Goal: Task Accomplishment & Management: Use online tool/utility

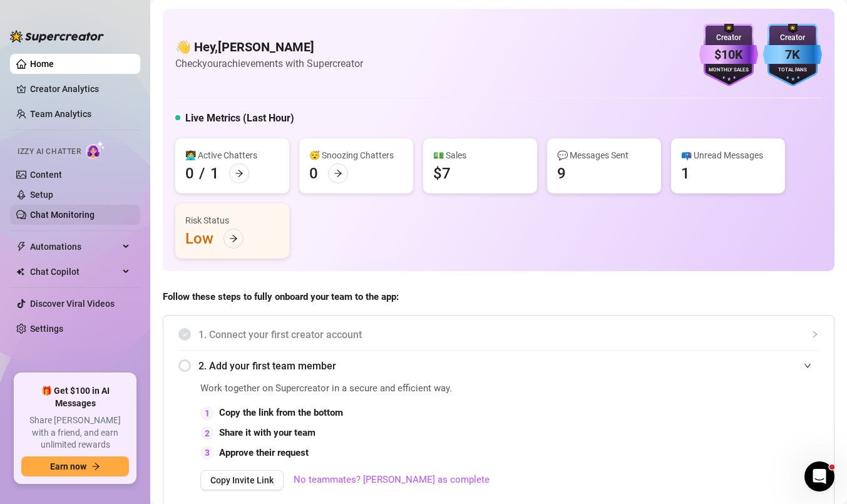
click at [63, 214] on link "Chat Monitoring" at bounding box center [62, 215] width 64 height 10
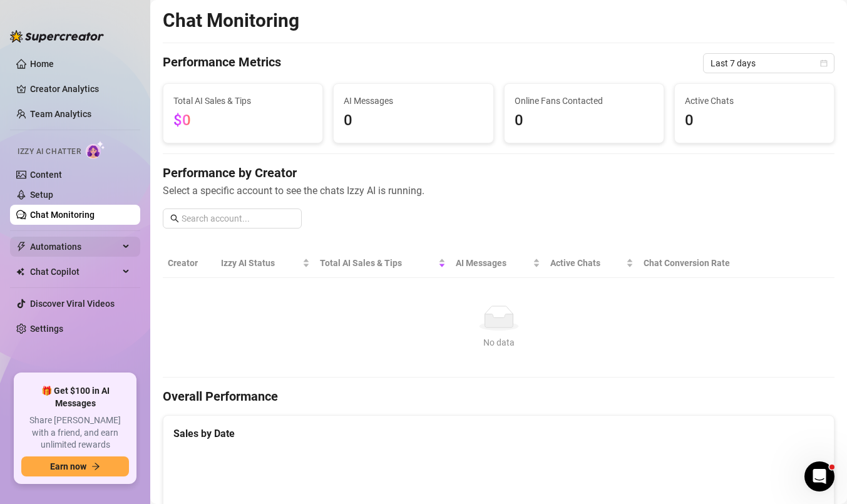
click at [61, 244] on span "Automations" at bounding box center [74, 247] width 89 height 20
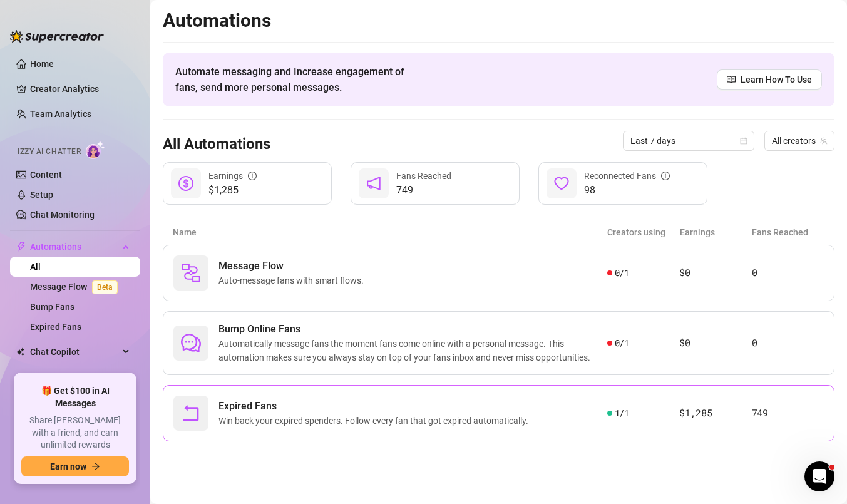
click at [369, 407] on span "Expired Fans" at bounding box center [376, 406] width 315 height 15
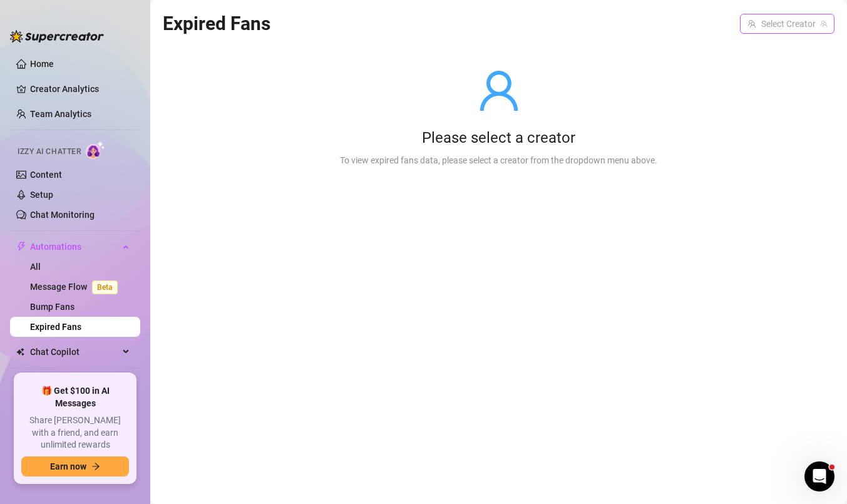
click at [781, 16] on input "search" at bounding box center [782, 23] width 68 height 19
click at [762, 53] on span "( nightmarekristy )" at bounding box center [791, 50] width 68 height 14
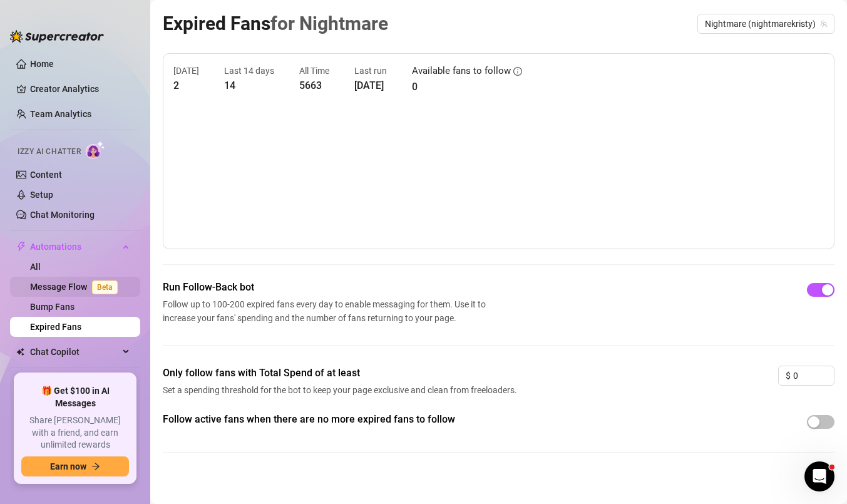
click at [80, 291] on link "Message Flow Beta" at bounding box center [76, 287] width 93 height 10
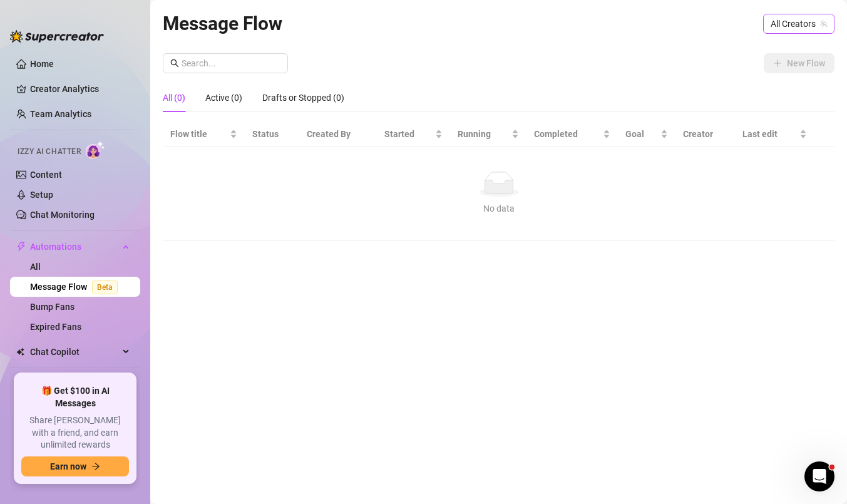
click at [788, 18] on span "All Creators" at bounding box center [799, 23] width 56 height 19
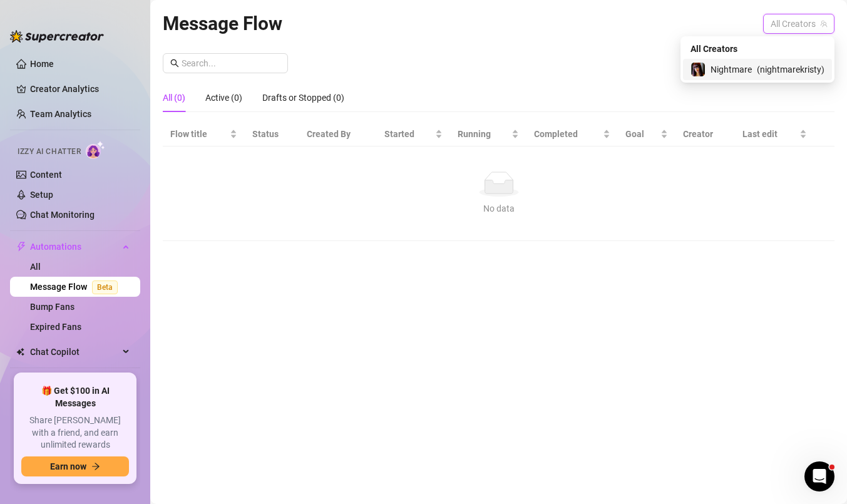
click at [764, 65] on span "( nightmarekristy )" at bounding box center [791, 70] width 68 height 14
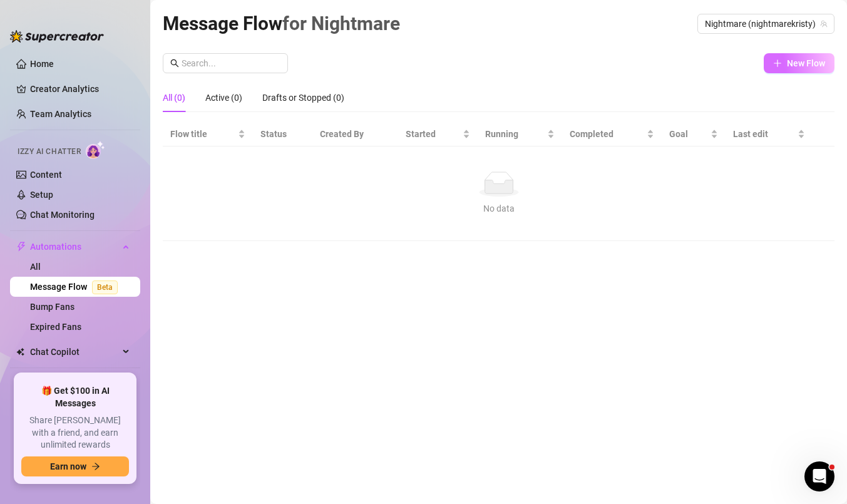
click at [803, 64] on span "New Flow" at bounding box center [806, 63] width 38 height 10
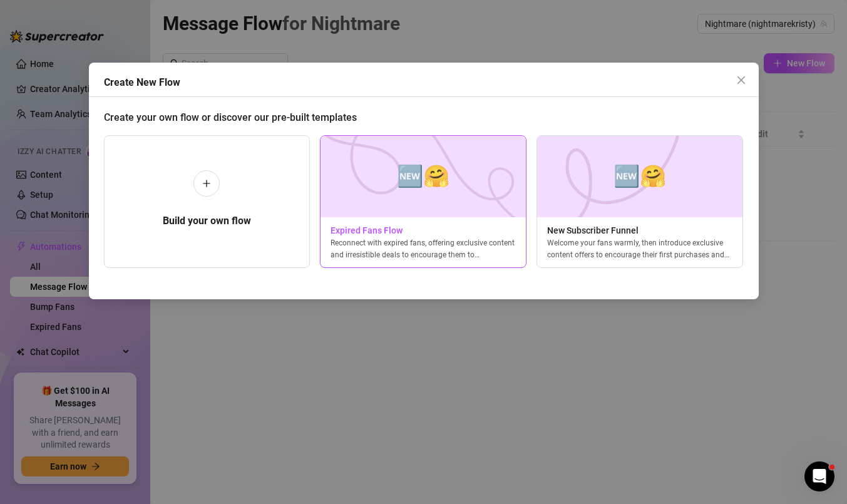
click at [377, 195] on img at bounding box center [423, 176] width 207 height 81
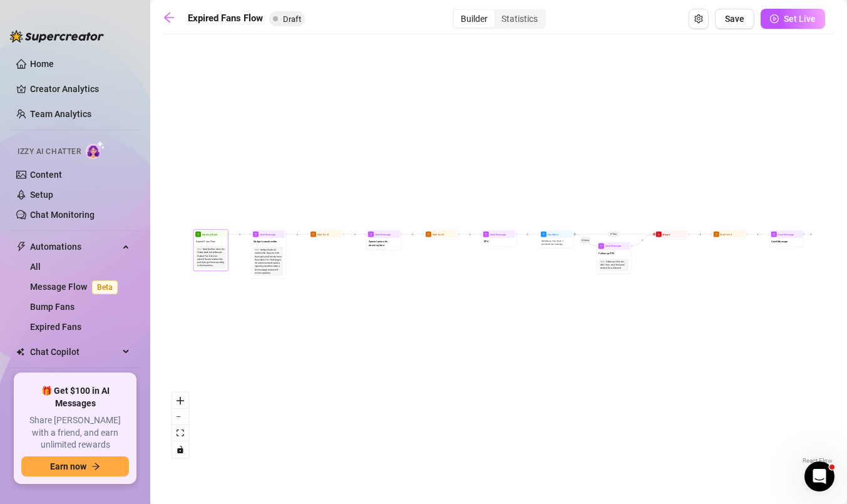
click at [215, 255] on div "Start the flow when the Follow-Back bot follows an Expired Fan. Get your expire…" at bounding box center [210, 257] width 27 height 20
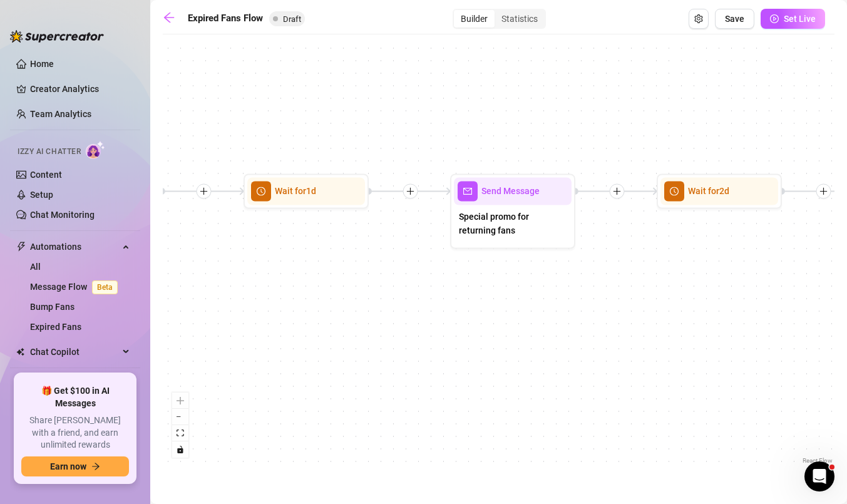
drag, startPoint x: 701, startPoint y: 247, endPoint x: 393, endPoint y: 257, distance: 307.6
click at [393, 257] on div "If True If False Send Message Send Message Wait for 2d Merge Send Message Follo…" at bounding box center [499, 254] width 672 height 426
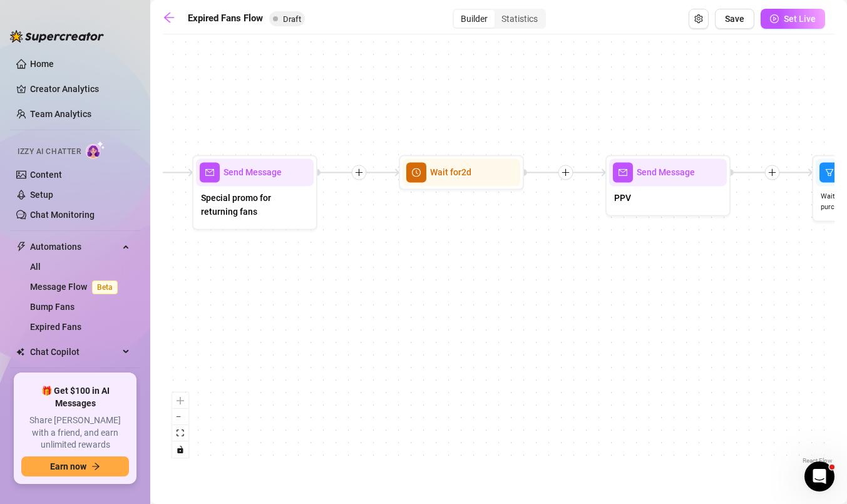
drag, startPoint x: 616, startPoint y: 304, endPoint x: 358, endPoint y: 285, distance: 258.7
click at [358, 285] on div "If True If False Send Message Send Message Wait for 2d Merge Send Message Follo…" at bounding box center [499, 254] width 672 height 426
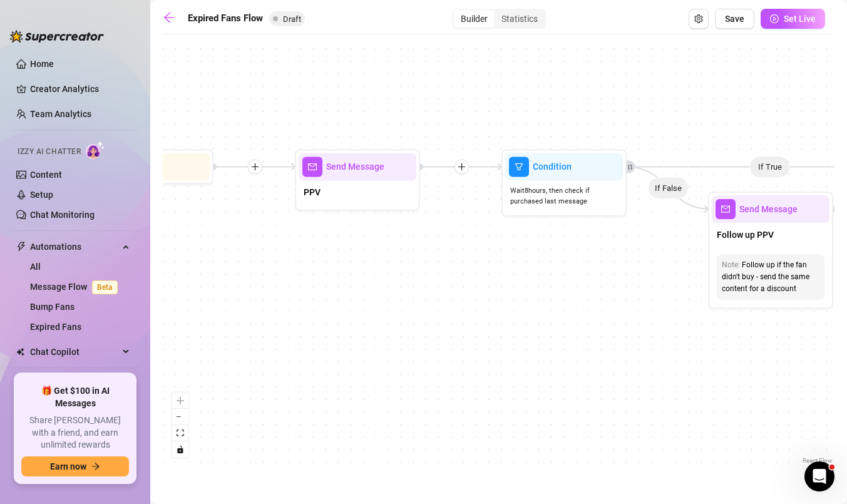
drag, startPoint x: 658, startPoint y: 289, endPoint x: 348, endPoint y: 283, distance: 310.6
click at [348, 283] on div "If True If False Send Message Send Message Wait for 2d Merge Send Message Follo…" at bounding box center [499, 254] width 672 height 426
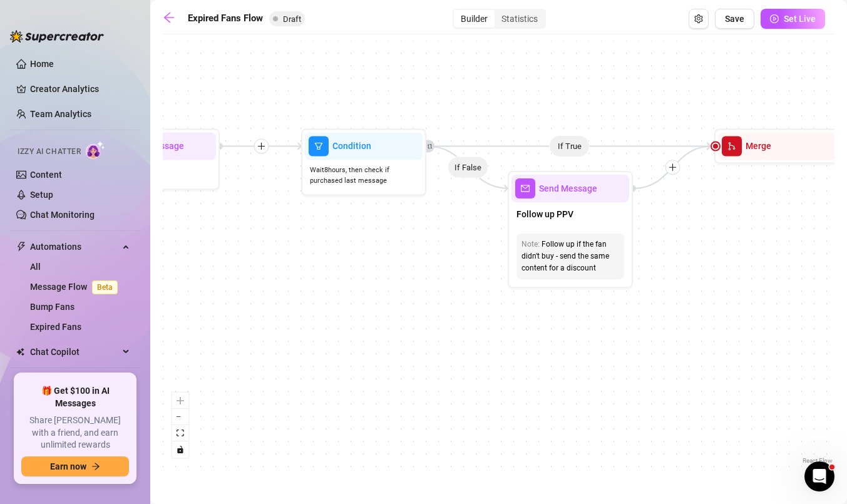
drag, startPoint x: 570, startPoint y: 274, endPoint x: 369, endPoint y: 254, distance: 201.4
click at [369, 254] on div "If True If False Send Message Send Message Wait for 2d Merge Send Message Follo…" at bounding box center [499, 254] width 672 height 426
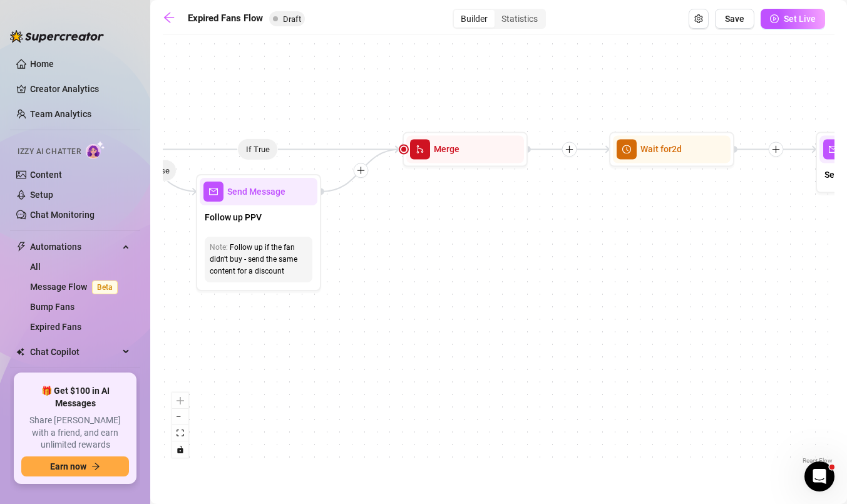
drag, startPoint x: 694, startPoint y: 296, endPoint x: 334, endPoint y: 294, distance: 360.0
click at [334, 294] on div "If True If False Send Message Send Message Wait for 2d Merge Send Message Follo…" at bounding box center [499, 254] width 672 height 426
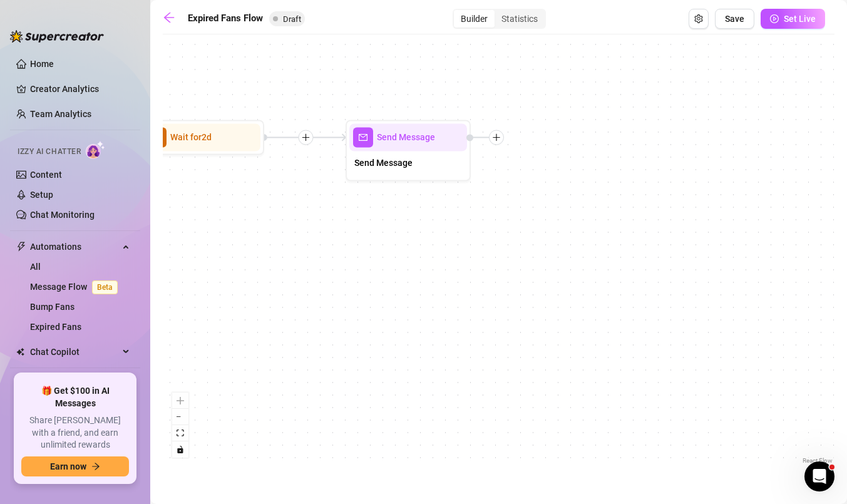
drag, startPoint x: 642, startPoint y: 286, endPoint x: 255, endPoint y: 279, distance: 386.4
click at [255, 279] on div "If True If False Send Message Send Message Wait for 2d Merge Send Message Follo…" at bounding box center [499, 254] width 672 height 426
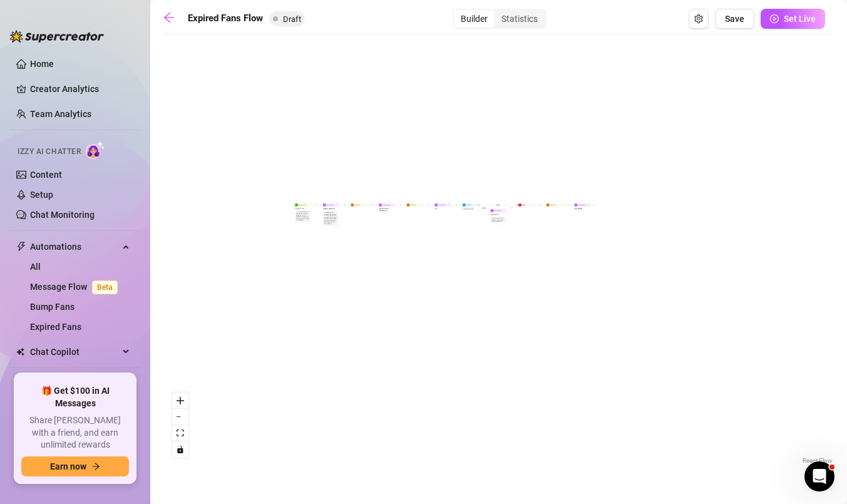
drag, startPoint x: 401, startPoint y: 275, endPoint x: 533, endPoint y: 234, distance: 138.4
click at [533, 234] on div "If True If False Send Message Send Message Wait for 2d Merge Send Message Follo…" at bounding box center [499, 254] width 672 height 426
click at [182, 397] on icon "zoom in" at bounding box center [181, 401] width 8 height 8
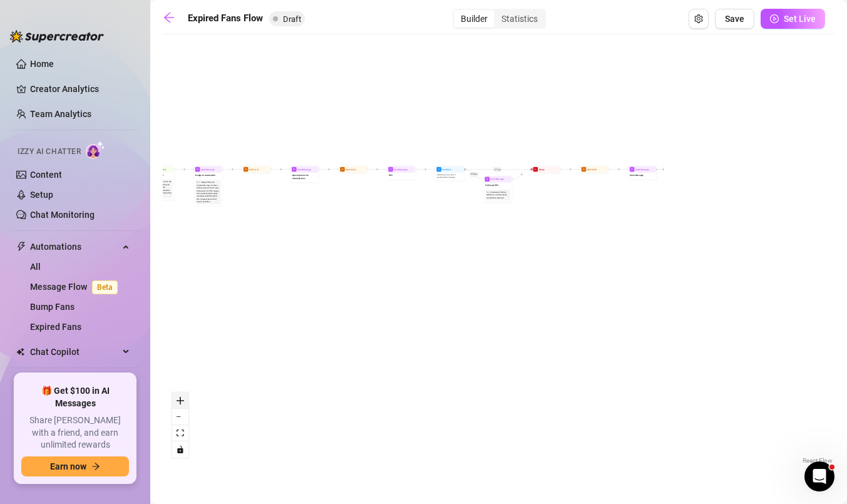
click at [182, 397] on icon "zoom in" at bounding box center [181, 401] width 8 height 8
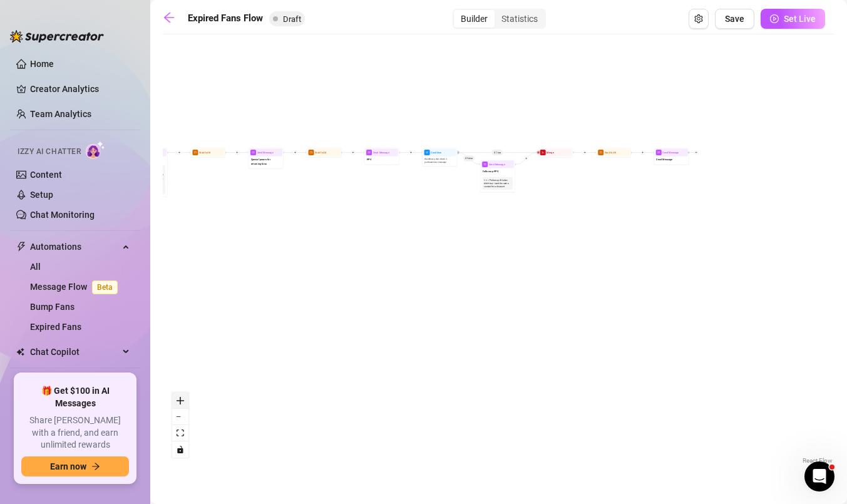
click at [182, 397] on icon "zoom in" at bounding box center [181, 401] width 8 height 8
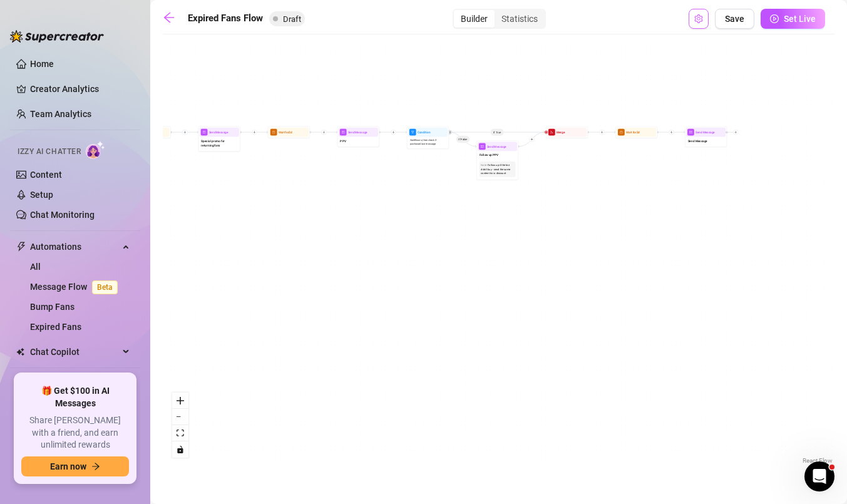
click at [696, 19] on icon "setting" at bounding box center [698, 18] width 8 height 9
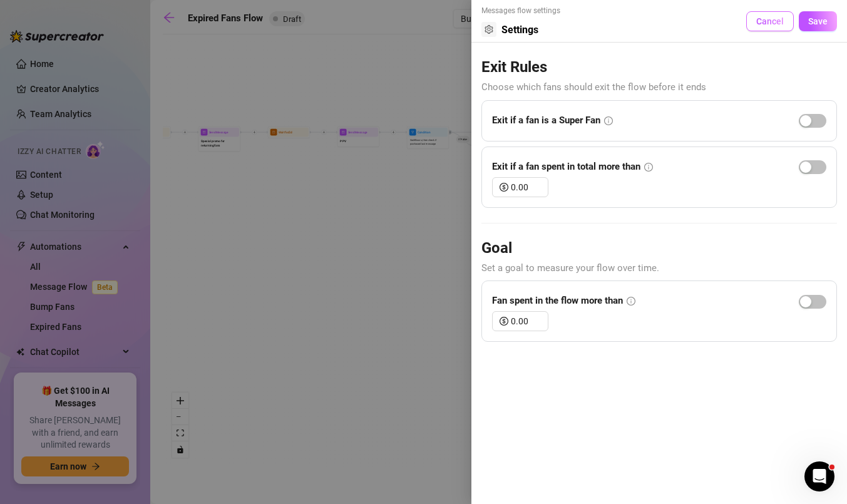
click at [760, 21] on span "Cancel" at bounding box center [770, 21] width 28 height 10
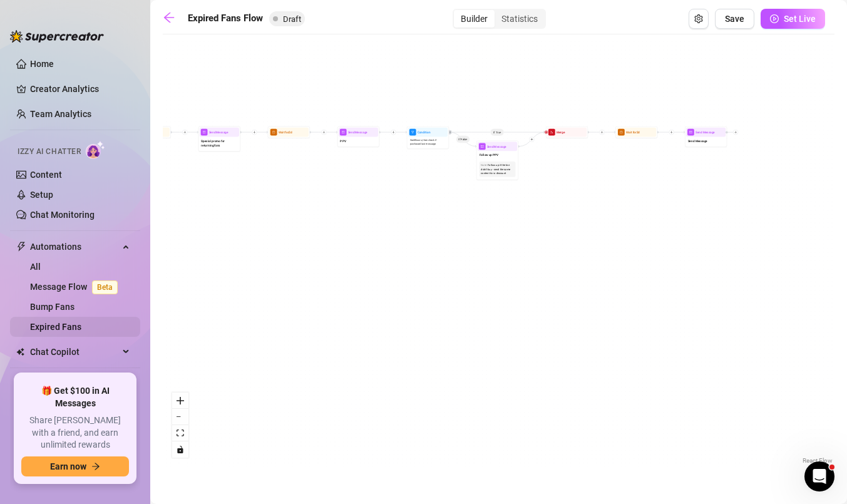
click at [80, 322] on link "Expired Fans" at bounding box center [55, 327] width 51 height 10
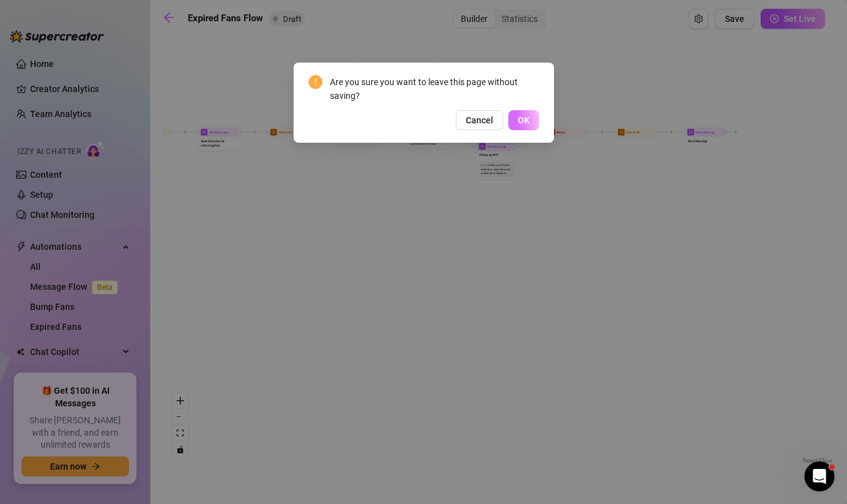
click at [529, 118] on span "OK" at bounding box center [524, 120] width 12 height 10
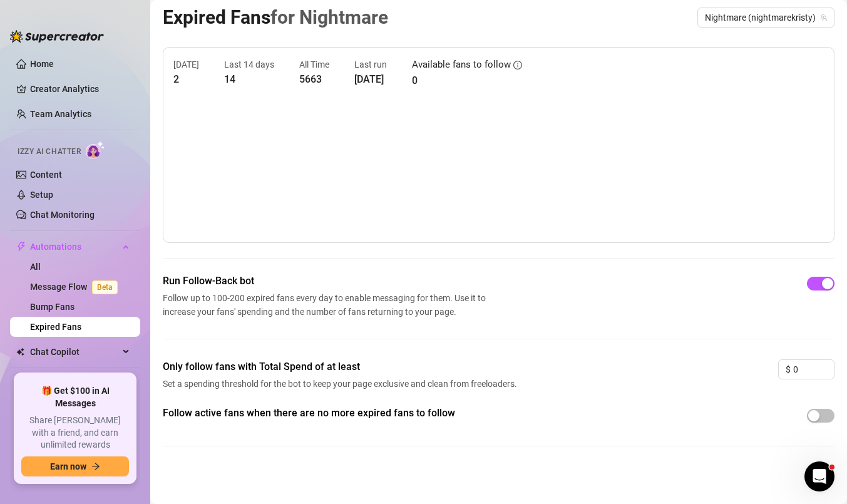
scroll to position [6, 0]
click at [61, 285] on link "Message Flow Beta" at bounding box center [76, 287] width 93 height 10
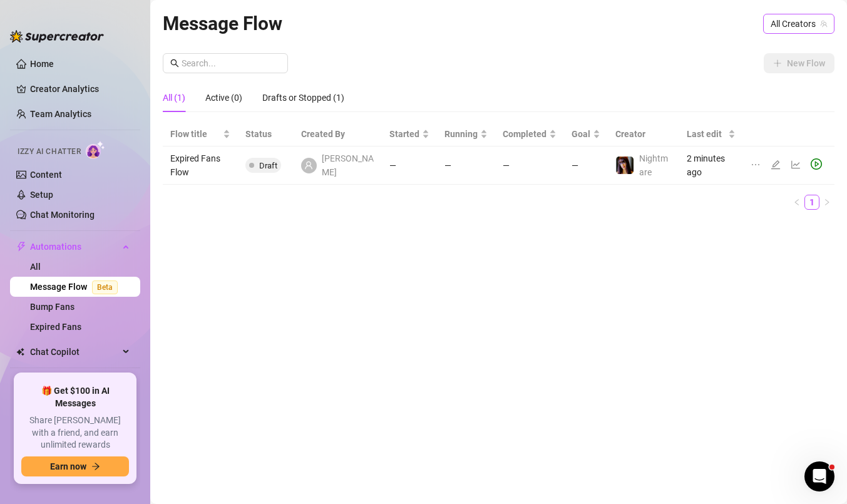
click at [795, 25] on span "All Creators" at bounding box center [799, 23] width 56 height 19
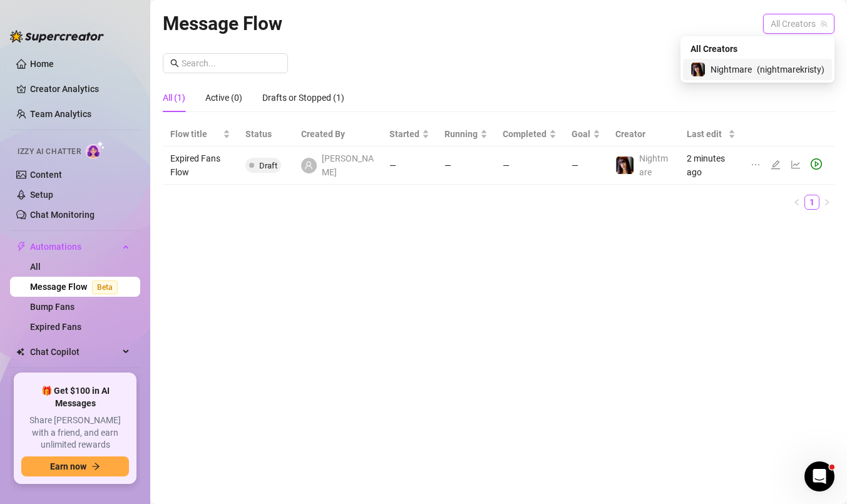
click at [775, 59] on div "Nightmare ( nightmarekristy )" at bounding box center [757, 69] width 149 height 21
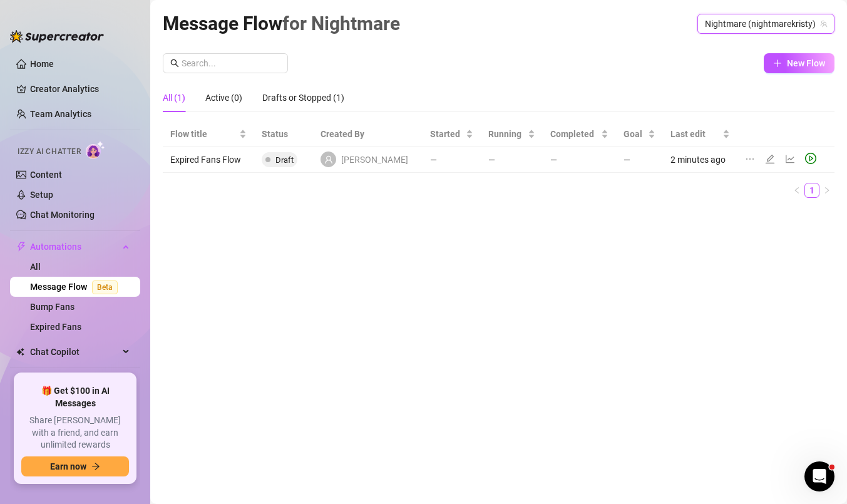
click at [793, 73] on div "New Flow" at bounding box center [499, 63] width 672 height 20
click at [794, 61] on span "New Flow" at bounding box center [806, 63] width 38 height 10
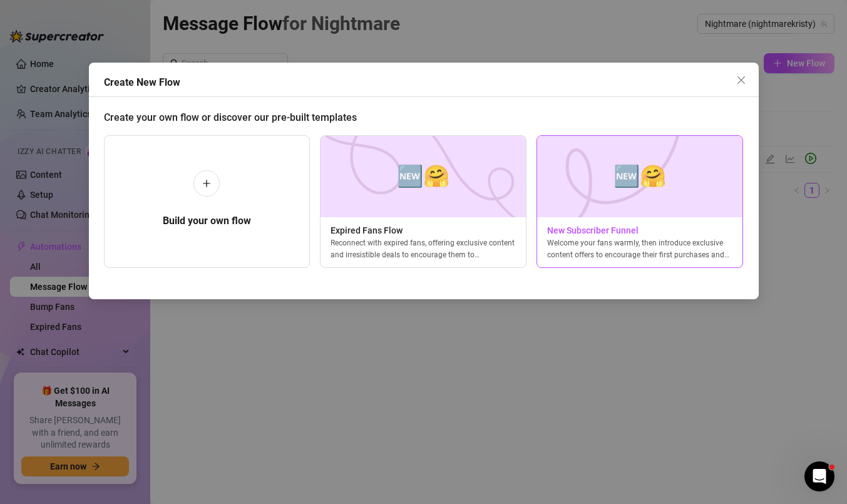
click at [633, 200] on img at bounding box center [640, 176] width 207 height 81
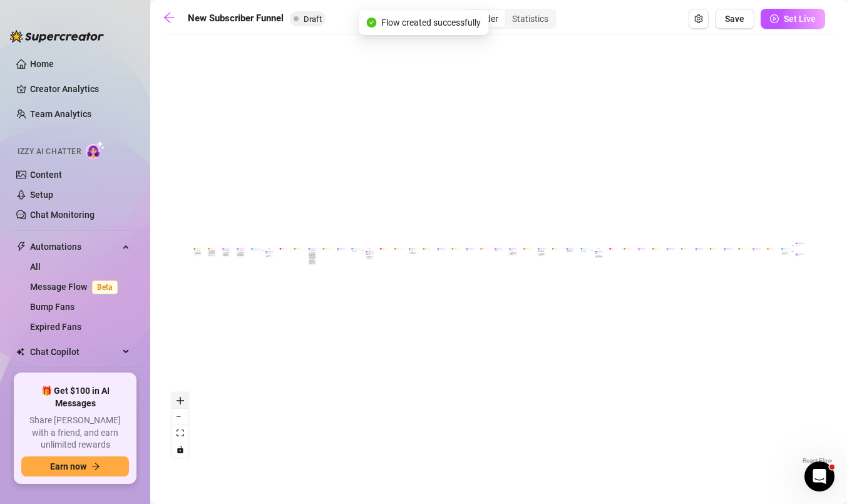
click at [180, 402] on icon "zoom in" at bounding box center [181, 401] width 8 height 8
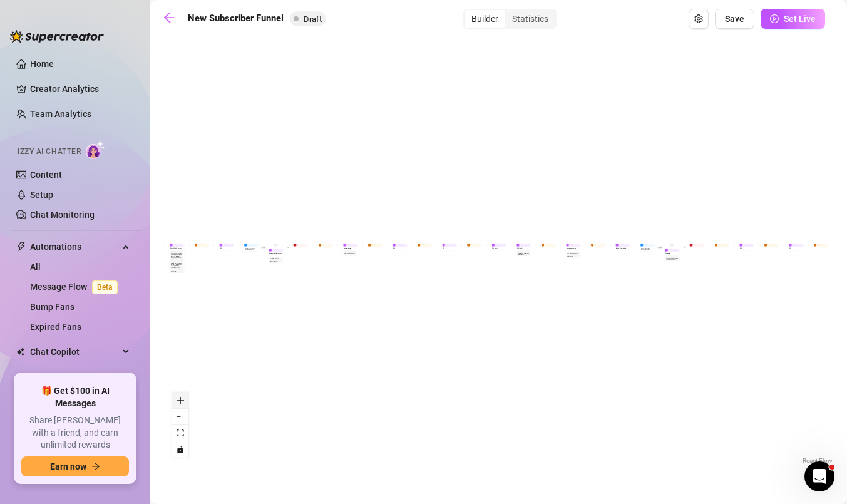
click at [180, 402] on icon "zoom in" at bounding box center [181, 401] width 8 height 8
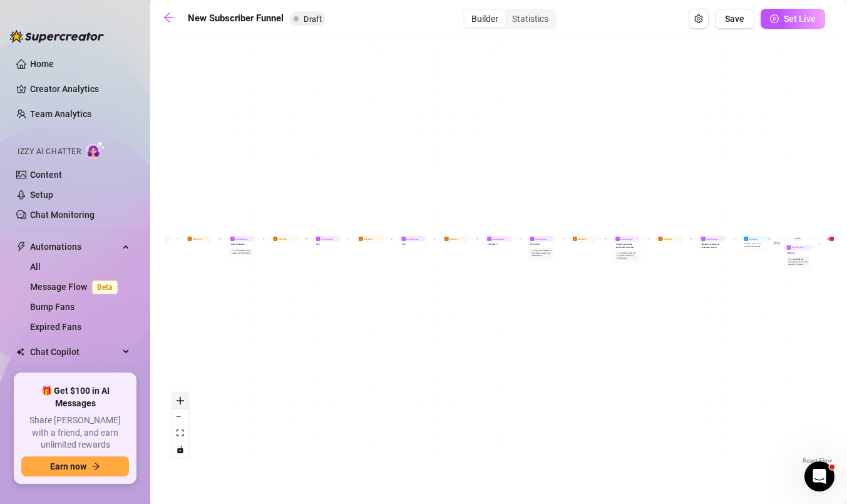
click at [180, 402] on icon "zoom in" at bounding box center [181, 401] width 8 height 8
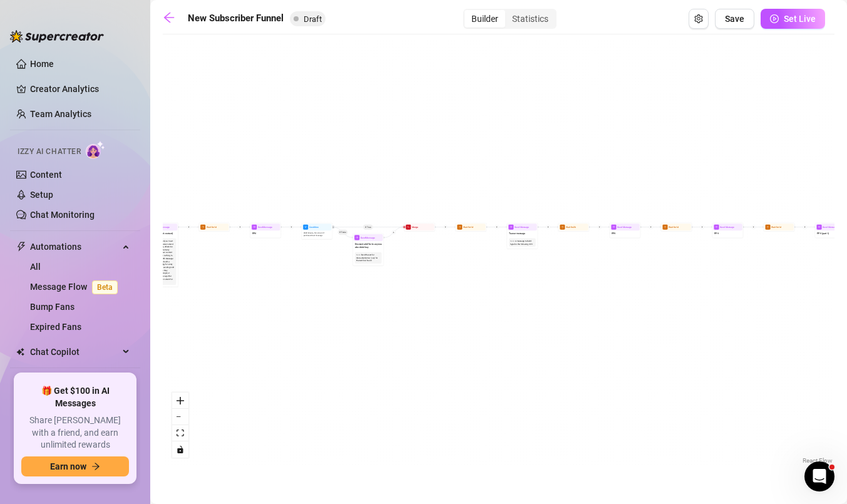
drag, startPoint x: 203, startPoint y: 330, endPoint x: 568, endPoint y: 324, distance: 365.1
click at [566, 323] on div "If True If True If True If False If False If False If True If False Merge Merge…" at bounding box center [499, 254] width 672 height 426
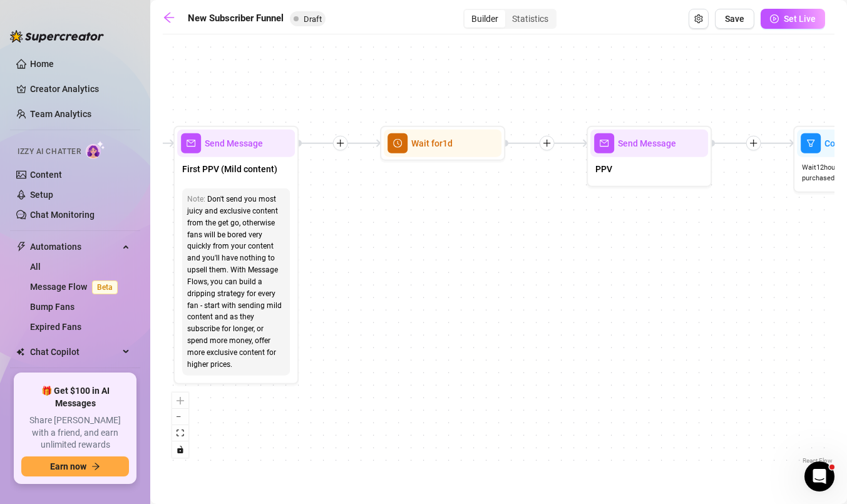
drag, startPoint x: 301, startPoint y: 256, endPoint x: 677, endPoint y: 255, distance: 376.3
click at [677, 255] on div "If True If True If True If False If False If False If True If False Merge Merge…" at bounding box center [499, 254] width 672 height 426
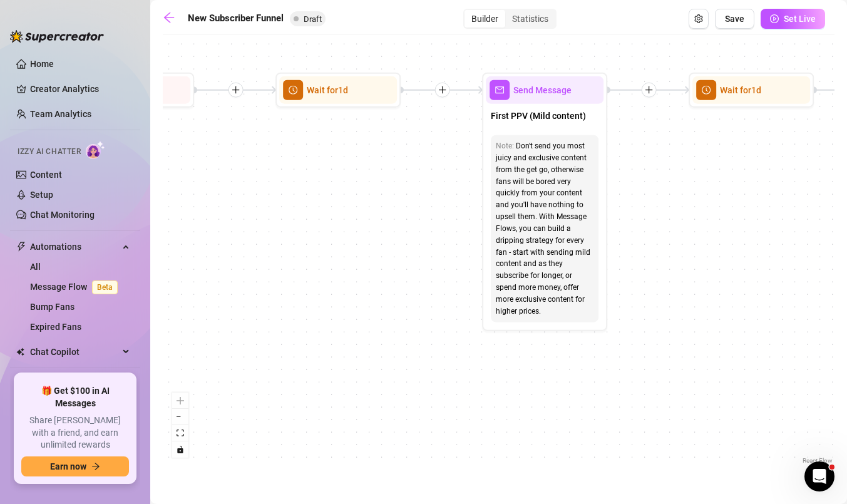
drag, startPoint x: 430, startPoint y: 321, endPoint x: 739, endPoint y: 269, distance: 313.7
click at [739, 269] on div "If True If True If True If False If False If False If True If False Merge Merge…" at bounding box center [499, 254] width 672 height 426
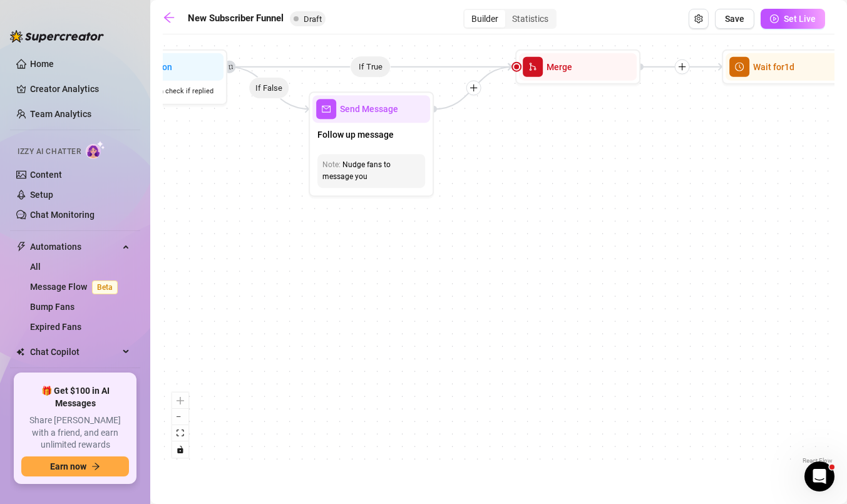
drag, startPoint x: 374, startPoint y: 246, endPoint x: 820, endPoint y: 222, distance: 447.1
click at [820, 222] on div "If True If True If True If False If False If False If True If False Merge Merge…" at bounding box center [499, 254] width 672 height 426
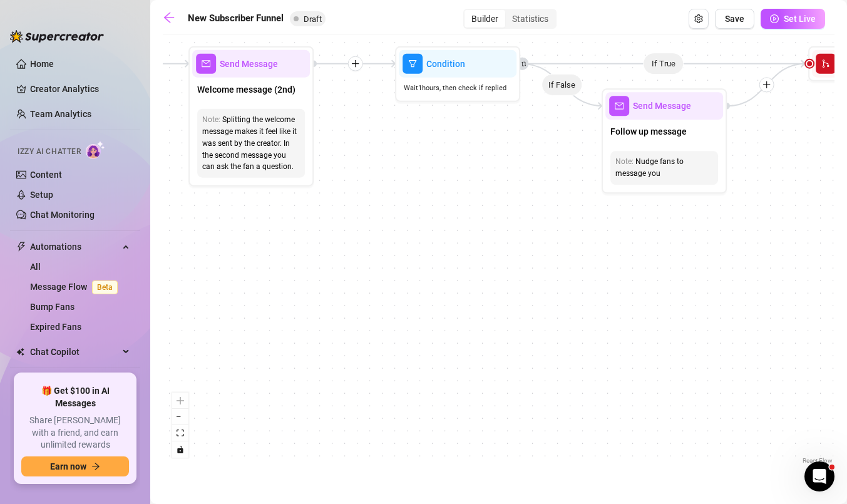
drag, startPoint x: 383, startPoint y: 228, endPoint x: 674, endPoint y: 224, distance: 291.8
click at [674, 224] on div "If True If True If True If False If False If False If True If False Merge Merge…" at bounding box center [499, 254] width 672 height 426
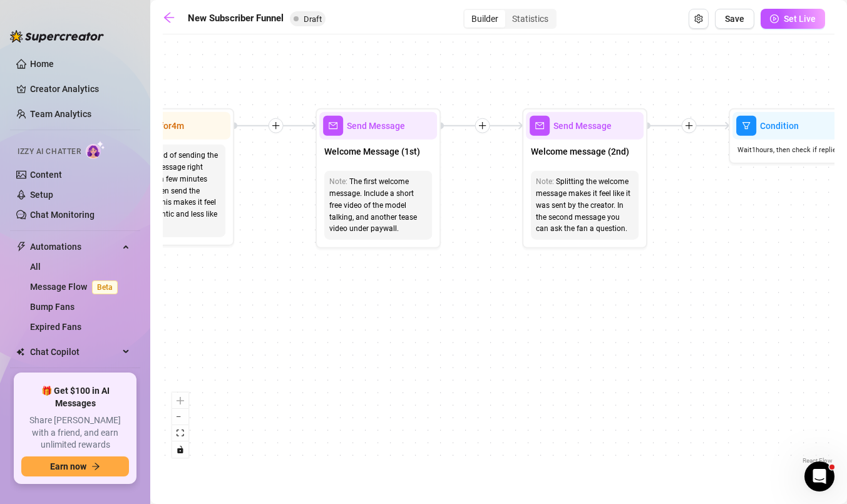
drag, startPoint x: 267, startPoint y: 301, endPoint x: 736, endPoint y: 356, distance: 472.8
click at [736, 356] on div "If True If True If True If False If False If False If True If False Merge Merge…" at bounding box center [499, 254] width 672 height 426
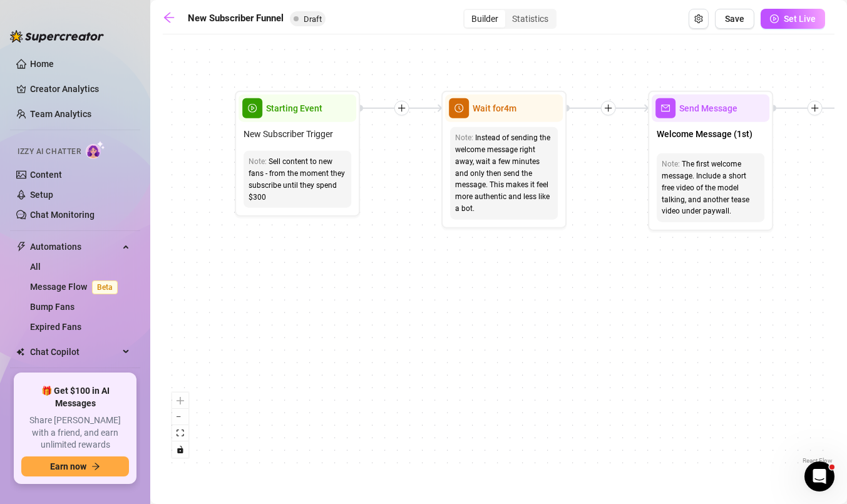
drag, startPoint x: 348, startPoint y: 304, endPoint x: 544, endPoint y: 294, distance: 196.3
click at [544, 294] on div "If True If True If True If False If False If False If True If False Merge Merge…" at bounding box center [499, 254] width 672 height 426
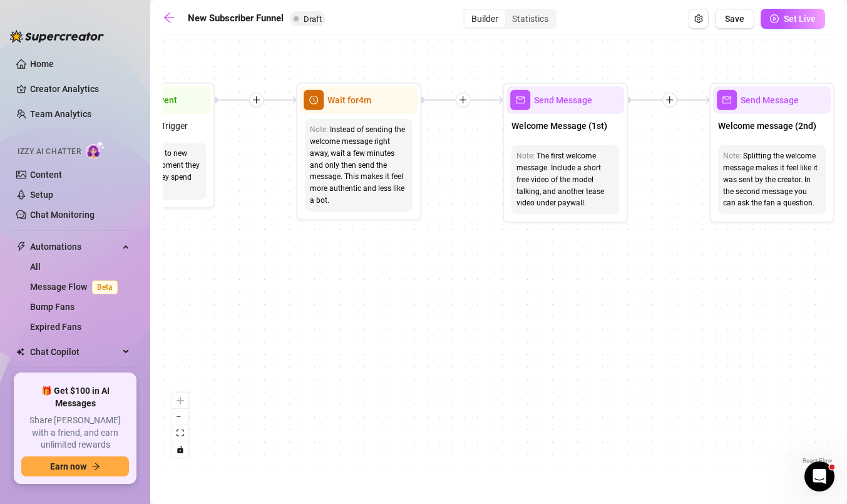
drag, startPoint x: 544, startPoint y: 294, endPoint x: 398, endPoint y: 285, distance: 145.5
click at [398, 285] on div "If True If True If True If False If False If False If True If False Merge Merge…" at bounding box center [499, 254] width 672 height 426
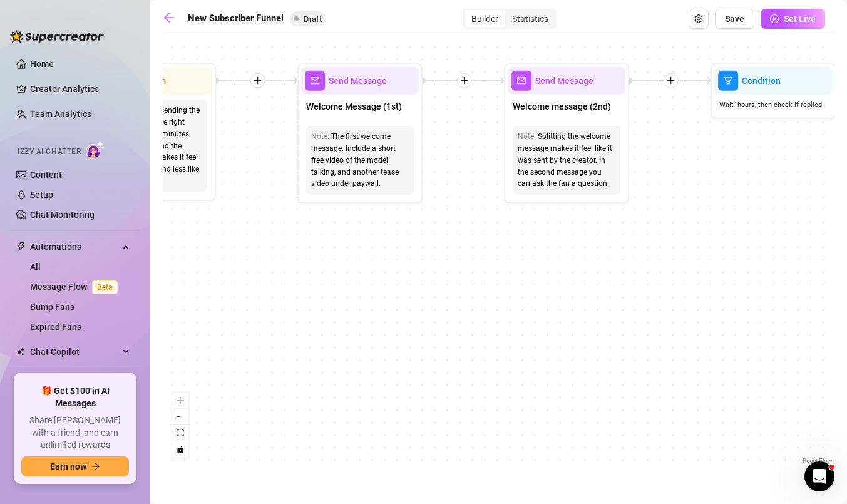
drag, startPoint x: 504, startPoint y: 284, endPoint x: 299, endPoint y: 265, distance: 206.2
click at [299, 265] on div "If True If True If True If False If False If False If True If False Merge Merge…" at bounding box center [499, 254] width 672 height 426
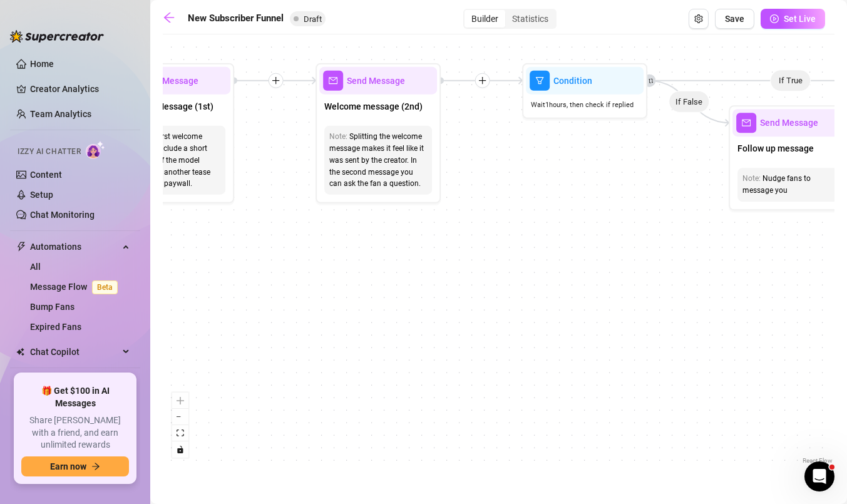
drag, startPoint x: 544, startPoint y: 266, endPoint x: 355, endPoint y: 266, distance: 188.5
click at [355, 266] on div "If True If True If True If False If False If False If True If False Merge Merge…" at bounding box center [499, 254] width 672 height 426
click at [528, 260] on div "If True If True If True If False If False If False If True If False Merge Merge…" at bounding box center [499, 254] width 672 height 426
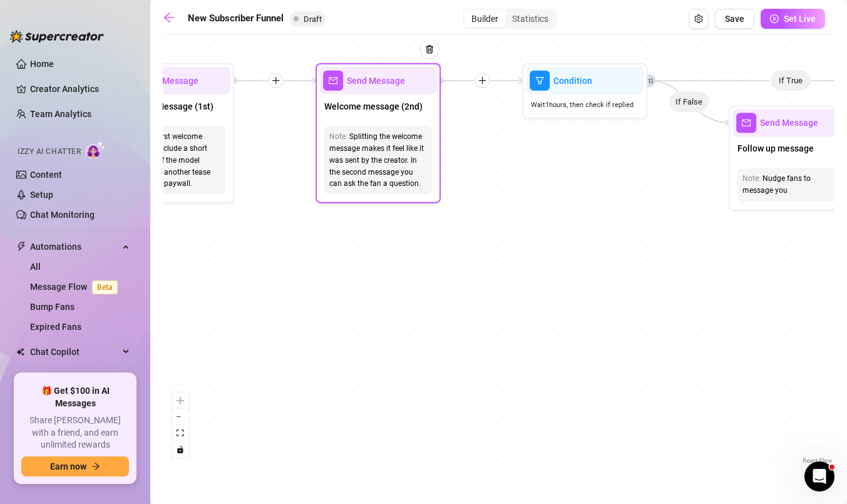
click at [365, 90] on div "Send Message" at bounding box center [378, 81] width 118 height 28
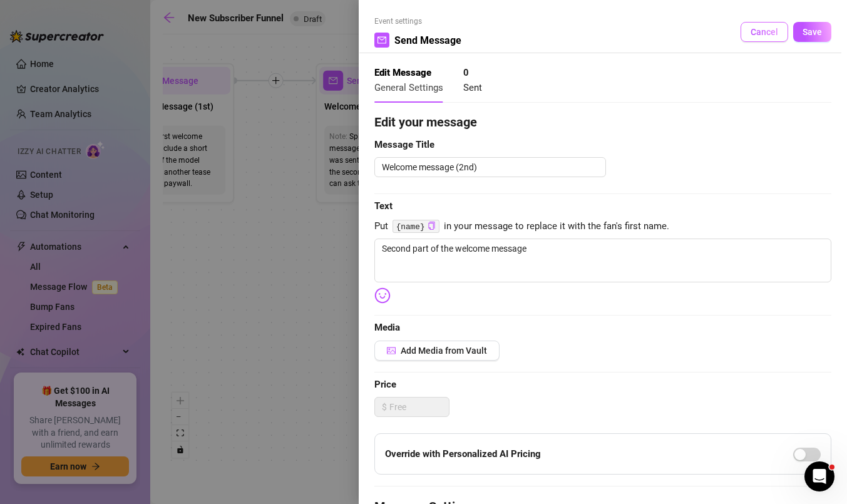
click at [763, 29] on span "Cancel" at bounding box center [765, 32] width 28 height 10
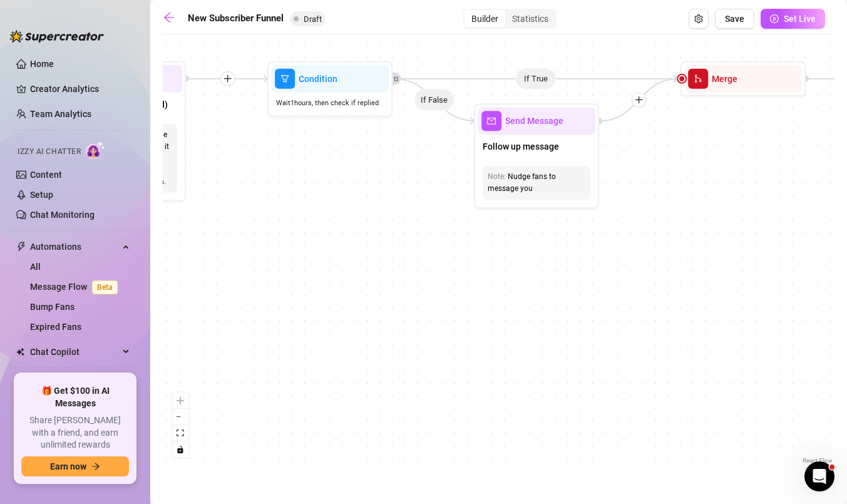
drag, startPoint x: 624, startPoint y: 221, endPoint x: 369, endPoint y: 219, distance: 254.9
click at [369, 219] on div "If True If True If True If False If False If False If True If False Merge Merge…" at bounding box center [499, 254] width 672 height 426
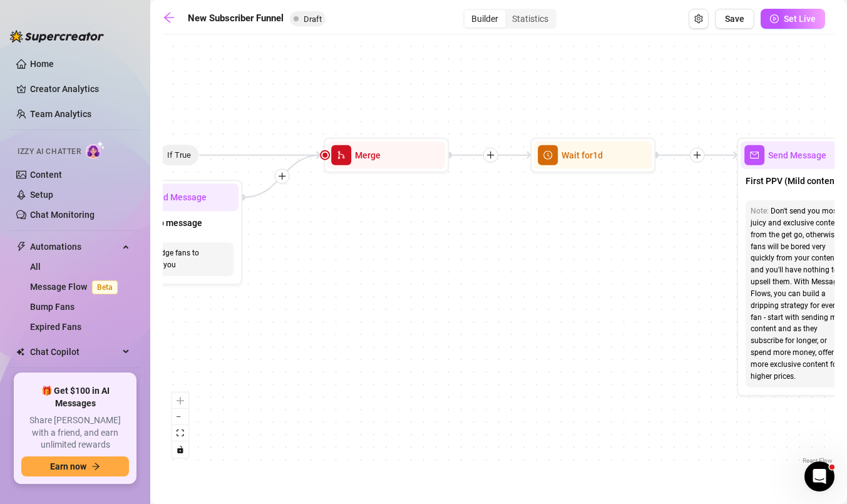
drag, startPoint x: 678, startPoint y: 184, endPoint x: 321, endPoint y: 260, distance: 365.0
click at [321, 260] on div "If True If True If True If False If False If False If True If False Merge Merge…" at bounding box center [499, 254] width 672 height 426
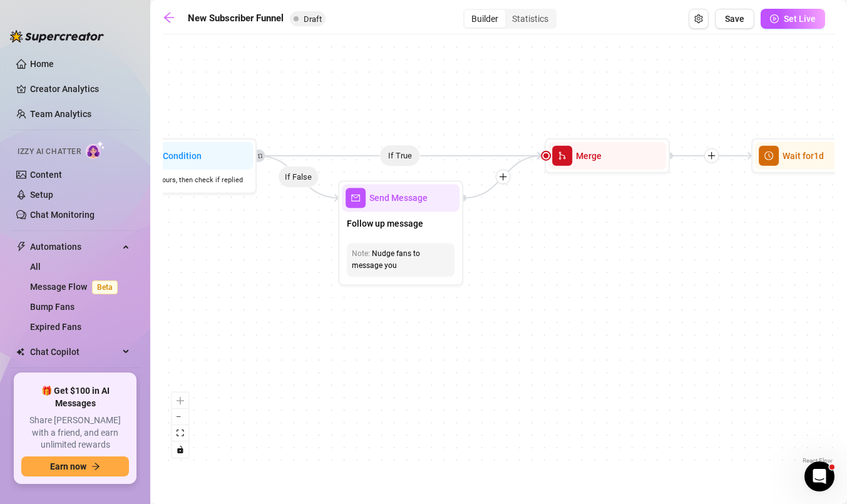
drag, startPoint x: 612, startPoint y: 262, endPoint x: 833, endPoint y: 262, distance: 221.0
click at [833, 262] on div "If True If True If True If False If False If False If True If False Merge Merge…" at bounding box center [499, 254] width 672 height 426
click at [419, 229] on span "Follow up message" at bounding box center [385, 224] width 76 height 14
type textarea "/"
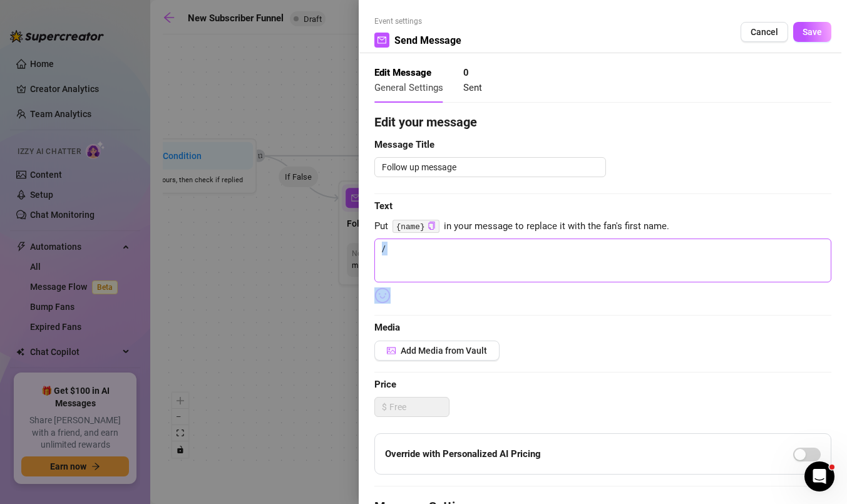
drag, startPoint x: 567, startPoint y: 317, endPoint x: 569, endPoint y: 280, distance: 37.6
click at [569, 280] on div "Edit your message Message Title Follow up message Text Put {name} in your messa…" at bounding box center [602, 387] width 457 height 548
click at [768, 29] on span "Cancel" at bounding box center [765, 32] width 28 height 10
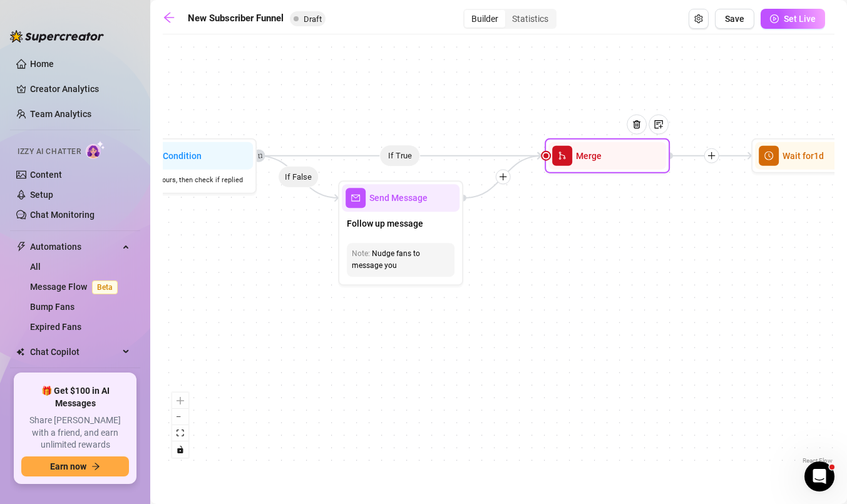
click at [618, 162] on div at bounding box center [641, 134] width 54 height 64
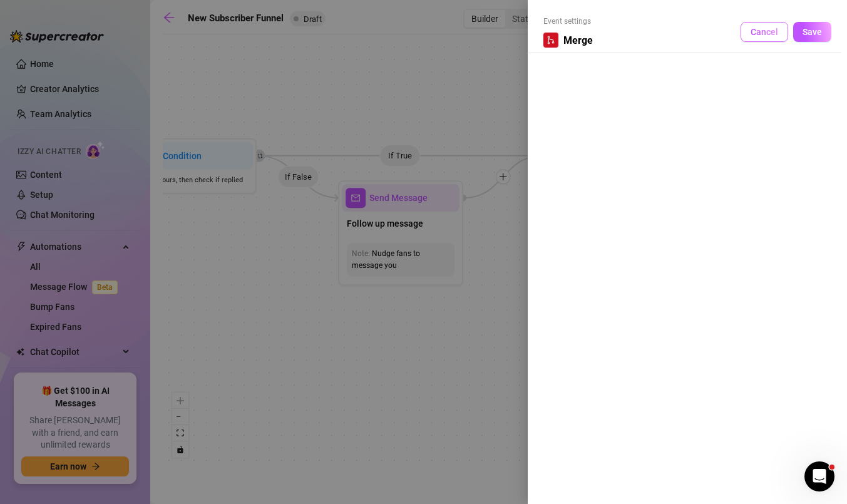
click at [748, 33] on button "Cancel" at bounding box center [765, 32] width 48 height 20
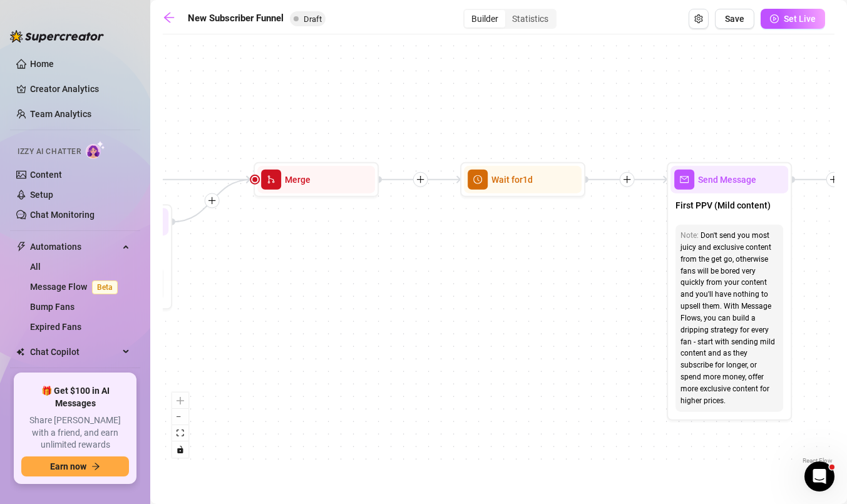
drag, startPoint x: 752, startPoint y: 225, endPoint x: 455, endPoint y: 250, distance: 298.5
click at [455, 250] on div "If True If True If True If False If False If False If True If False Merge Merge…" at bounding box center [499, 254] width 672 height 426
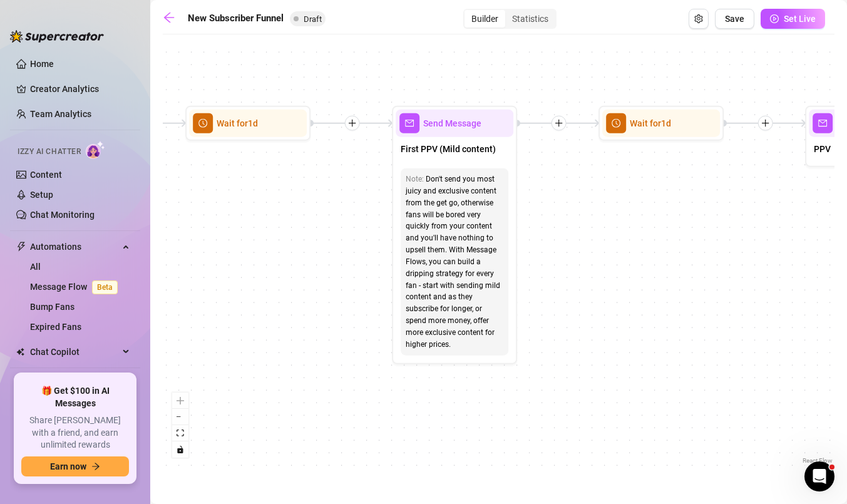
drag, startPoint x: 612, startPoint y: 329, endPoint x: 344, endPoint y: 272, distance: 274.6
click at [344, 272] on div "If True If True If True If False If False If False If True If False Merge Merge…" at bounding box center [499, 254] width 672 height 426
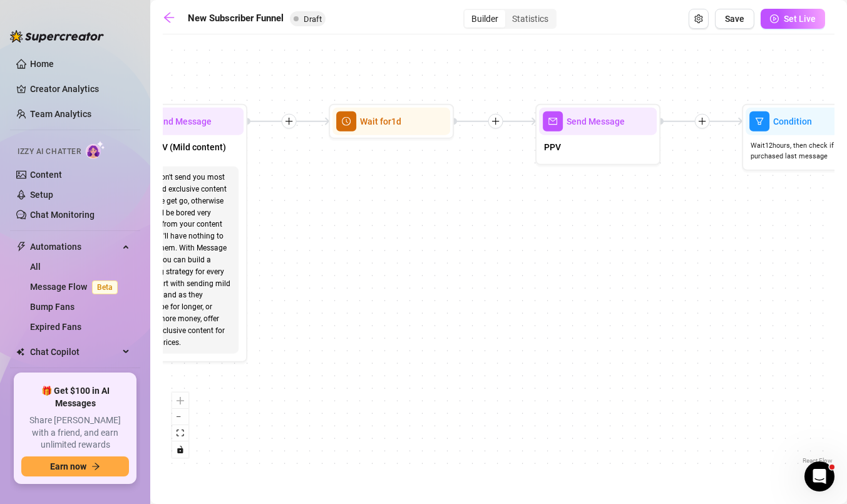
drag, startPoint x: 631, startPoint y: 274, endPoint x: 361, endPoint y: 271, distance: 269.9
click at [361, 271] on div "If True If True If True If False If False If False If True If False Merge Merge…" at bounding box center [499, 254] width 672 height 426
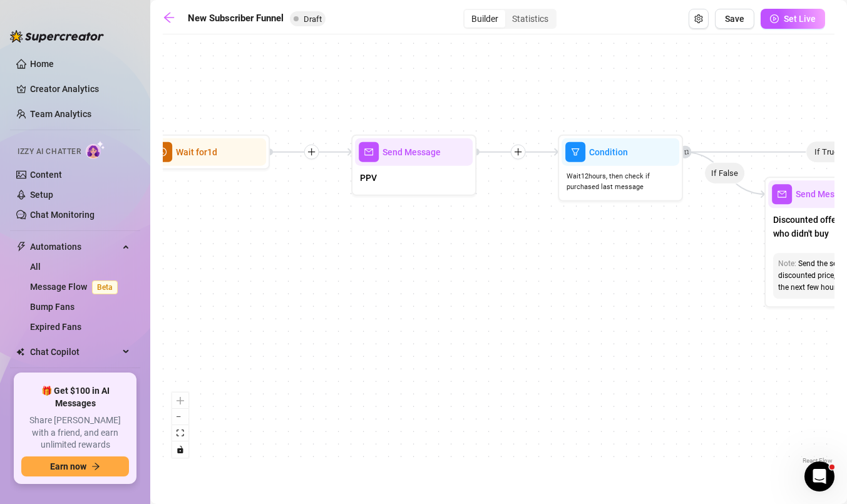
drag, startPoint x: 605, startPoint y: 245, endPoint x: 421, endPoint y: 276, distance: 186.6
click at [421, 276] on div "If True If True If True If False If False If False If True If False Merge Merge…" at bounding box center [499, 254] width 672 height 426
click at [412, 171] on div "PPV" at bounding box center [414, 179] width 118 height 26
type textarea "PPV"
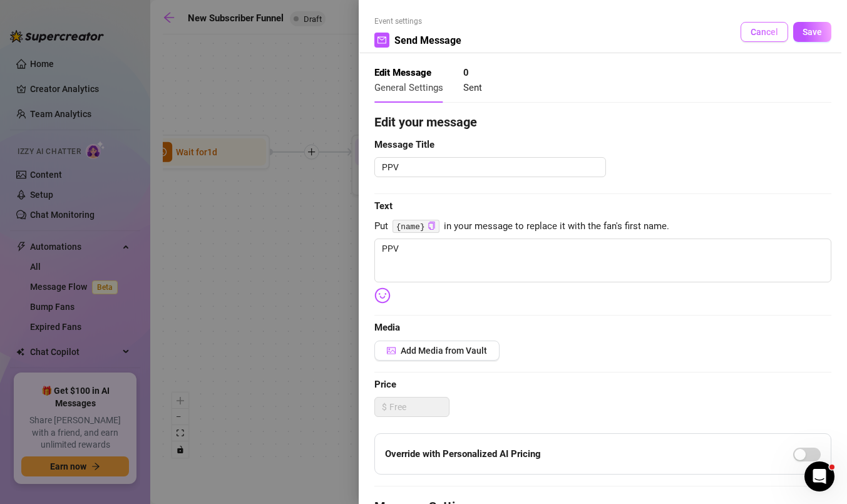
click at [773, 35] on span "Cancel" at bounding box center [765, 32] width 28 height 10
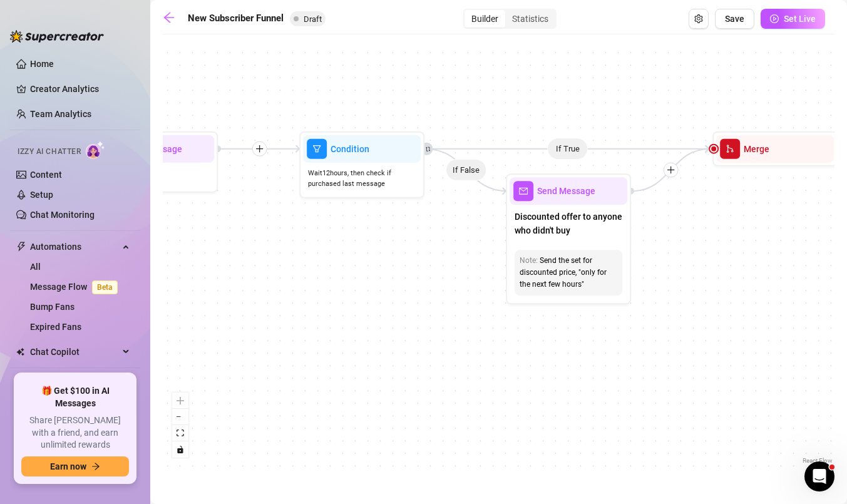
drag, startPoint x: 688, startPoint y: 269, endPoint x: 429, endPoint y: 266, distance: 258.6
click at [429, 266] on div "If True If True If True If False If False If False If True If False Merge Merge…" at bounding box center [499, 254] width 672 height 426
click at [568, 212] on span "Discounted offer to anyone who didn't buy" at bounding box center [569, 224] width 108 height 28
type textarea "The same set, but with a discounted offer to anyone who didn't buy"
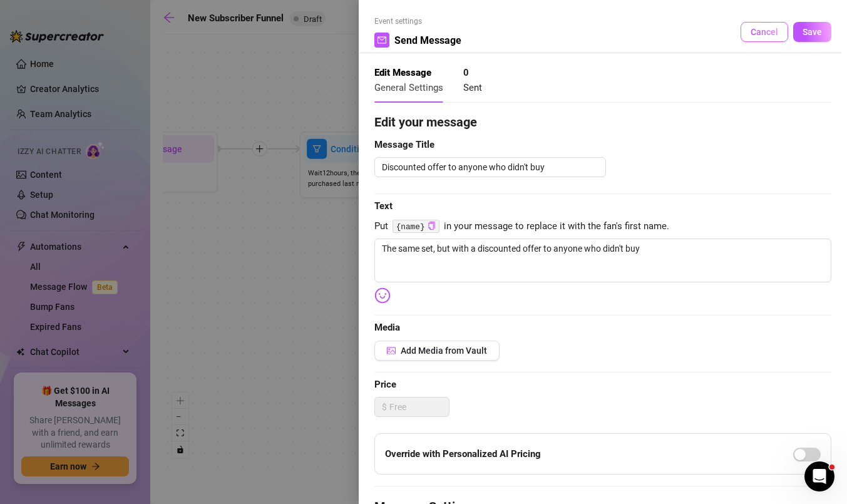
click at [776, 32] on span "Cancel" at bounding box center [765, 32] width 28 height 10
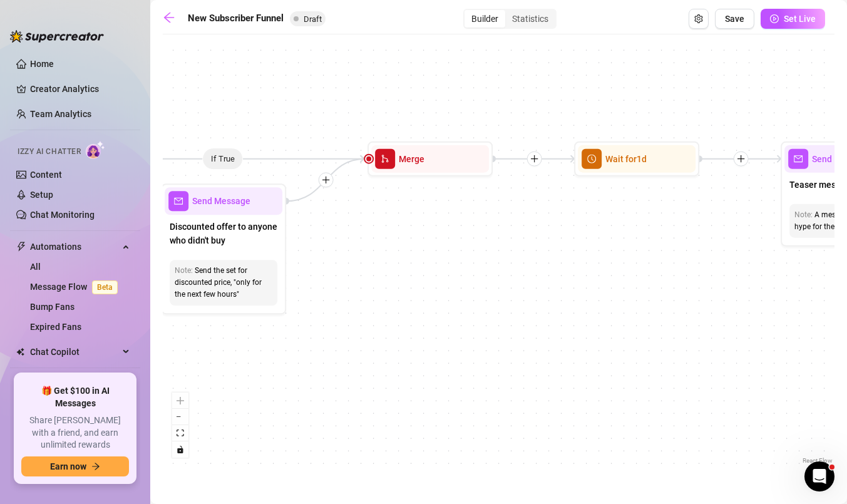
drag, startPoint x: 756, startPoint y: 292, endPoint x: 411, endPoint y: 303, distance: 345.8
click at [411, 303] on div "If True If True If True If False If False If False If True If False Merge Merge…" at bounding box center [499, 254] width 672 height 426
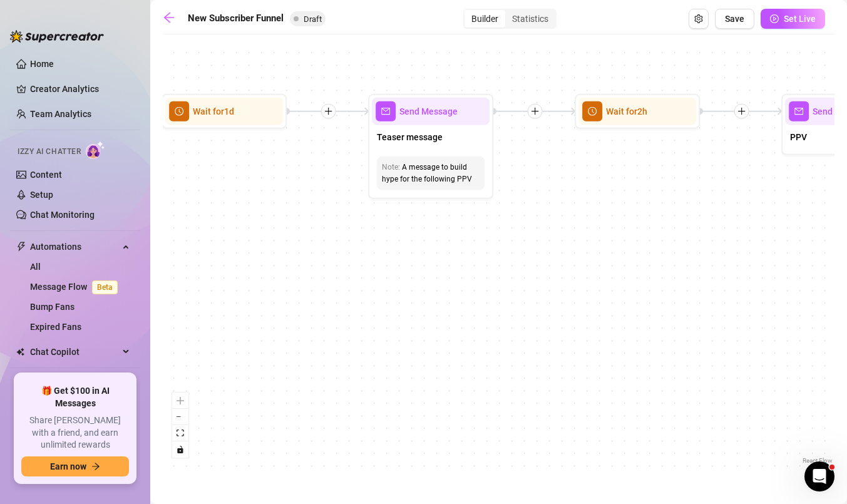
drag, startPoint x: 674, startPoint y: 321, endPoint x: 261, endPoint y: 272, distance: 415.4
click at [261, 272] on div "If True If True If True If False If False If False If True If False Merge Merge…" at bounding box center [499, 254] width 672 height 426
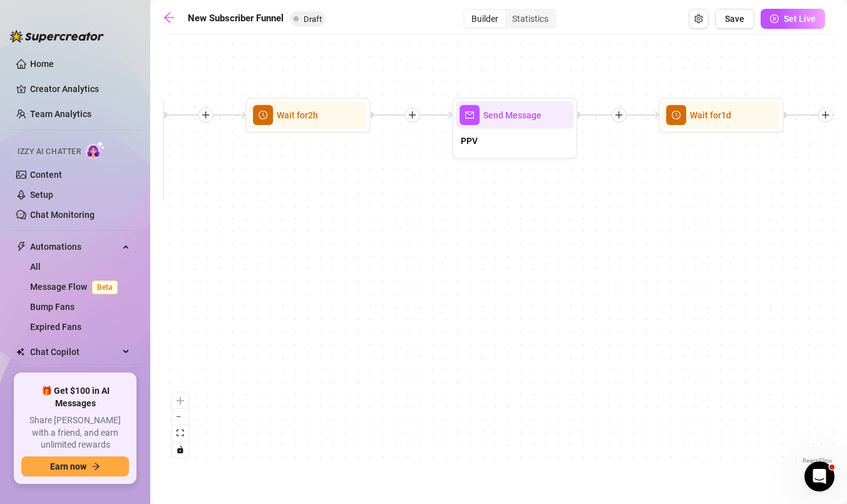
drag, startPoint x: 725, startPoint y: 251, endPoint x: 396, endPoint y: 255, distance: 328.8
click at [396, 255] on div "If True If True If True If False If False If False If True If False Merge Merge…" at bounding box center [499, 254] width 672 height 426
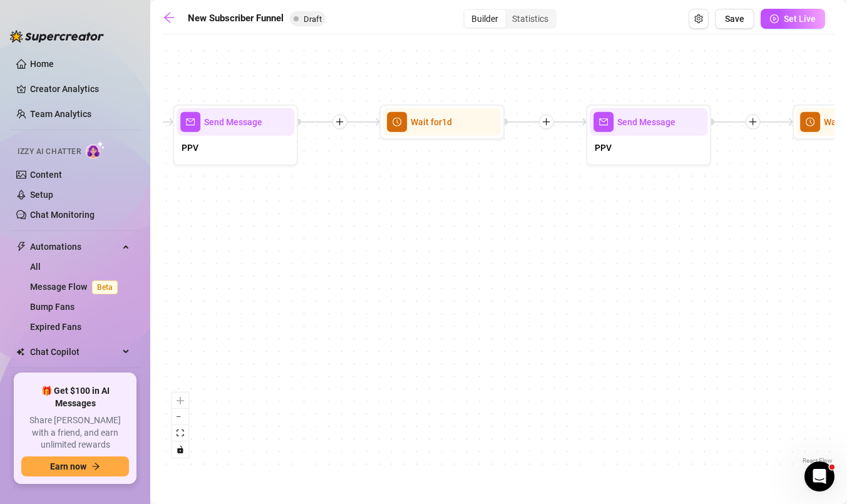
drag, startPoint x: 644, startPoint y: 227, endPoint x: 365, endPoint y: 234, distance: 279.4
click at [365, 234] on div "If True If True If True If False If False If False If True If False Merge Merge…" at bounding box center [499, 254] width 672 height 426
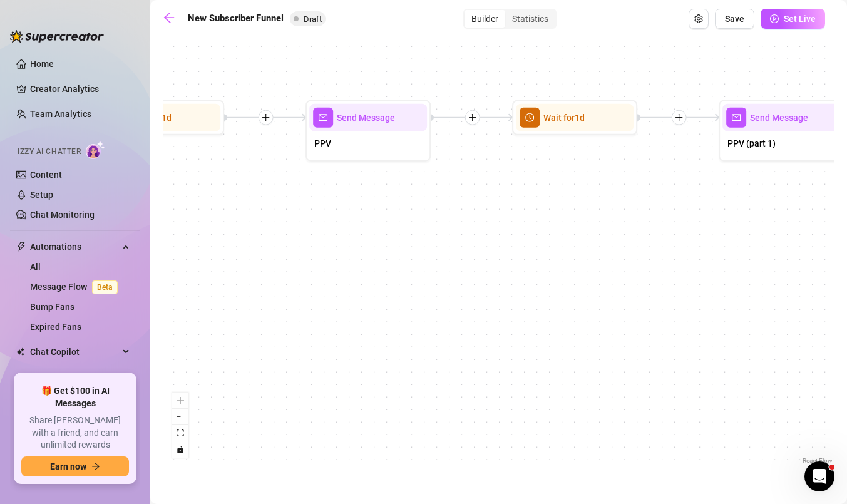
drag, startPoint x: 646, startPoint y: 248, endPoint x: 356, endPoint y: 247, distance: 289.9
click at [356, 247] on div "If True If True If True If False If False If False If True If False Merge Merge…" at bounding box center [499, 254] width 672 height 426
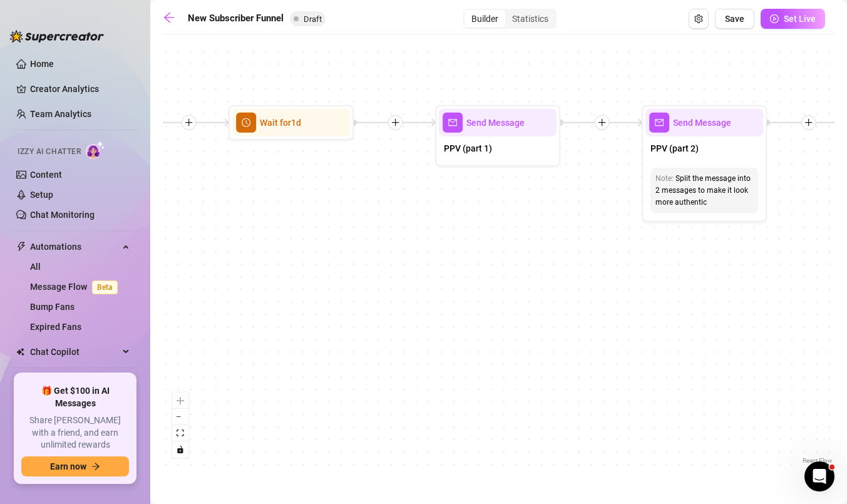
drag, startPoint x: 728, startPoint y: 242, endPoint x: 453, endPoint y: 244, distance: 274.3
click at [453, 244] on div "If True If True If True If False If False If False If True If False Merge Merge…" at bounding box center [499, 254] width 672 height 426
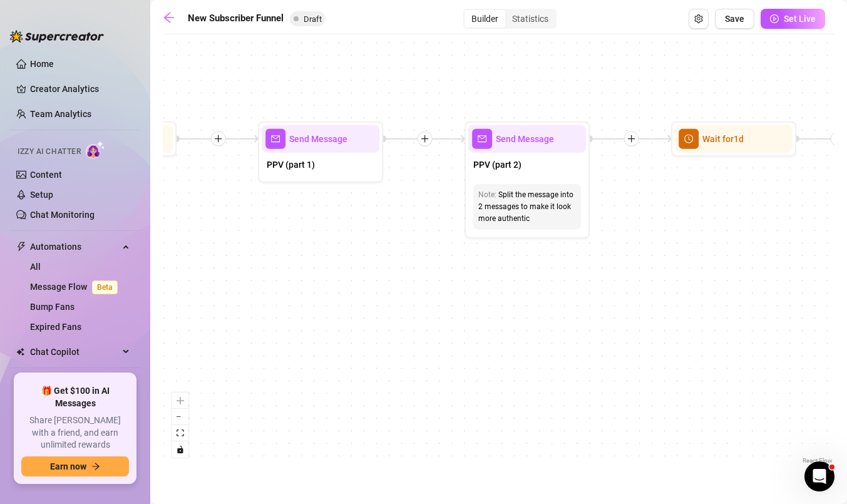
drag, startPoint x: 765, startPoint y: 256, endPoint x: 587, endPoint y: 272, distance: 177.9
click at [587, 272] on div "If True If True If True If False If False If False If True If False Merge Merge…" at bounding box center [499, 254] width 672 height 426
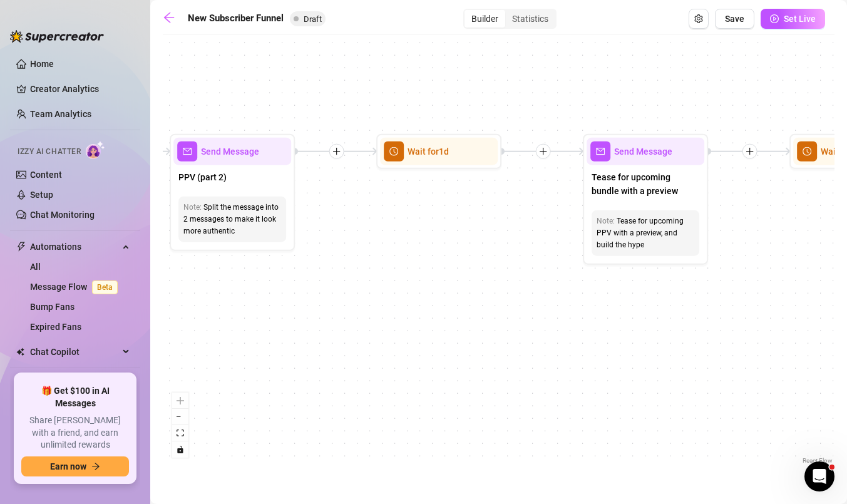
drag, startPoint x: 723, startPoint y: 263, endPoint x: 428, endPoint y: 276, distance: 295.2
click at [428, 276] on div "If True If True If True If False If False If False If True If False Merge Merge…" at bounding box center [499, 254] width 672 height 426
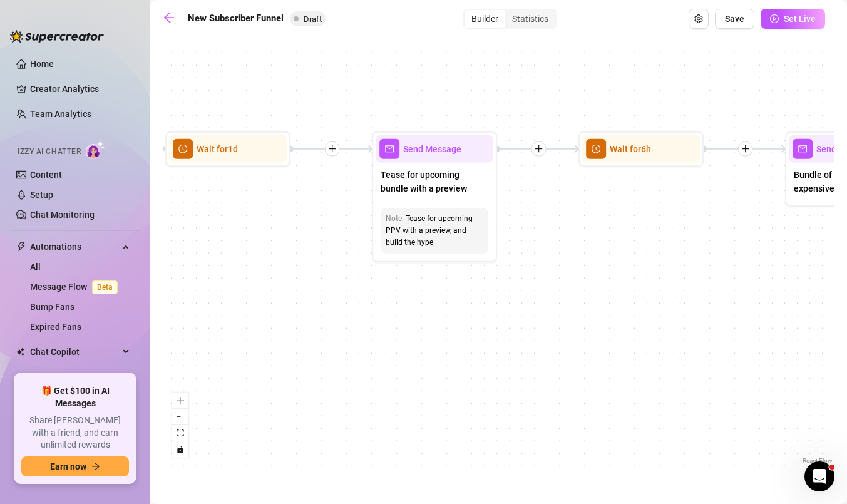
drag, startPoint x: 685, startPoint y: 327, endPoint x: 475, endPoint y: 324, distance: 210.4
click at [474, 324] on div "If True If True If True If False If False If False If True If False Merge Merge…" at bounding box center [499, 254] width 672 height 426
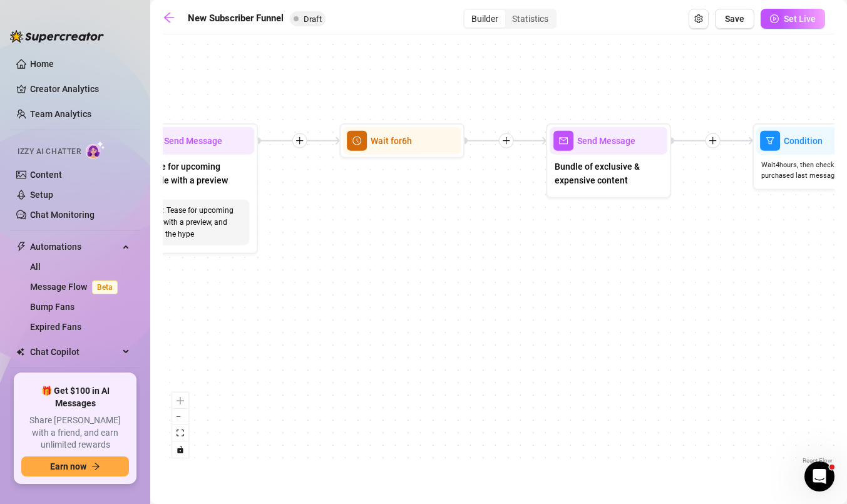
drag, startPoint x: 696, startPoint y: 314, endPoint x: 457, endPoint y: 306, distance: 239.3
click at [457, 306] on div "If True If True If True If False If False If False If True If False Merge Merge…" at bounding box center [499, 254] width 672 height 426
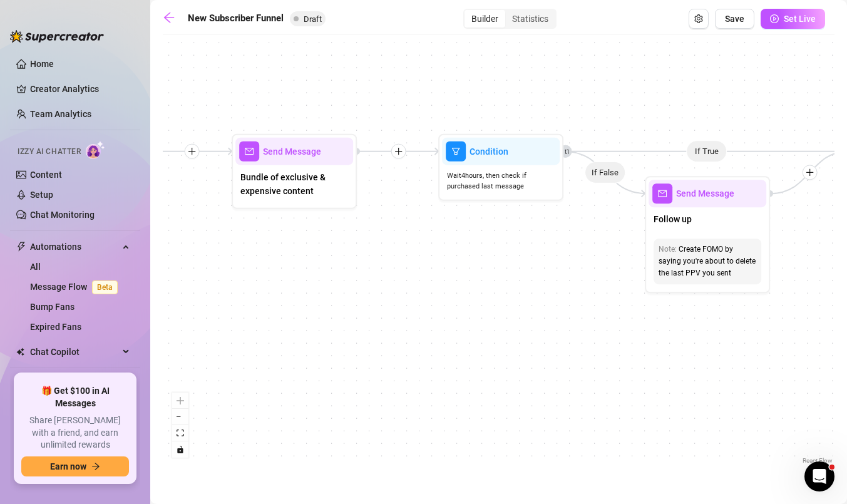
drag, startPoint x: 703, startPoint y: 296, endPoint x: 388, endPoint y: 307, distance: 314.5
click at [388, 307] on div "If True If True If True If False If False If False If True If False Merge Merge…" at bounding box center [499, 254] width 672 height 426
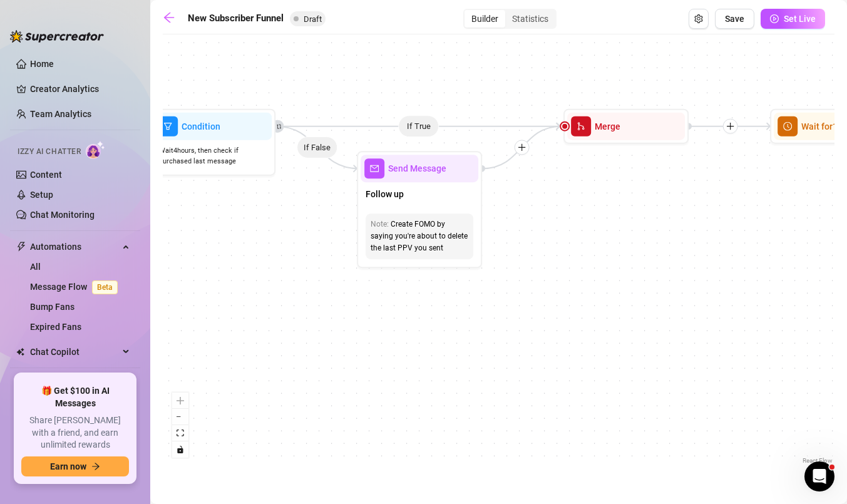
drag, startPoint x: 675, startPoint y: 356, endPoint x: 383, endPoint y: 331, distance: 293.5
click at [383, 331] on div "If True If True If True If False If False If False If True If False Merge Merge…" at bounding box center [499, 254] width 672 height 426
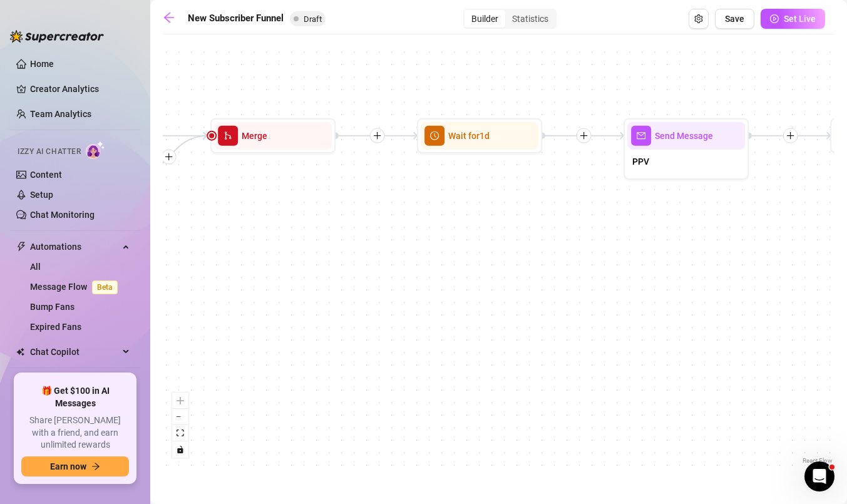
drag, startPoint x: 661, startPoint y: 287, endPoint x: 312, endPoint y: 297, distance: 348.3
click at [312, 297] on div "If True If True If True If False If False If False If True If False Merge Merge…" at bounding box center [499, 254] width 672 height 426
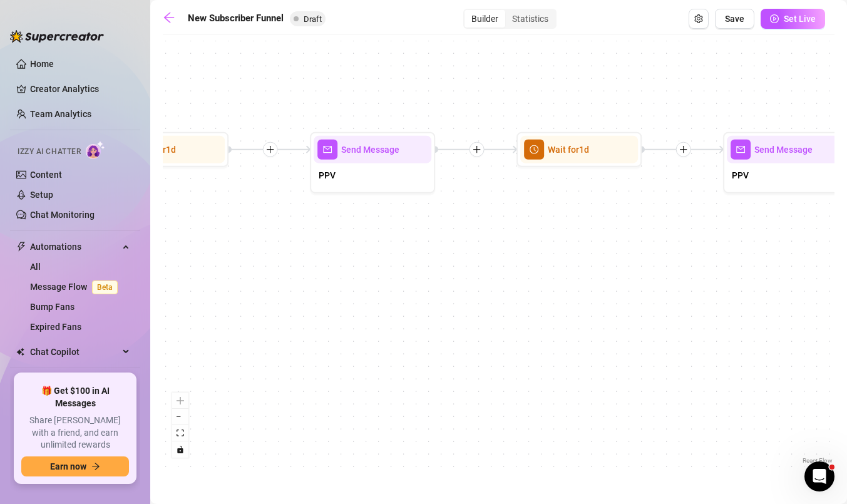
drag, startPoint x: 723, startPoint y: 236, endPoint x: 410, endPoint y: 250, distance: 314.0
click at [410, 250] on div "If True If True If True If False If False If False If True If False Merge Merge…" at bounding box center [499, 254] width 672 height 426
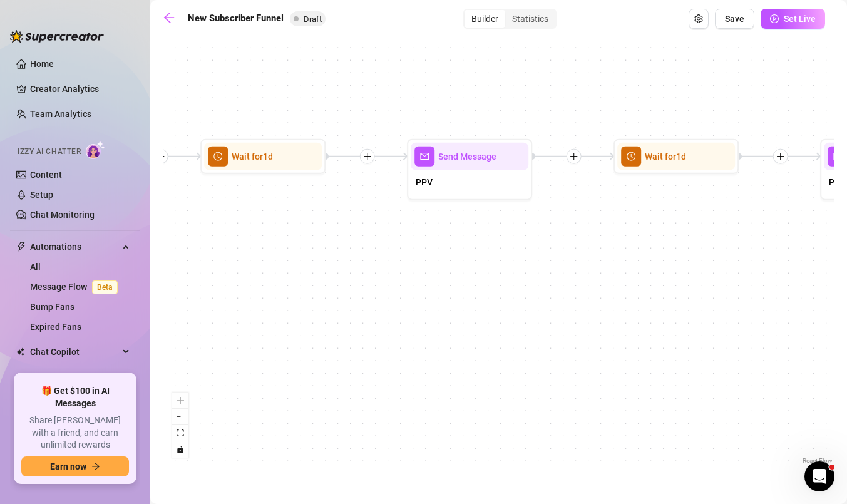
drag, startPoint x: 694, startPoint y: 268, endPoint x: 359, endPoint y: 271, distance: 335.6
click at [359, 271] on div "If True If True If True If False If False If False If True If False Merge Merge…" at bounding box center [499, 254] width 672 height 426
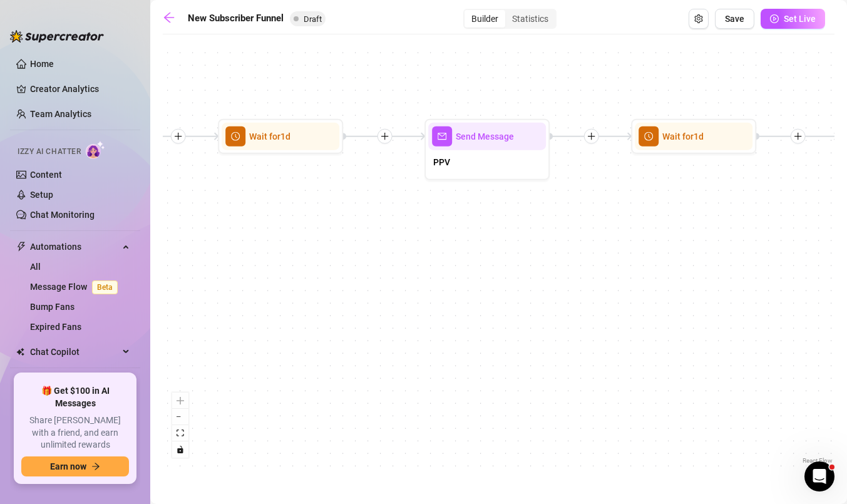
drag, startPoint x: 673, startPoint y: 268, endPoint x: 297, endPoint y: 252, distance: 376.7
click at [296, 252] on div "If True If True If True If False If False If False If True If False Merge Merge…" at bounding box center [499, 254] width 672 height 426
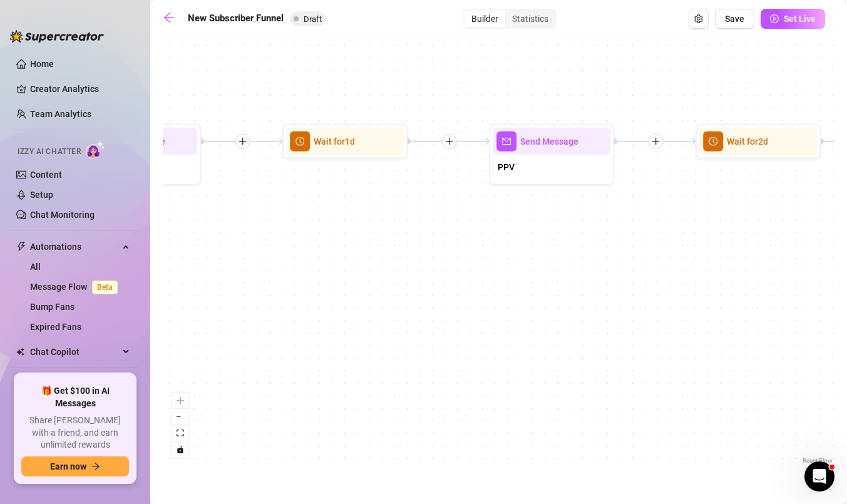
drag, startPoint x: 639, startPoint y: 272, endPoint x: 291, endPoint y: 277, distance: 348.2
click at [291, 277] on div "If True If True If True If False If False If False If True If False Merge Merge…" at bounding box center [499, 254] width 672 height 426
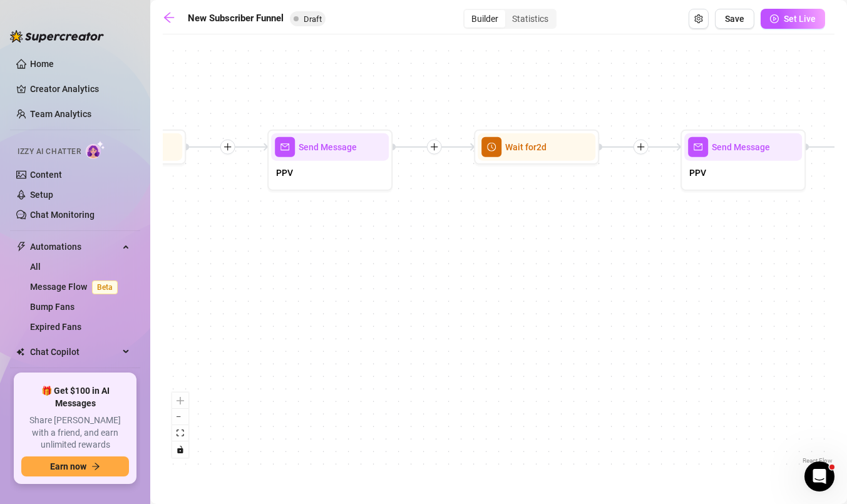
drag, startPoint x: 644, startPoint y: 291, endPoint x: 423, endPoint y: 296, distance: 221.7
click at [423, 296] on div "If True If True If True If False If False If False If True If False Merge Merge…" at bounding box center [499, 254] width 672 height 426
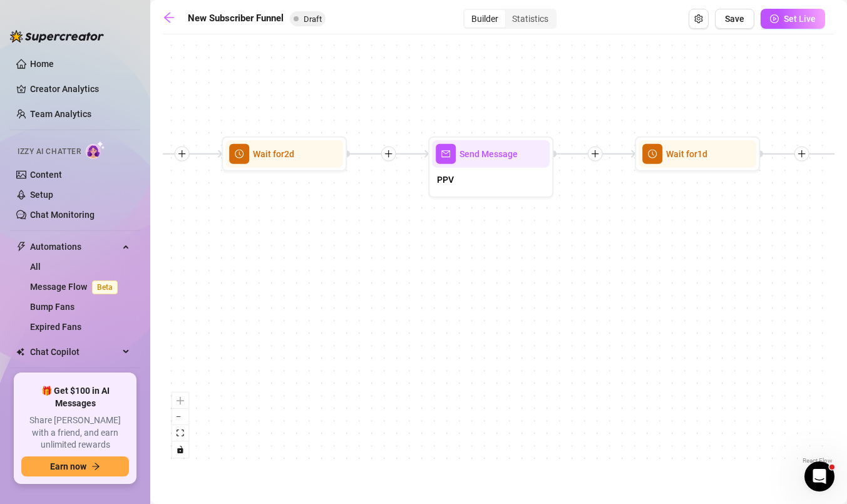
drag, startPoint x: 733, startPoint y: 276, endPoint x: 481, endPoint y: 282, distance: 252.4
click at [481, 282] on div "If True If True If True If False If False If False If True If False Merge Merge…" at bounding box center [499, 254] width 672 height 426
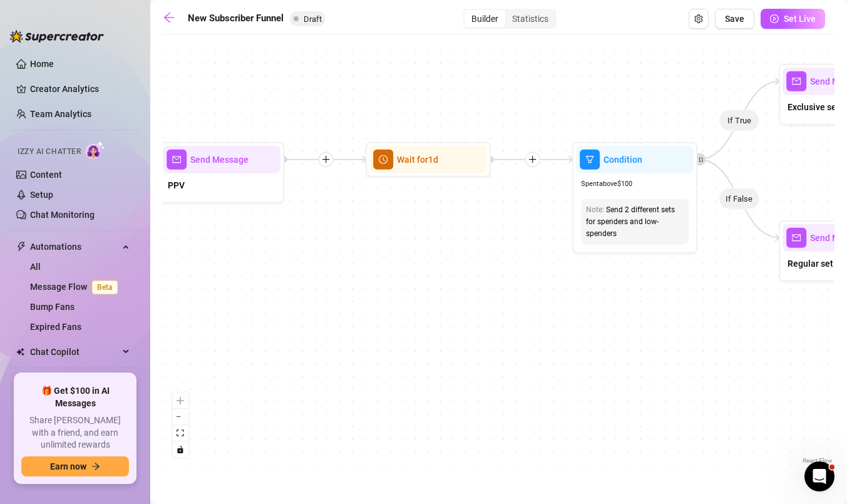
drag, startPoint x: 747, startPoint y: 265, endPoint x: 478, endPoint y: 271, distance: 269.3
click at [478, 271] on div "If True If True If True If False If False If False If True If False Merge Merge…" at bounding box center [499, 254] width 672 height 426
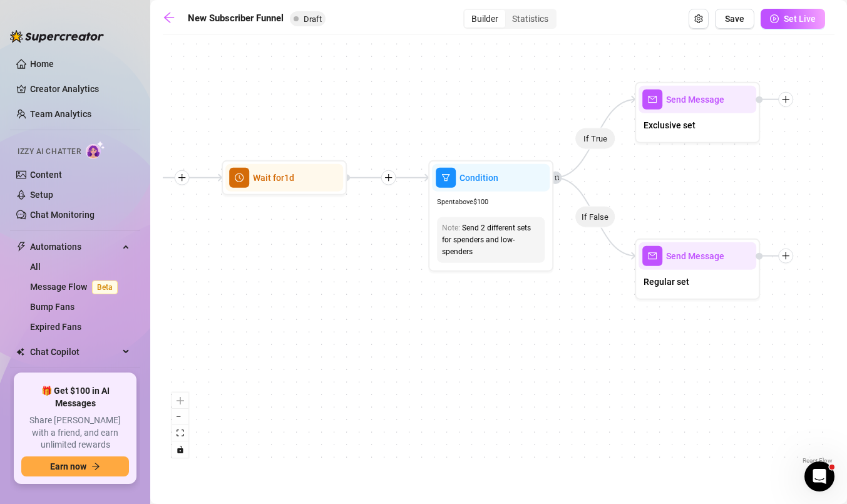
drag, startPoint x: 690, startPoint y: 291, endPoint x: 546, endPoint y: 309, distance: 145.2
click at [546, 309] on div "If True If True If True If False If False If False If True If False Merge Merge…" at bounding box center [499, 254] width 672 height 426
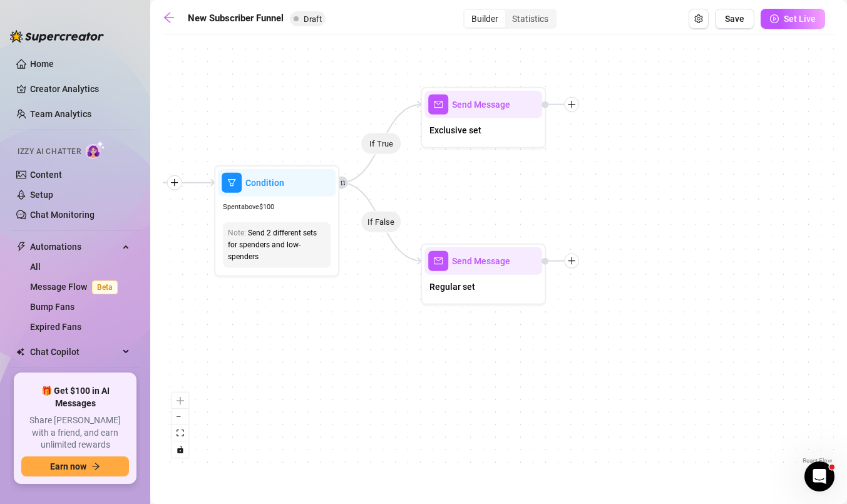
drag, startPoint x: 691, startPoint y: 342, endPoint x: 477, endPoint y: 347, distance: 214.2
click at [477, 347] on div "If True If True If True If False If False If False If True If False Merge Merge…" at bounding box center [499, 254] width 672 height 426
click at [179, 419] on button "zoom out" at bounding box center [180, 417] width 16 height 16
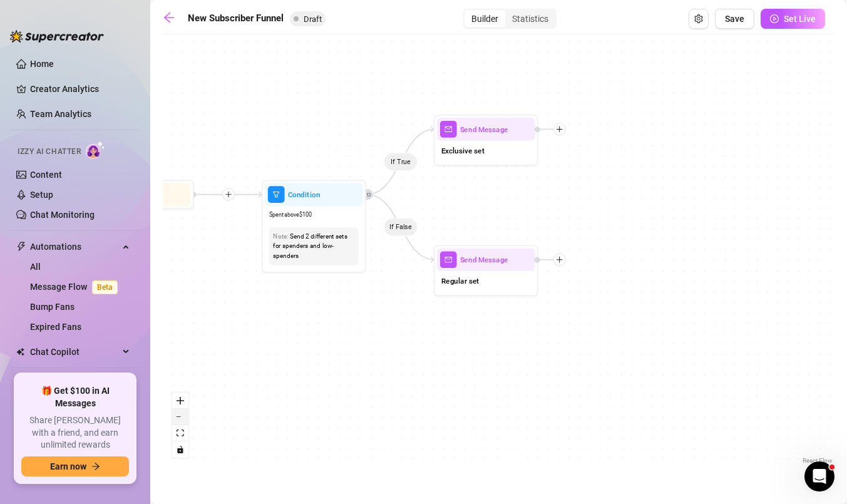
click at [180, 417] on icon "zoom out" at bounding box center [181, 416] width 8 height 1
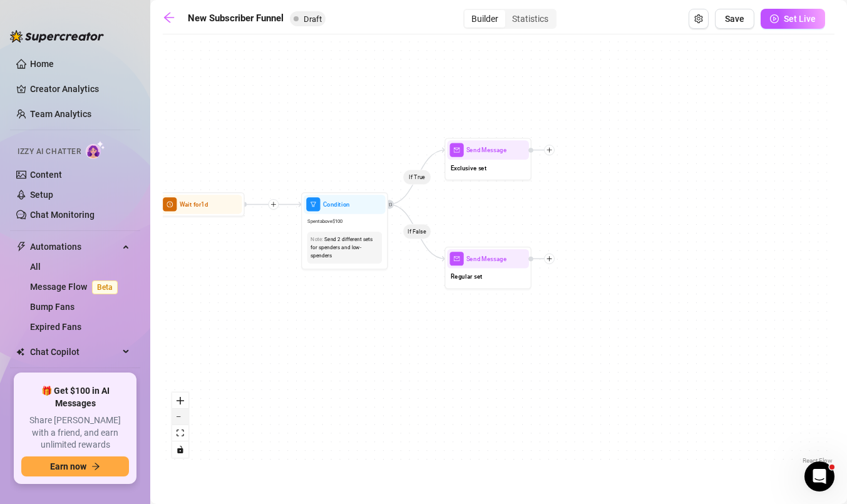
click at [180, 417] on icon "zoom out" at bounding box center [181, 416] width 8 height 1
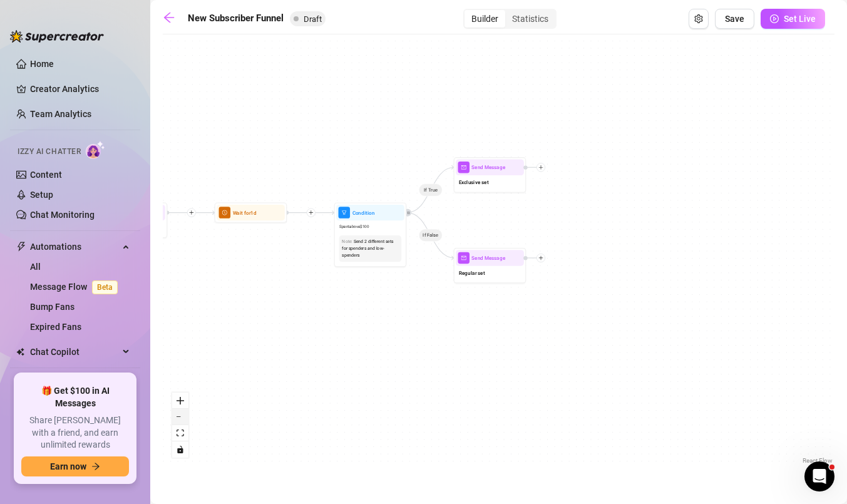
click at [180, 417] on icon "zoom out" at bounding box center [181, 416] width 8 height 1
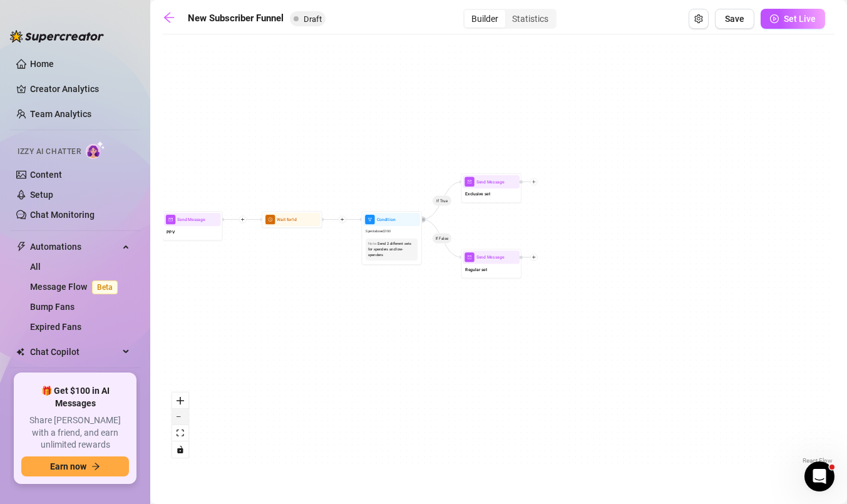
click at [180, 417] on icon "zoom out" at bounding box center [181, 416] width 8 height 1
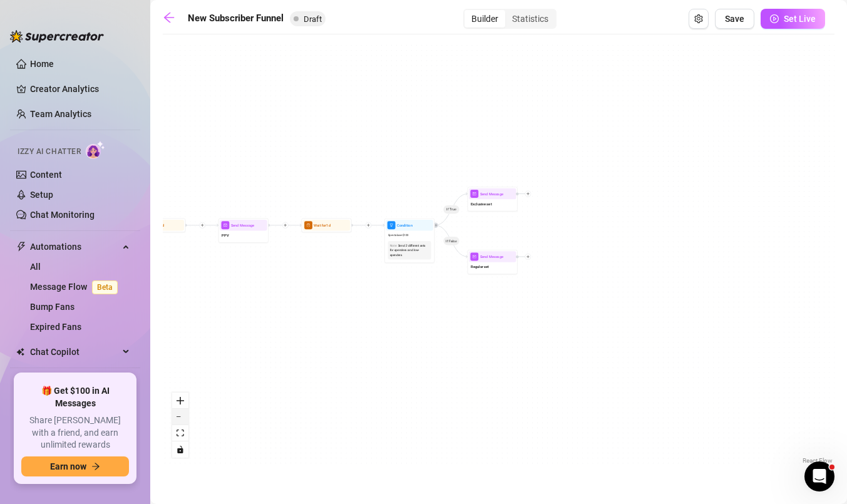
click at [180, 417] on icon "zoom out" at bounding box center [181, 416] width 8 height 1
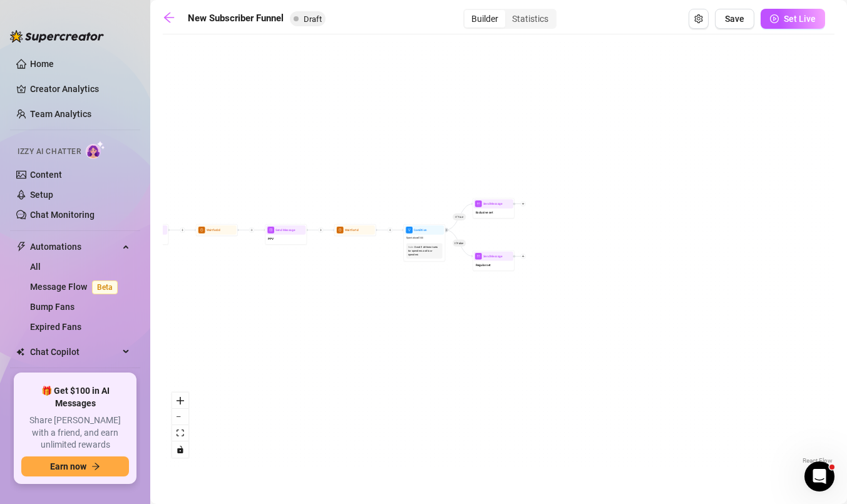
drag, startPoint x: 249, startPoint y: 324, endPoint x: 632, endPoint y: 360, distance: 384.9
click at [632, 360] on div "If True If True If True If False If False If False If True If False Merge Merge…" at bounding box center [499, 254] width 672 height 426
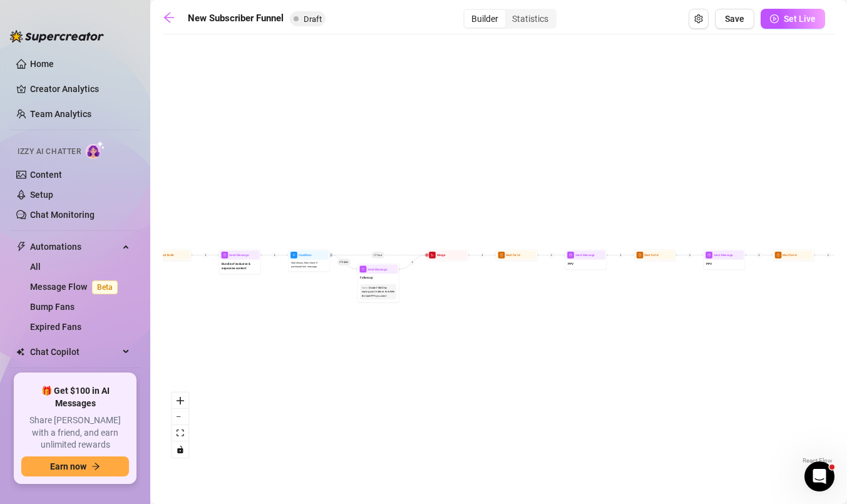
drag, startPoint x: 331, startPoint y: 380, endPoint x: 801, endPoint y: 369, distance: 470.4
click at [801, 369] on div "If True If True If True If False If False If False If True If False Merge Merge…" at bounding box center [499, 254] width 672 height 426
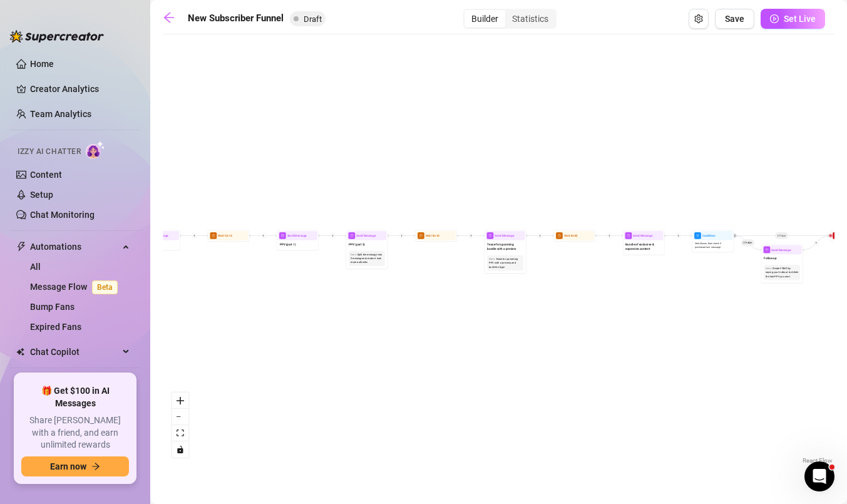
drag, startPoint x: 427, startPoint y: 370, endPoint x: 831, endPoint y: 351, distance: 404.3
click at [832, 351] on div "If True If True If True If False If False If False If True If False Merge Merge…" at bounding box center [499, 254] width 672 height 426
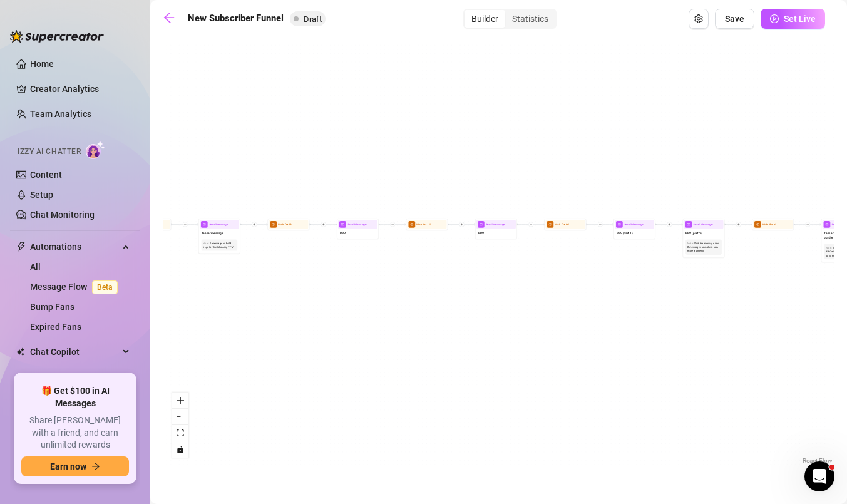
drag, startPoint x: 374, startPoint y: 340, endPoint x: 713, endPoint y: 329, distance: 338.9
click at [713, 329] on div "If True If True If True If False If False If False If True If False Merge Merge…" at bounding box center [499, 254] width 672 height 426
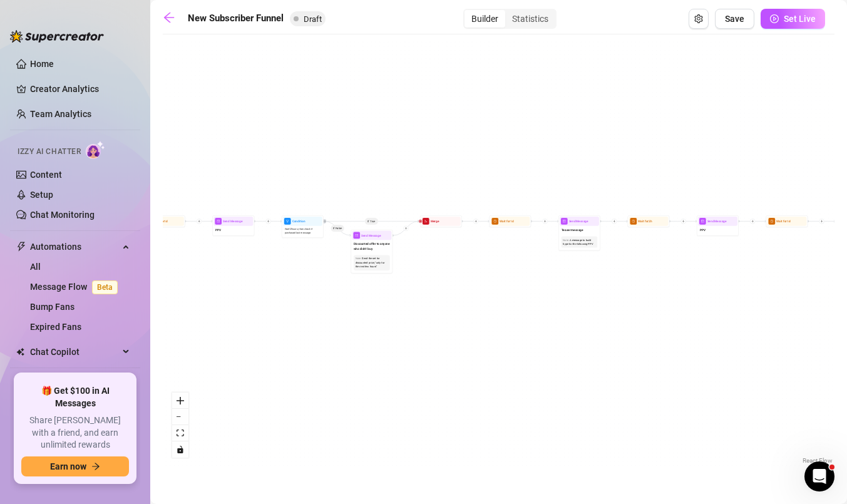
drag, startPoint x: 228, startPoint y: 308, endPoint x: 585, endPoint y: 305, distance: 357.6
click at [585, 305] on div "If True If True If True If False If False If False If True If False Merge Merge…" at bounding box center [499, 254] width 672 height 426
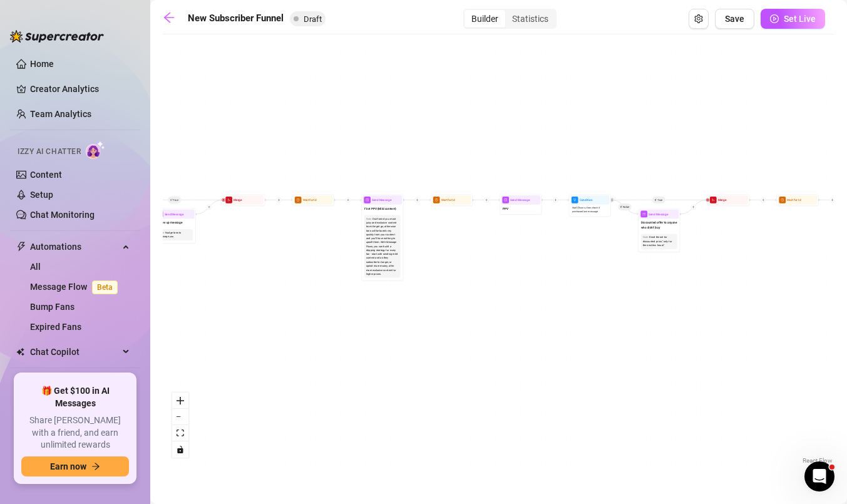
drag, startPoint x: 209, startPoint y: 347, endPoint x: 497, endPoint y: 326, distance: 288.2
click at [497, 326] on div "If True If True If True If False If False If False If True If False Merge Merge…" at bounding box center [499, 254] width 672 height 426
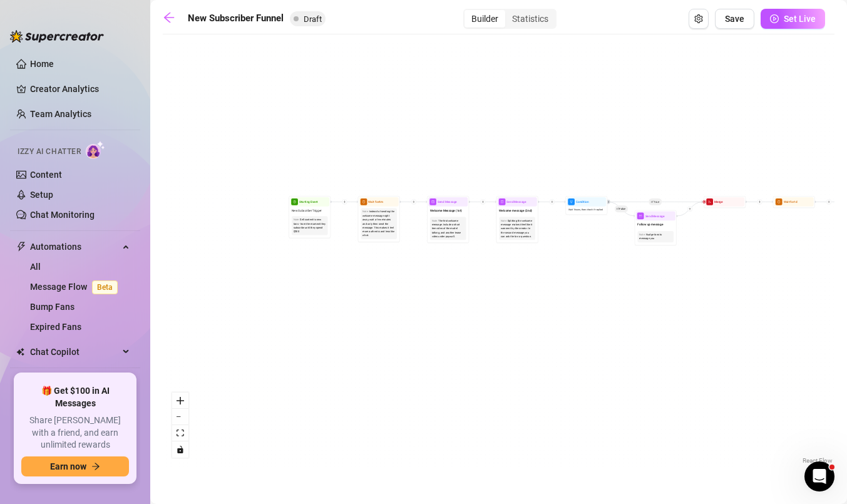
drag, startPoint x: 226, startPoint y: 335, endPoint x: 707, endPoint y: 337, distance: 480.9
click at [707, 337] on div "If True If True If True If False If False If False If True If False Merge Merge…" at bounding box center [499, 254] width 672 height 426
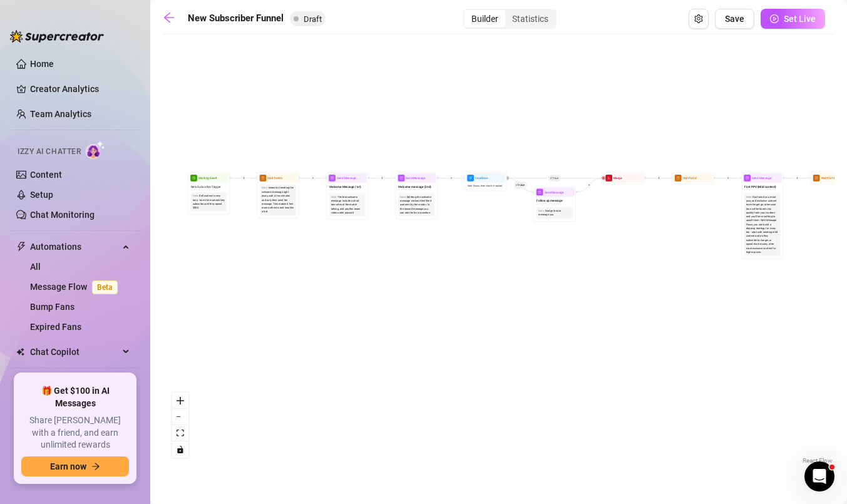
drag, startPoint x: 366, startPoint y: 353, endPoint x: 265, endPoint y: 329, distance: 103.6
click at [265, 329] on div "If True If True If True If False If False If False If True If False Merge Merge…" at bounding box center [499, 254] width 672 height 426
click at [49, 307] on link "Bump Fans" at bounding box center [52, 307] width 44 height 10
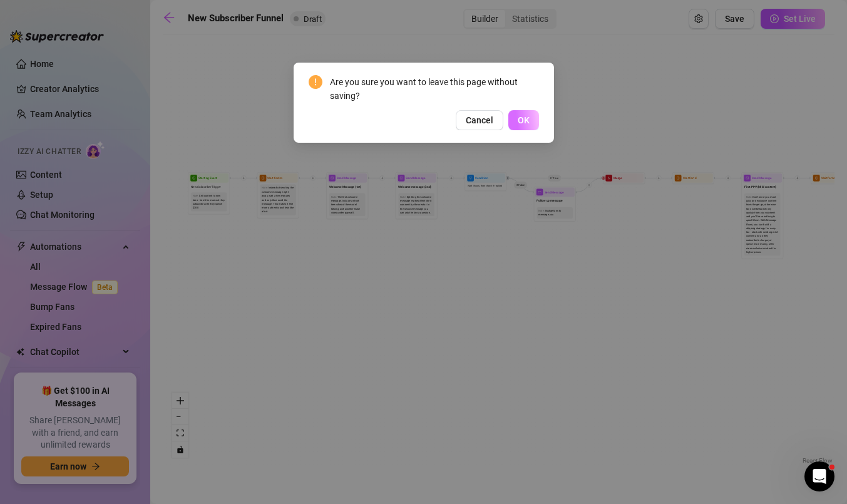
click at [527, 123] on span "OK" at bounding box center [524, 120] width 12 height 10
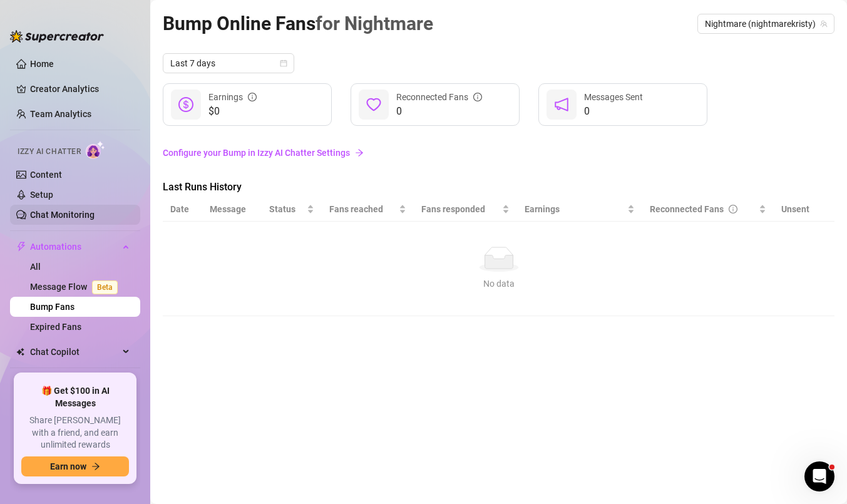
click at [46, 210] on link "Chat Monitoring" at bounding box center [62, 215] width 64 height 10
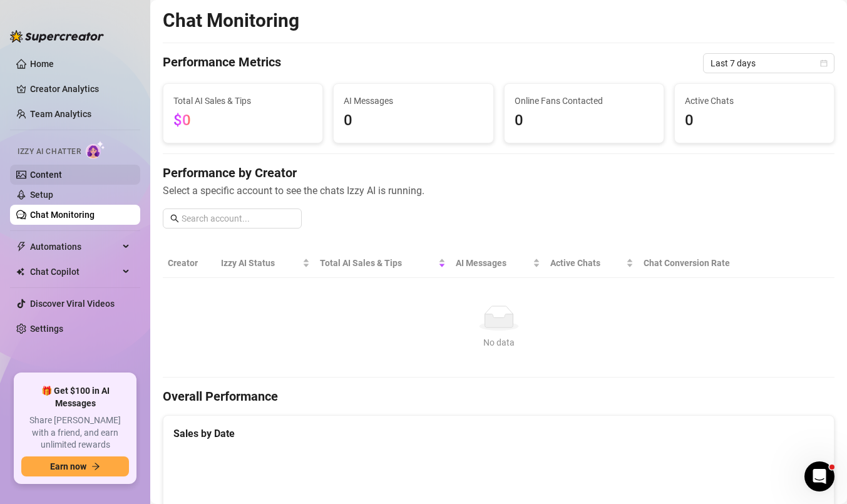
click at [44, 170] on link "Content" at bounding box center [46, 175] width 32 height 10
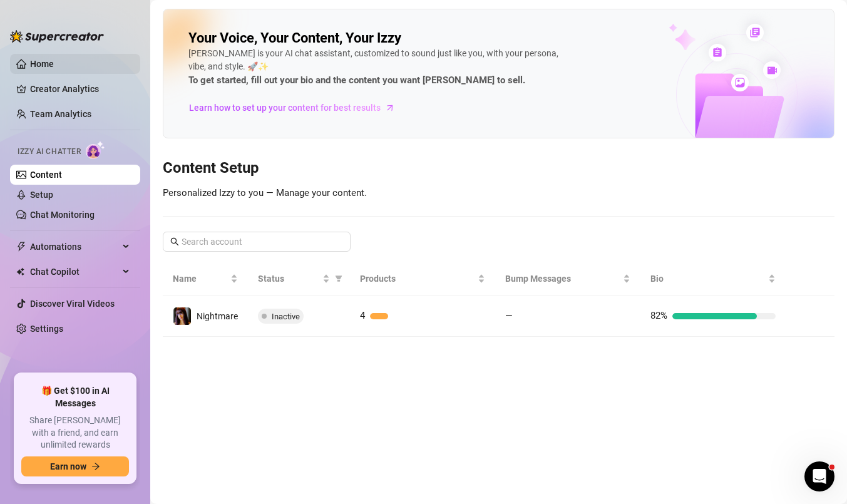
click at [38, 66] on link "Home" at bounding box center [42, 64] width 24 height 10
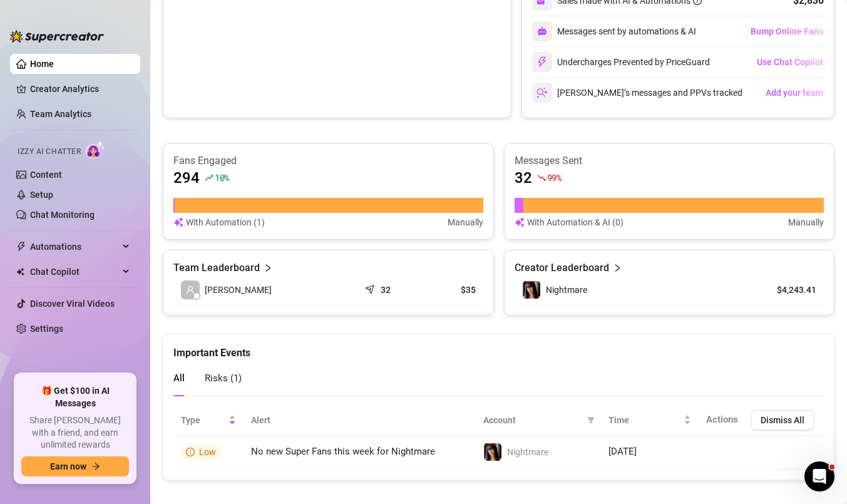
scroll to position [693, 0]
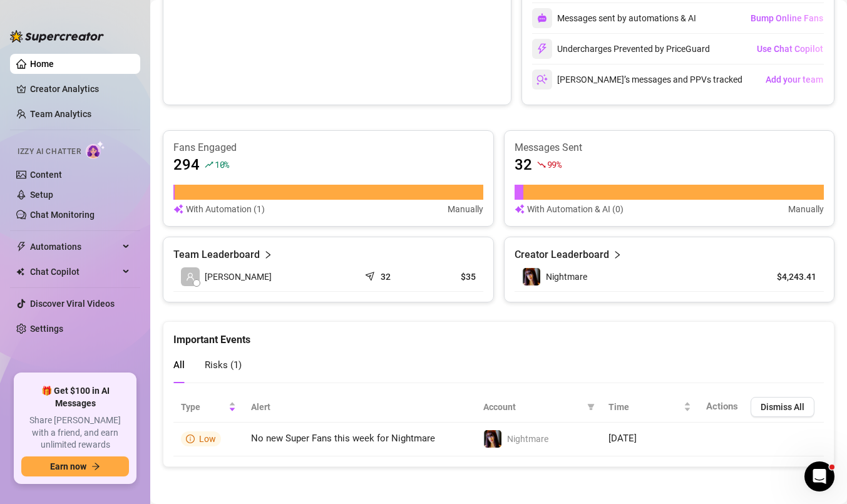
click at [661, 272] on div "Nightmare" at bounding box center [633, 276] width 223 height 19
click at [49, 247] on span "Automations" at bounding box center [74, 247] width 89 height 20
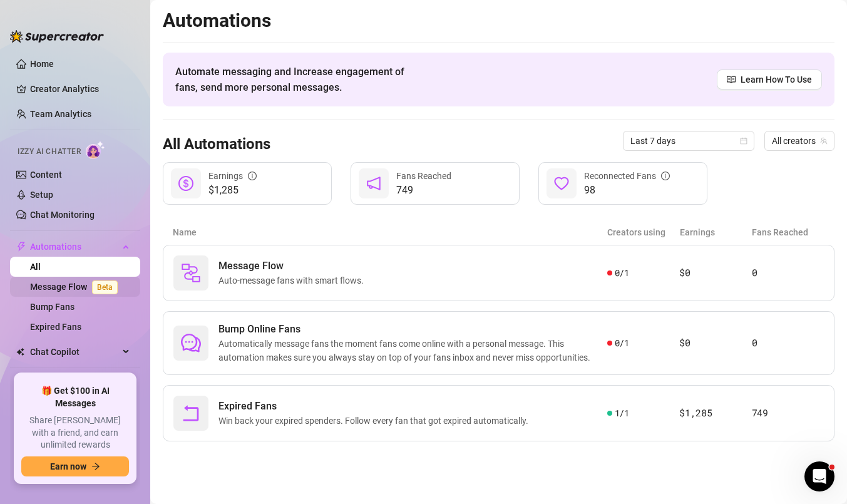
click at [54, 286] on link "Message Flow Beta" at bounding box center [76, 287] width 93 height 10
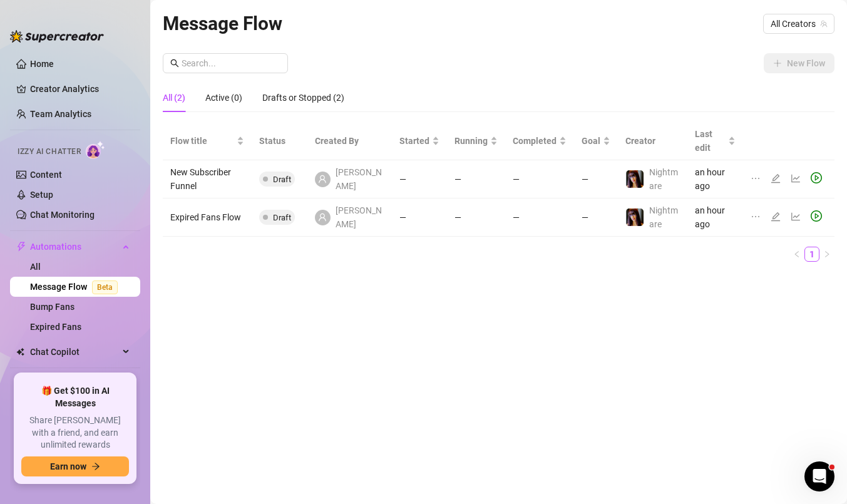
click at [209, 180] on td "New Subscriber Funnel" at bounding box center [207, 179] width 89 height 38
click at [774, 181] on icon "edit" at bounding box center [776, 178] width 10 height 10
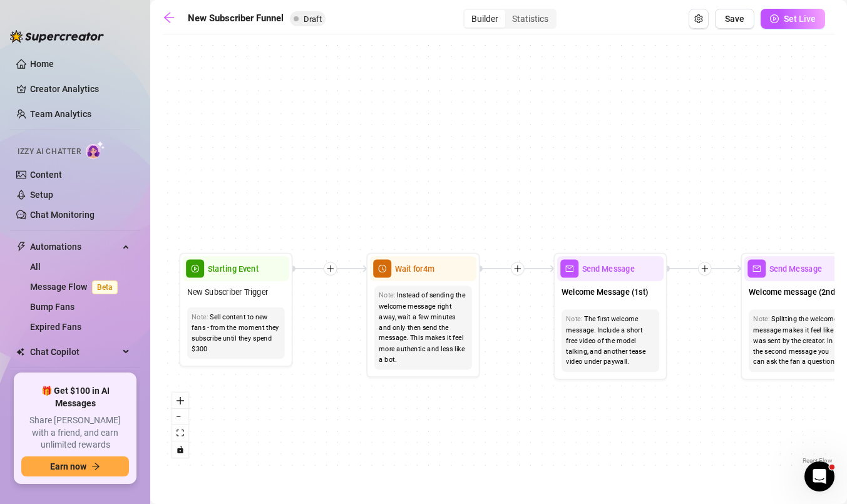
drag, startPoint x: 225, startPoint y: 339, endPoint x: 322, endPoint y: 318, distance: 99.2
click at [322, 318] on div "If True If True If True If False If False If False If True If False Merge Merge…" at bounding box center [499, 254] width 672 height 426
click at [265, 340] on div "Sell content to new fans - from the moment they subscribe until they spend $300" at bounding box center [236, 333] width 88 height 43
click at [239, 272] on span "Starting Event" at bounding box center [233, 268] width 51 height 13
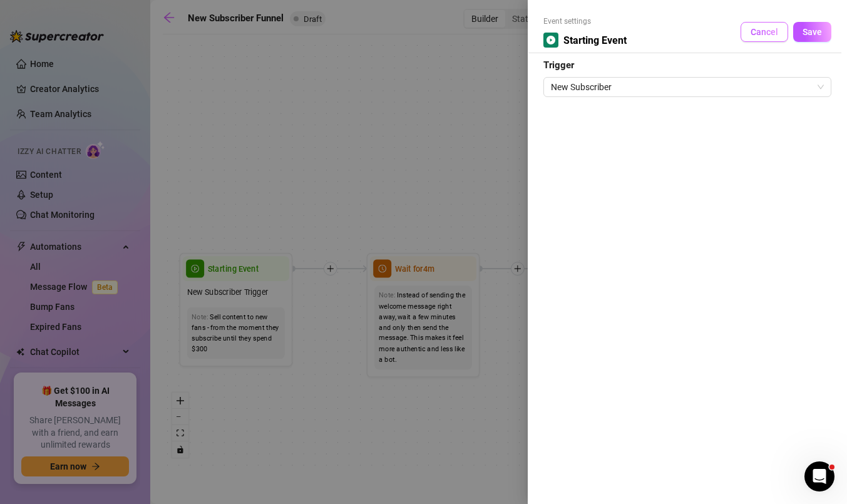
click at [773, 30] on span "Cancel" at bounding box center [765, 32] width 28 height 10
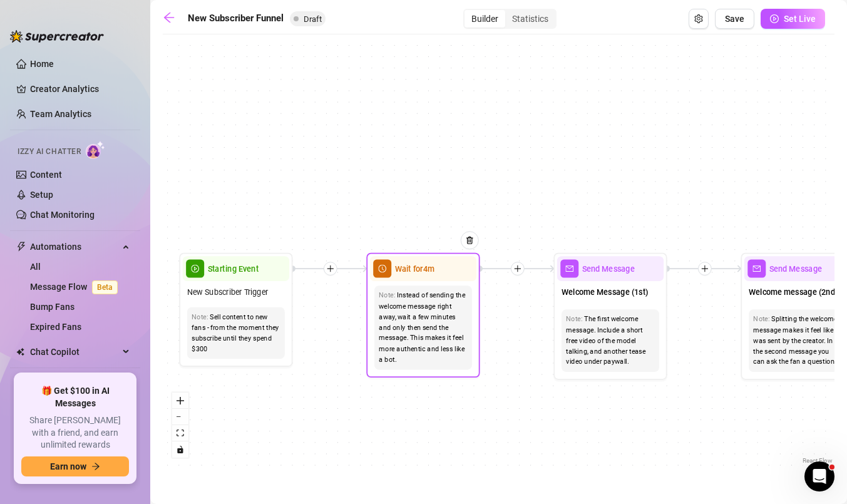
click at [416, 311] on div "Instead of sending the welcome message right away, wait a few minutes and only …" at bounding box center [423, 328] width 88 height 75
click at [411, 268] on span "Wait for 4m" at bounding box center [414, 268] width 39 height 13
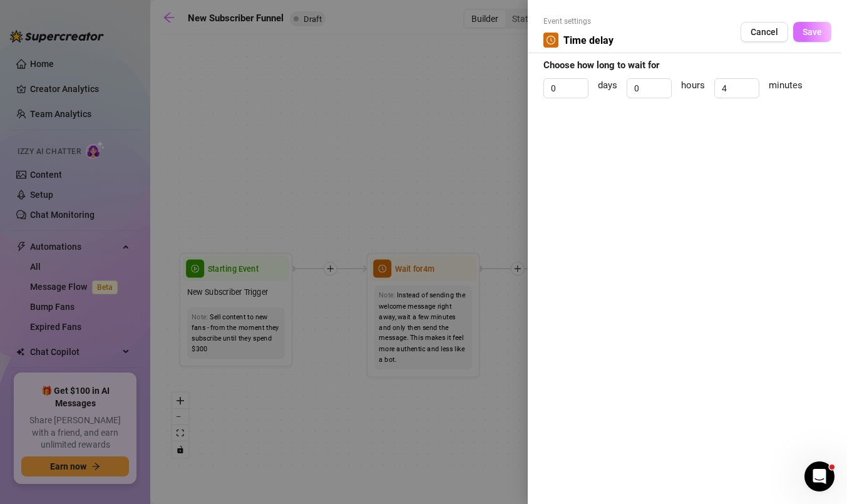
click at [805, 29] on span "Save" at bounding box center [812, 32] width 19 height 10
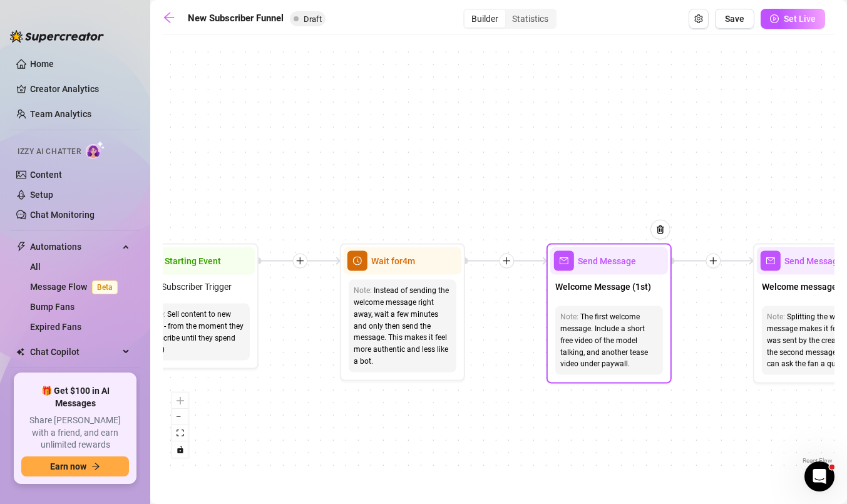
click at [605, 265] on span "Send Message" at bounding box center [607, 261] width 58 height 14
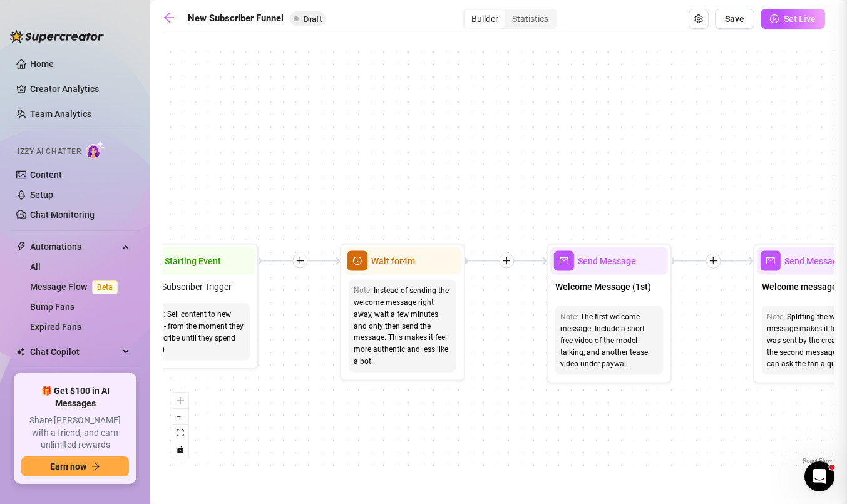
type textarea "First part of the welcome message"
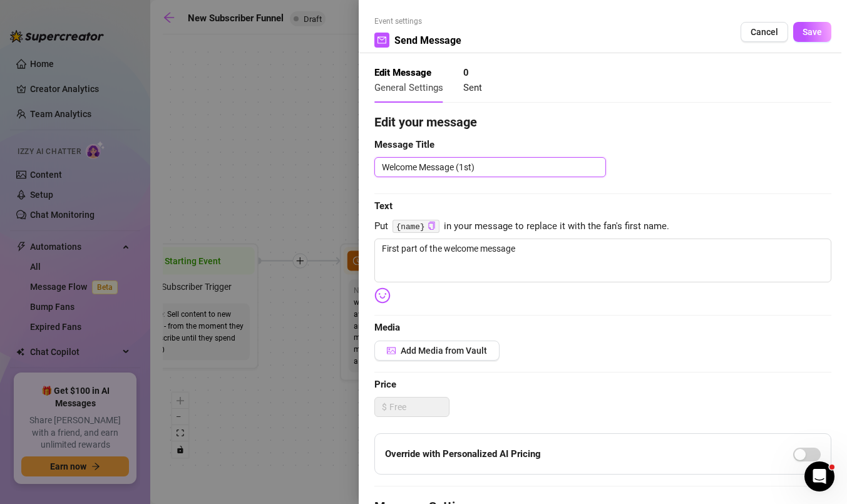
click at [525, 160] on textarea "Welcome Message (1st)" at bounding box center [490, 167] width 232 height 20
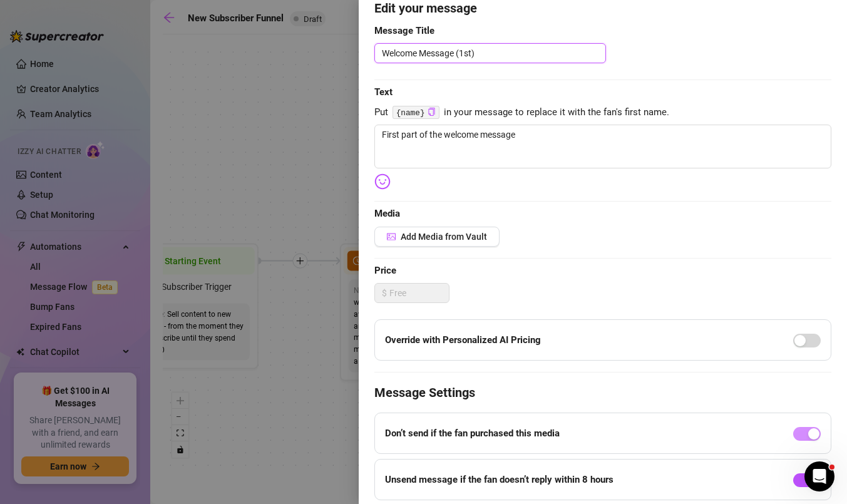
scroll to position [118, 0]
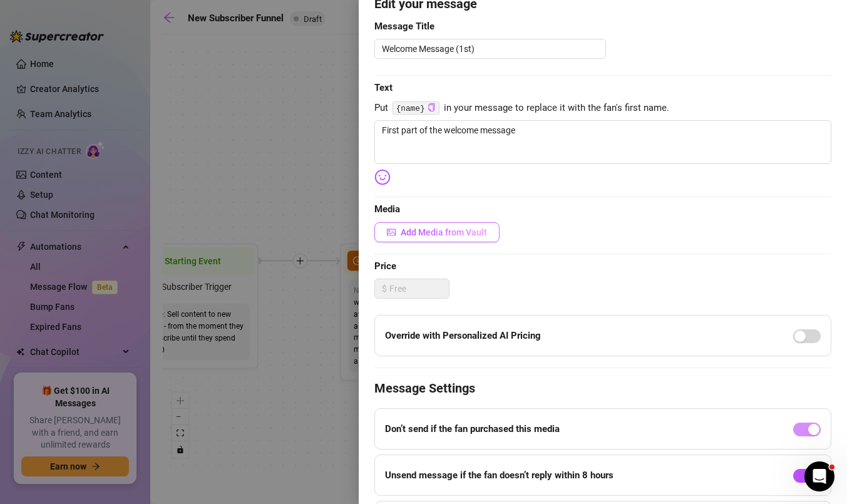
click at [428, 230] on span "Add Media from Vault" at bounding box center [444, 232] width 86 height 10
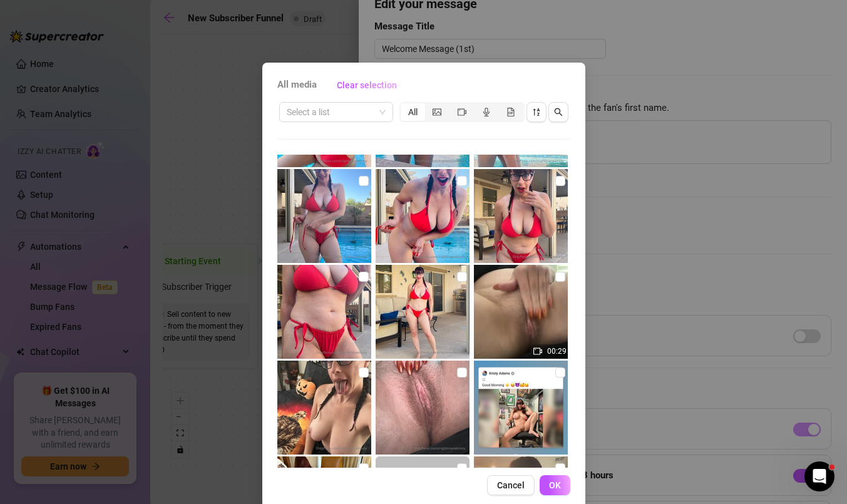
scroll to position [0, 0]
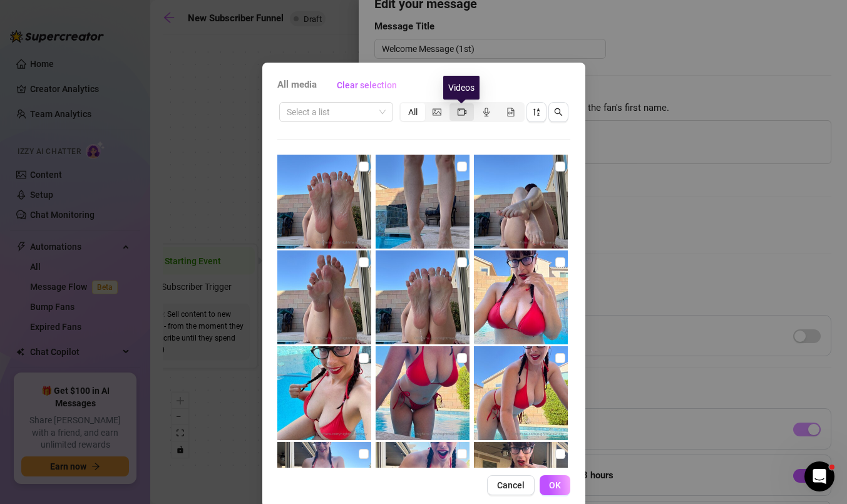
click at [462, 115] on icon "video-camera" at bounding box center [462, 111] width 9 height 7
click at [453, 105] on input "segmented control" at bounding box center [453, 105] width 0 height 0
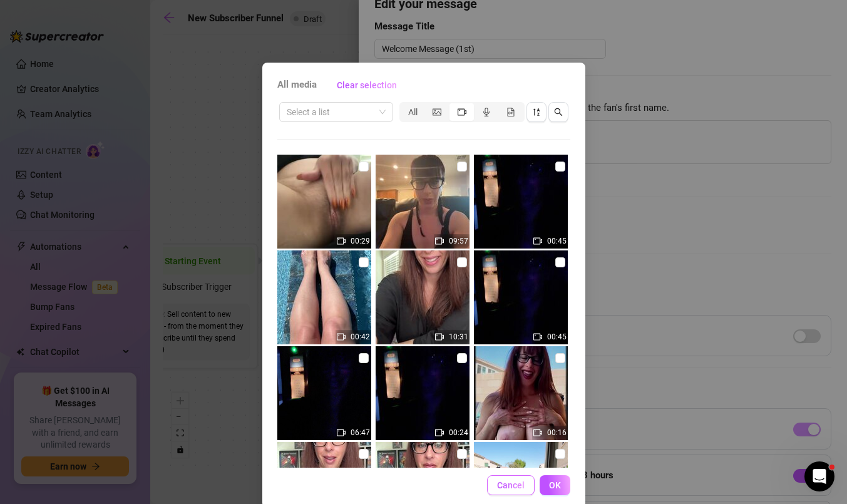
click at [512, 487] on span "Cancel" at bounding box center [511, 485] width 28 height 10
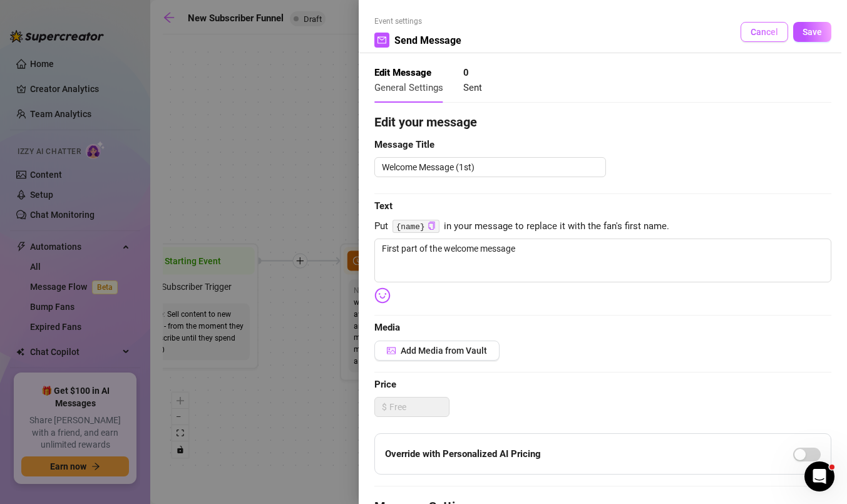
click at [751, 33] on span "Cancel" at bounding box center [765, 32] width 28 height 10
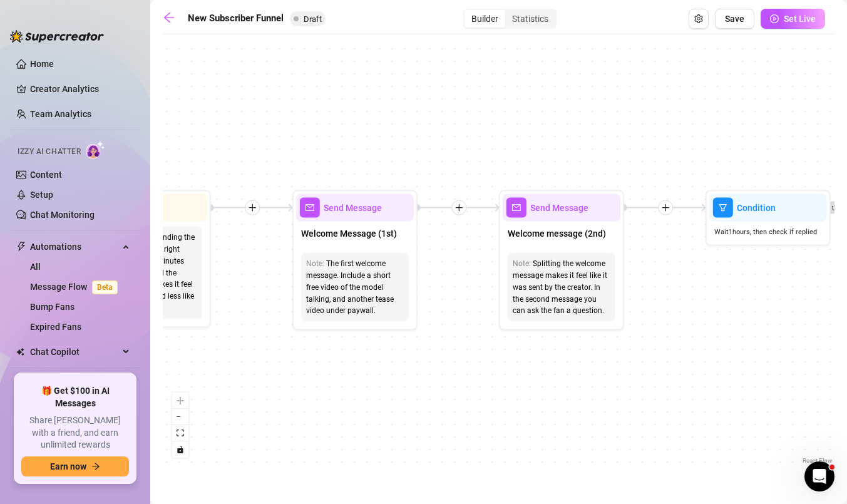
drag, startPoint x: 729, startPoint y: 318, endPoint x: 475, endPoint y: 265, distance: 259.7
click at [475, 265] on div "If True If True If True If False If False If False If True If False Merge Merge…" at bounding box center [499, 254] width 672 height 426
click at [552, 272] on div "Splitting the welcome message makes it feel like it was sent by the creator. In…" at bounding box center [562, 287] width 98 height 59
click at [549, 222] on div "Welcome message (2nd)" at bounding box center [562, 235] width 118 height 26
type textarea "Second part of the welcome message"
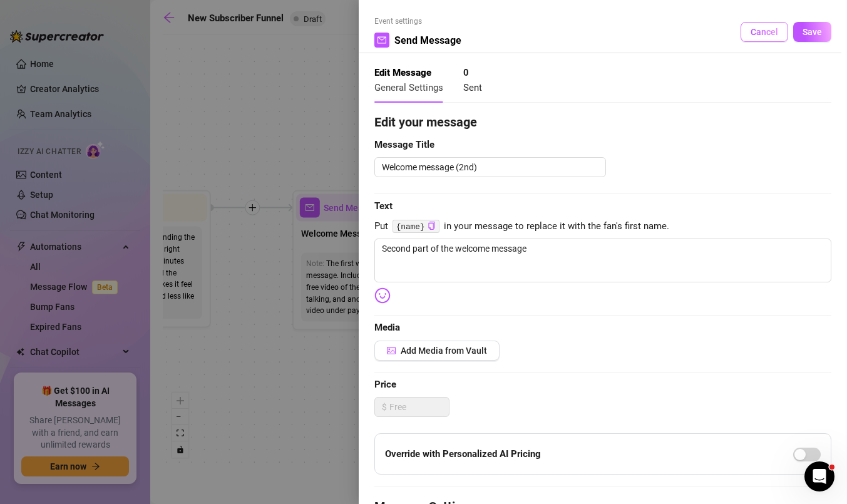
click at [761, 29] on span "Cancel" at bounding box center [765, 32] width 28 height 10
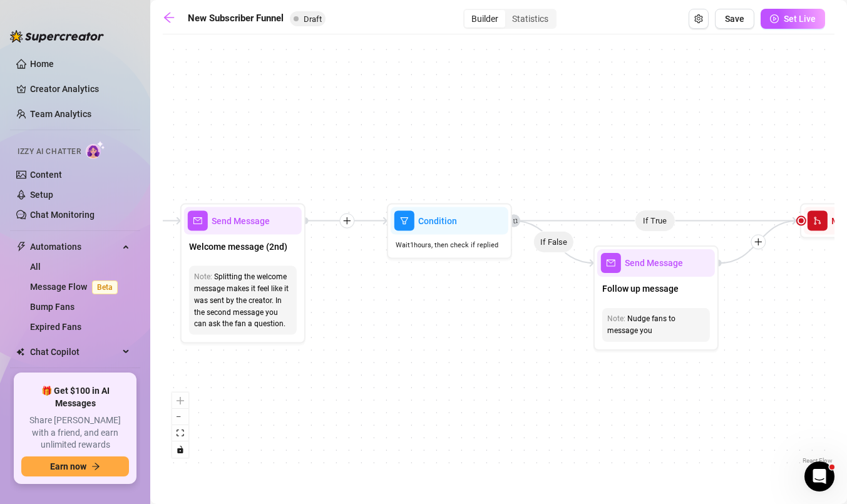
drag, startPoint x: 739, startPoint y: 289, endPoint x: 421, endPoint y: 302, distance: 319.0
click at [421, 302] on div "If True If True If True If False If False If False If True If False Merge Merge…" at bounding box center [499, 254] width 672 height 426
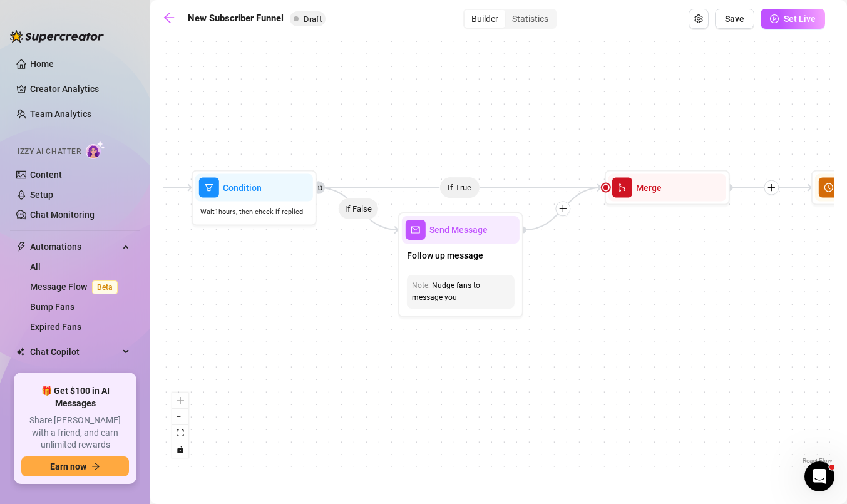
drag, startPoint x: 515, startPoint y: 356, endPoint x: 320, endPoint y: 322, distance: 198.2
click at [320, 322] on div "If True If True If True If False If False If False If True If False Merge Merge…" at bounding box center [499, 254] width 672 height 426
click at [440, 235] on span "Send Message" at bounding box center [459, 230] width 58 height 14
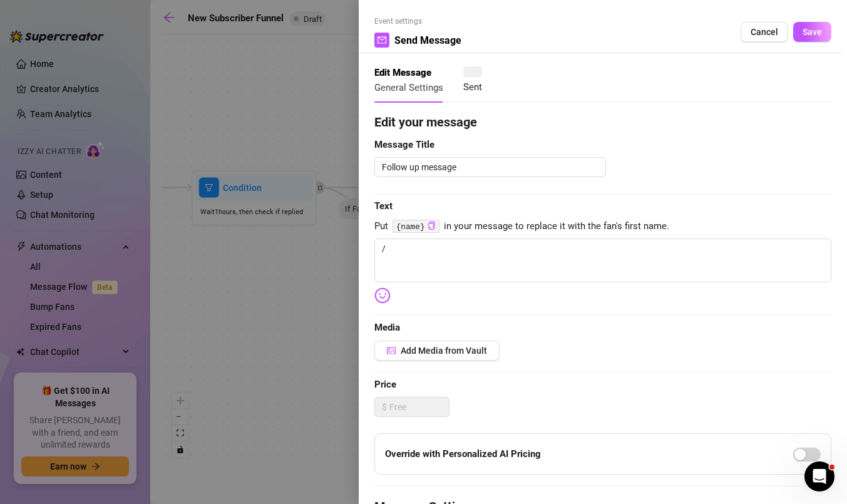
type textarea "/"
click at [764, 33] on span "Cancel" at bounding box center [765, 32] width 28 height 10
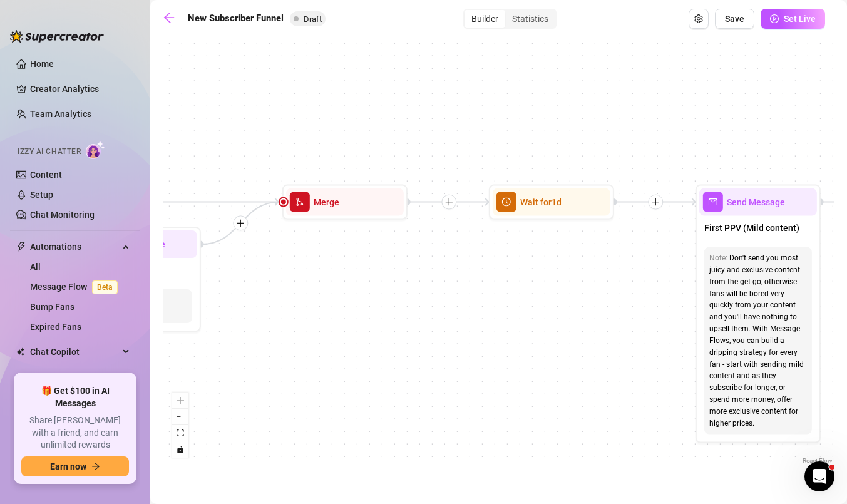
drag, startPoint x: 634, startPoint y: 272, endPoint x: 297, endPoint y: 283, distance: 337.1
click at [297, 283] on div "If True If True If True If False If False If False If True If False Merge Merge…" at bounding box center [499, 254] width 672 height 426
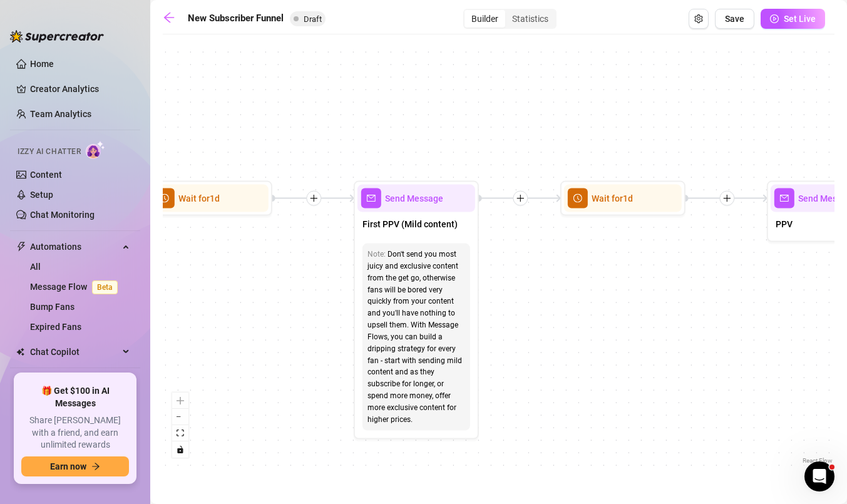
drag, startPoint x: 556, startPoint y: 316, endPoint x: 229, endPoint y: 315, distance: 327.5
click at [229, 315] on div "If True If True If True If False If False If False If True If False Merge Merge…" at bounding box center [499, 254] width 672 height 426
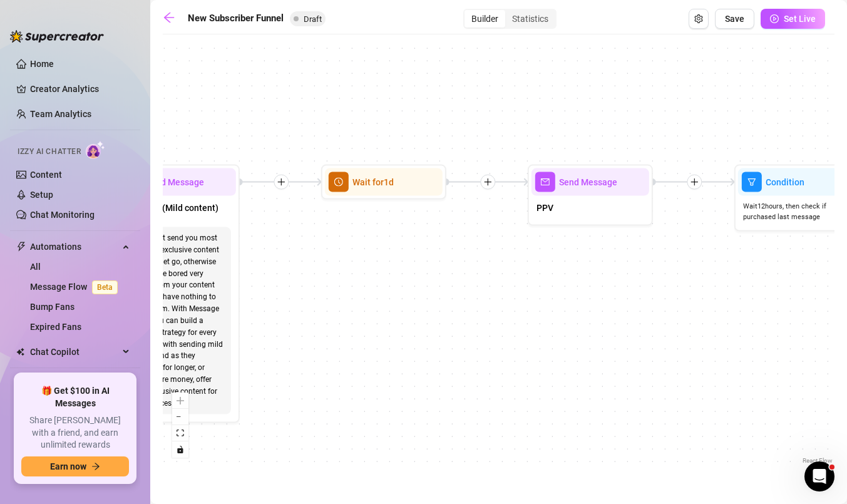
drag, startPoint x: 604, startPoint y: 364, endPoint x: 363, endPoint y: 348, distance: 242.3
click at [363, 348] on div "If True If True If True If False If False If False If True If False Merge Merge…" at bounding box center [499, 254] width 672 height 426
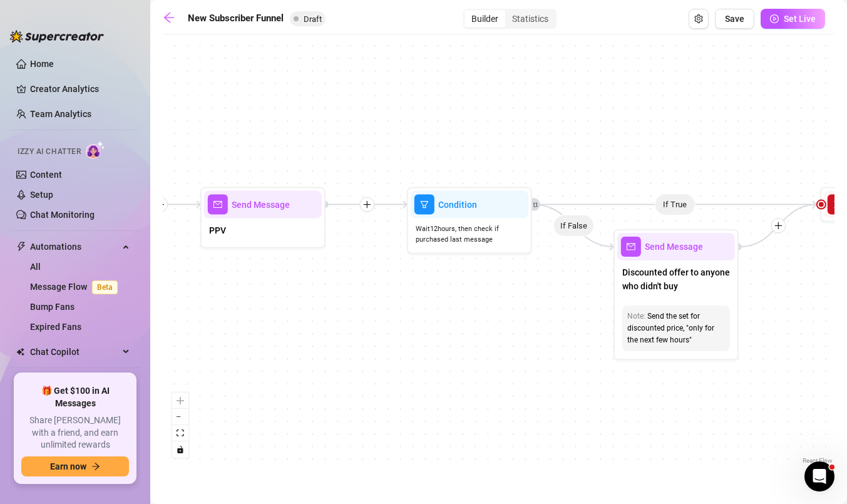
drag, startPoint x: 631, startPoint y: 321, endPoint x: 300, endPoint y: 348, distance: 332.3
click at [300, 348] on div "If True If True If True If False If False If False If True If False Merge Merge…" at bounding box center [499, 254] width 672 height 426
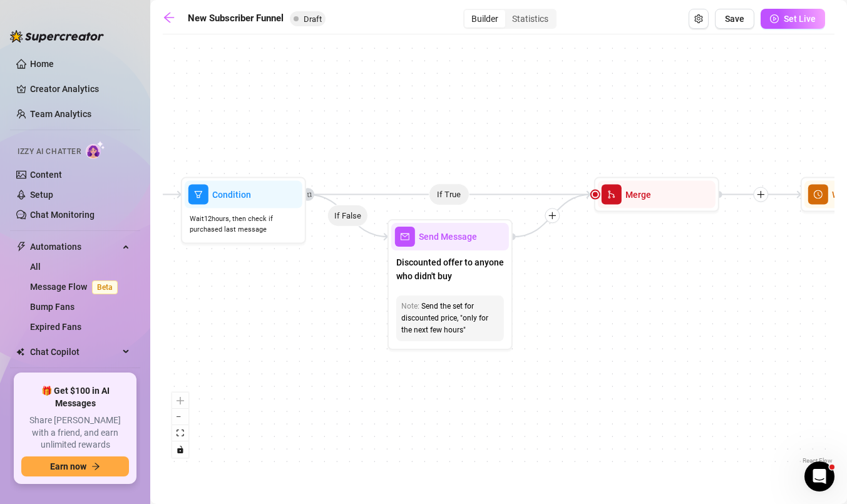
drag, startPoint x: 487, startPoint y: 400, endPoint x: 267, endPoint y: 387, distance: 220.2
click at [267, 387] on div "If True If True If True If False If False If False If True If False Merge Merge…" at bounding box center [499, 254] width 672 height 426
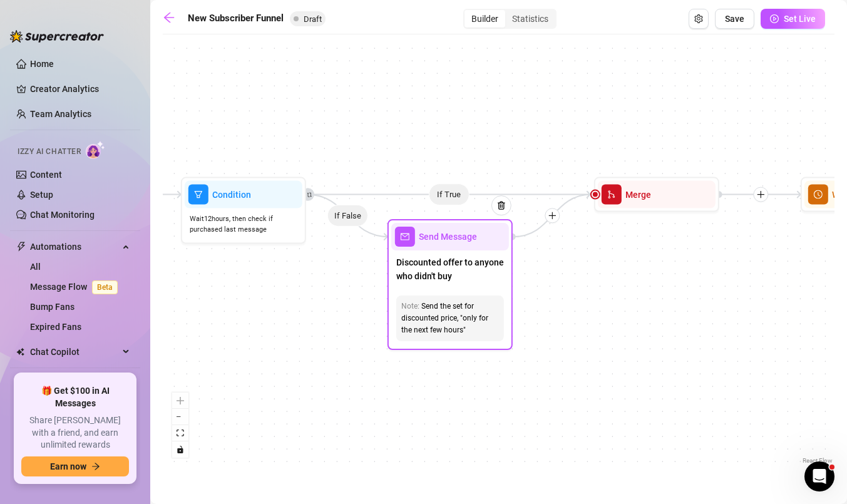
click at [459, 237] on span "Send Message" at bounding box center [448, 237] width 58 height 14
type textarea "The same set, but with a discounted offer to anyone who didn't buy"
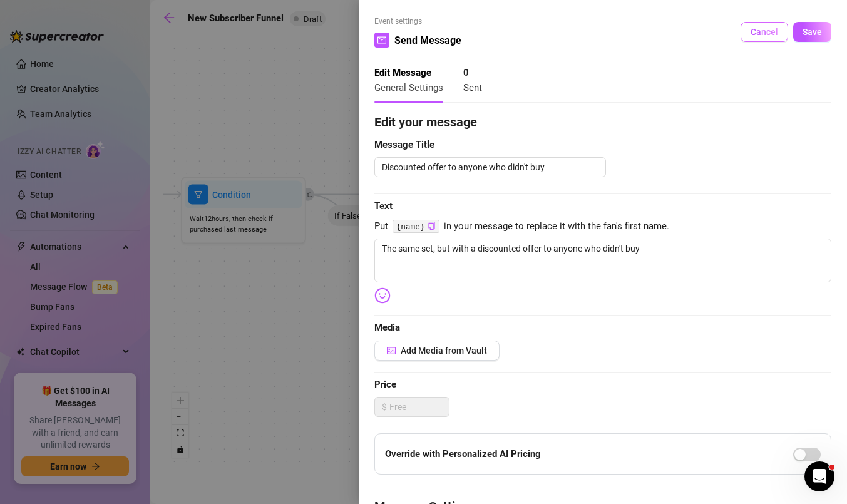
click at [761, 33] on span "Cancel" at bounding box center [765, 32] width 28 height 10
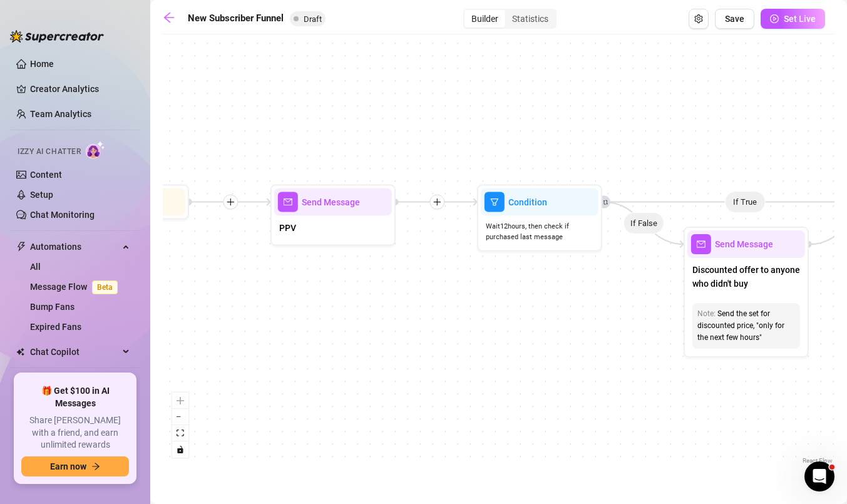
drag, startPoint x: 254, startPoint y: 368, endPoint x: 550, endPoint y: 376, distance: 296.3
click at [550, 376] on div "If True If True If True If False If False If False If True If False Merge Merge…" at bounding box center [499, 254] width 672 height 426
click at [343, 210] on div at bounding box center [367, 180] width 54 height 64
type textarea "PPV"
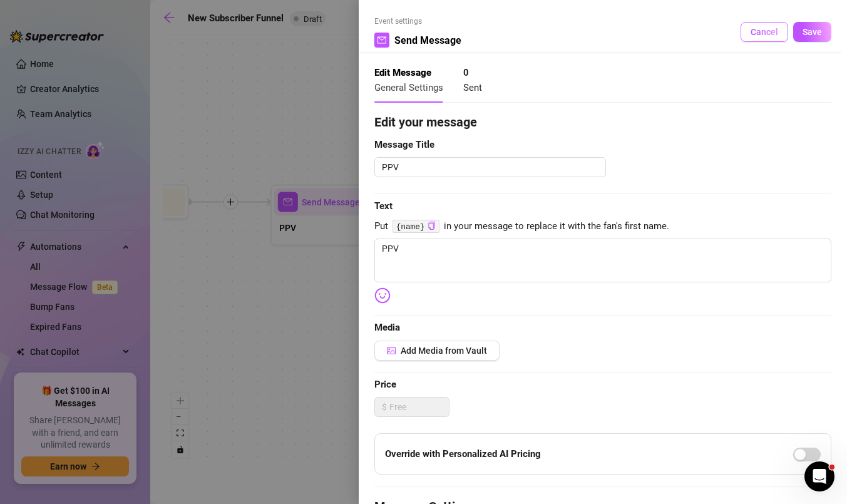
click at [761, 35] on span "Cancel" at bounding box center [765, 32] width 28 height 10
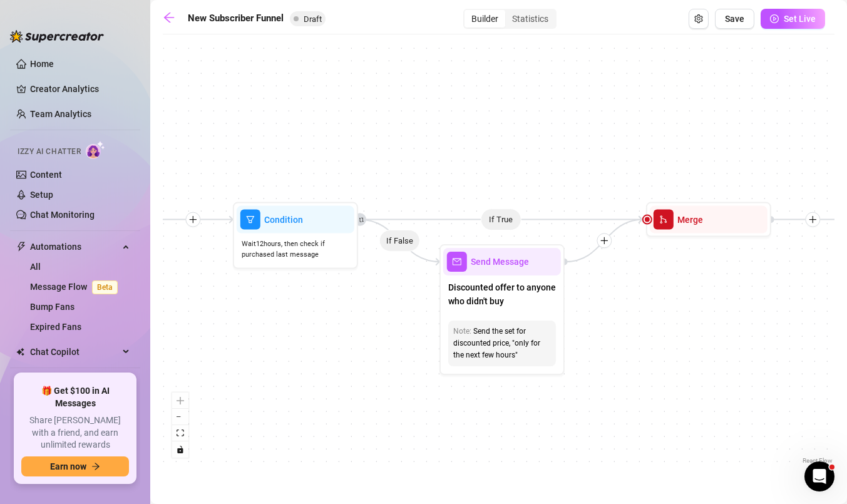
drag, startPoint x: 641, startPoint y: 326, endPoint x: 394, endPoint y: 345, distance: 247.4
click at [394, 345] on div "If True If True If True If False If False If False If True If False Merge Merge…" at bounding box center [499, 254] width 672 height 426
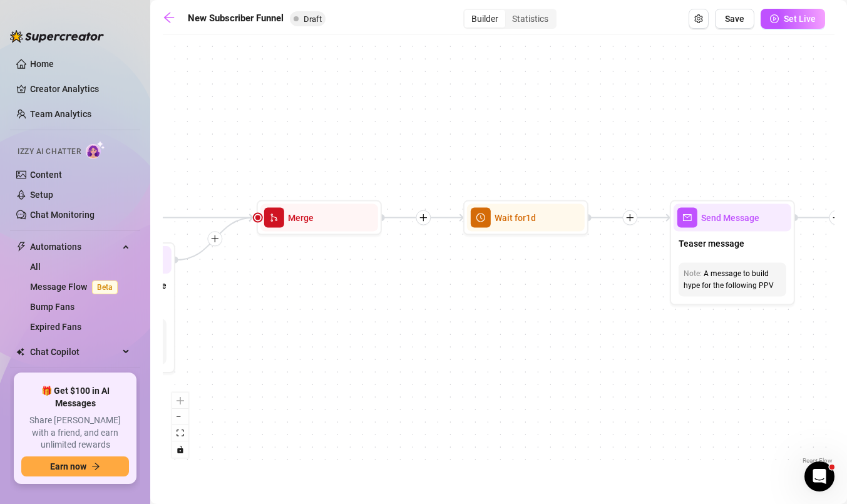
drag, startPoint x: 647, startPoint y: 347, endPoint x: 255, endPoint y: 344, distance: 392.0
click at [255, 344] on div "If True If True If True If False If False If False If True If False Merge Merge…" at bounding box center [499, 254] width 672 height 426
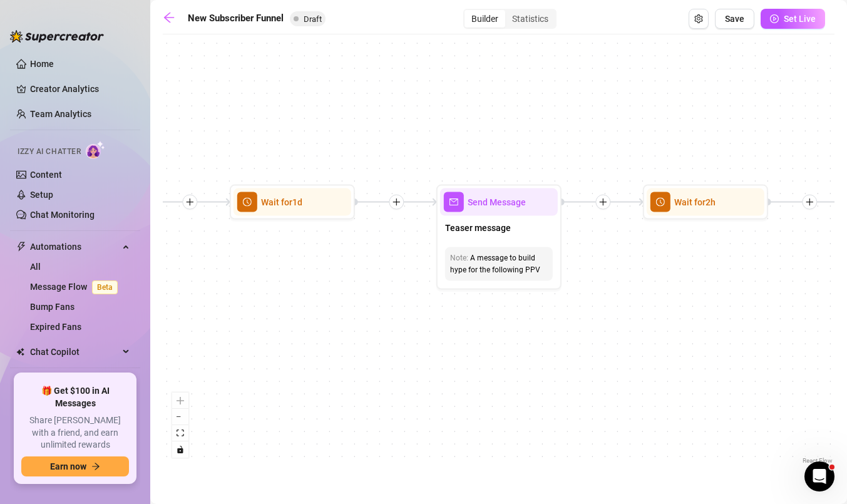
drag, startPoint x: 550, startPoint y: 351, endPoint x: 321, endPoint y: 335, distance: 229.1
click at [321, 335] on div "If True If True If True If False If False If False If True If False Merge Merge…" at bounding box center [499, 254] width 672 height 426
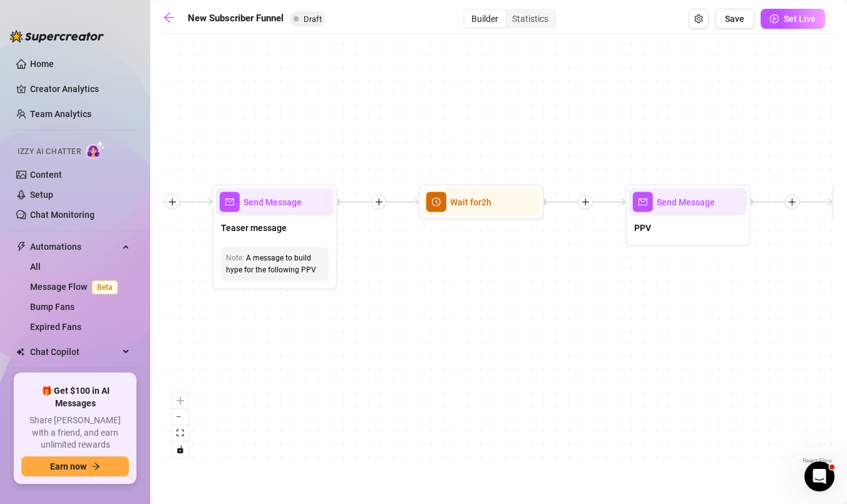
drag, startPoint x: 653, startPoint y: 349, endPoint x: 430, endPoint y: 349, distance: 223.5
click at [430, 349] on div "If True If True If True If False If False If False If True If False Merge Merge…" at bounding box center [499, 254] width 672 height 426
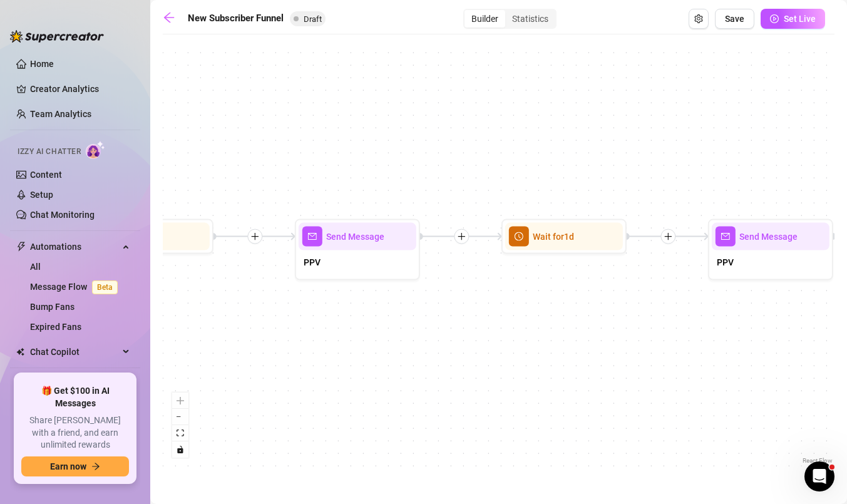
drag, startPoint x: 694, startPoint y: 291, endPoint x: 325, endPoint y: 334, distance: 371.3
click at [325, 334] on div "If True If True If True If False If False If False If True If False Merge Merge…" at bounding box center [499, 254] width 672 height 426
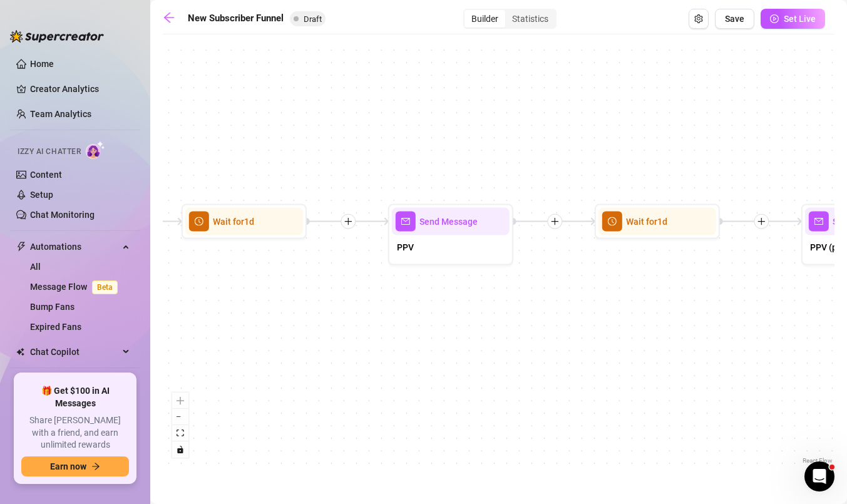
drag, startPoint x: 675, startPoint y: 368, endPoint x: 393, endPoint y: 344, distance: 282.8
click at [393, 344] on div "If True If True If True If False If False If False If True If False Merge Merge…" at bounding box center [499, 254] width 672 height 426
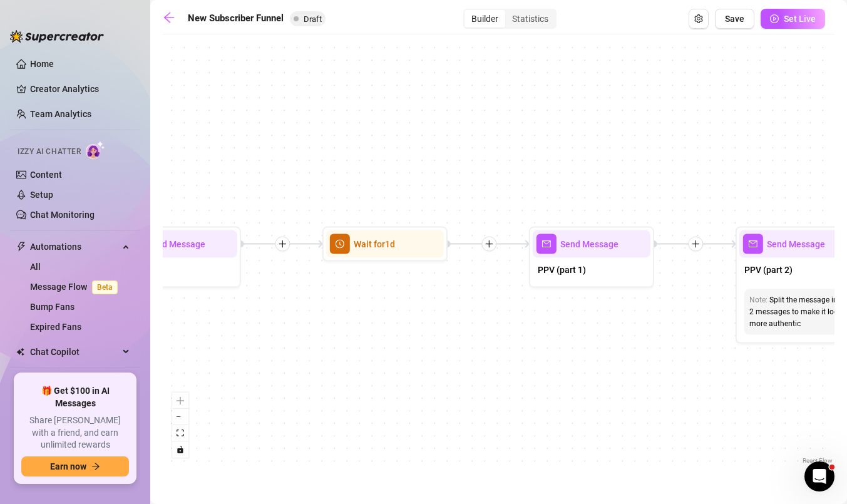
drag, startPoint x: 630, startPoint y: 324, endPoint x: 358, endPoint y: 346, distance: 273.3
click at [358, 346] on div "If True If True If True If False If False If False If True If False Merge Merge…" at bounding box center [499, 254] width 672 height 426
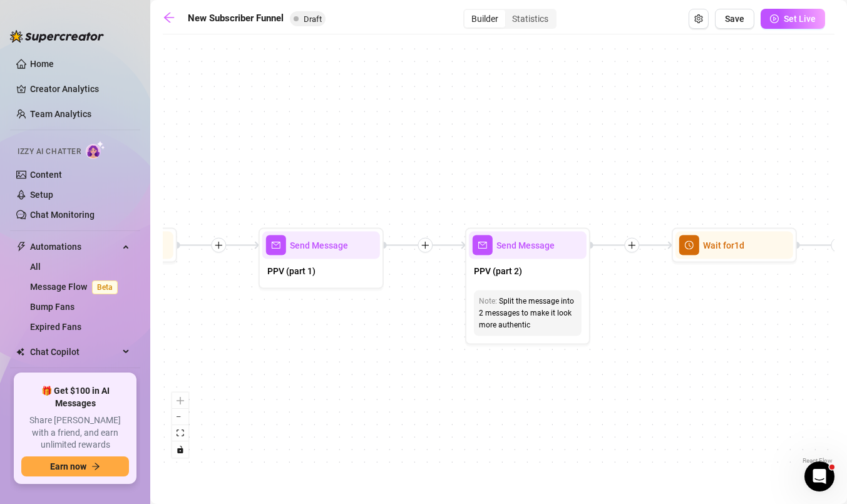
drag, startPoint x: 664, startPoint y: 346, endPoint x: 393, endPoint y: 348, distance: 270.5
click at [393, 348] on div "If True If True If True If False If False If False If True If False Merge Merge…" at bounding box center [499, 254] width 672 height 426
click at [343, 254] on div at bounding box center [355, 224] width 54 height 64
type textarea "PPV (part 1)"
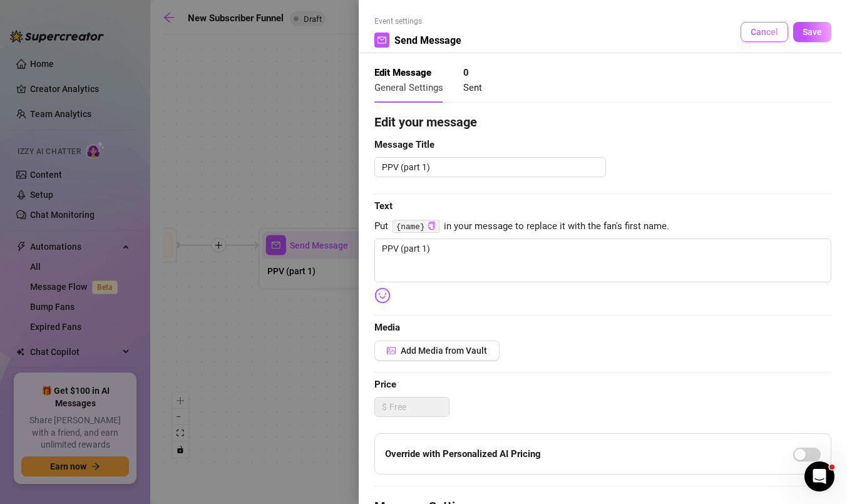
click at [765, 29] on span "Cancel" at bounding box center [765, 32] width 28 height 10
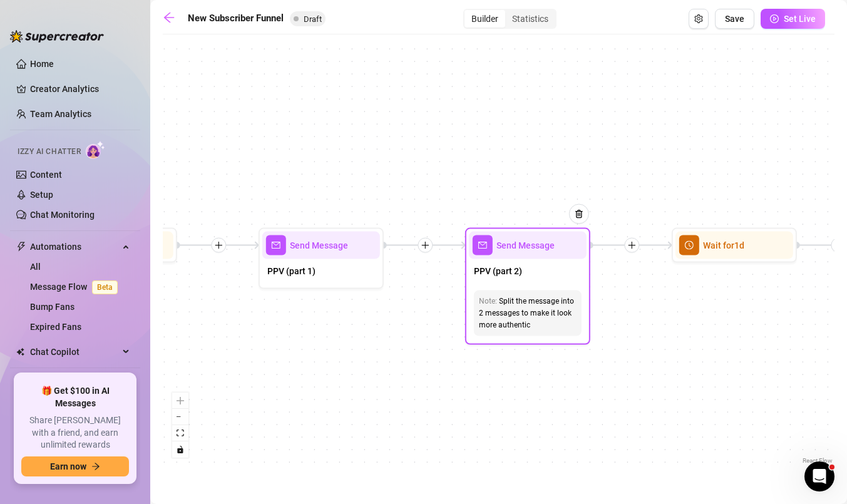
click at [535, 308] on div "Split the message into 2 messages to make it look more authentic" at bounding box center [528, 314] width 98 height 36
click at [529, 244] on span "Send Message" at bounding box center [526, 246] width 58 height 14
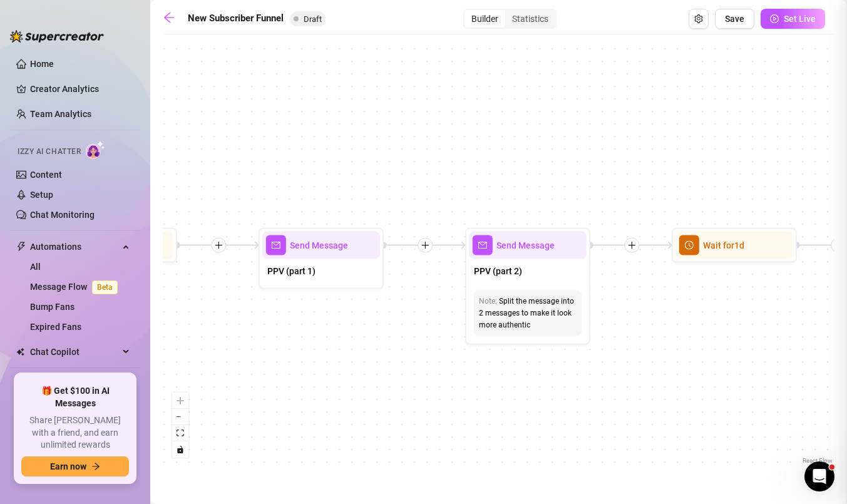
type textarea "PPV (part 2)"
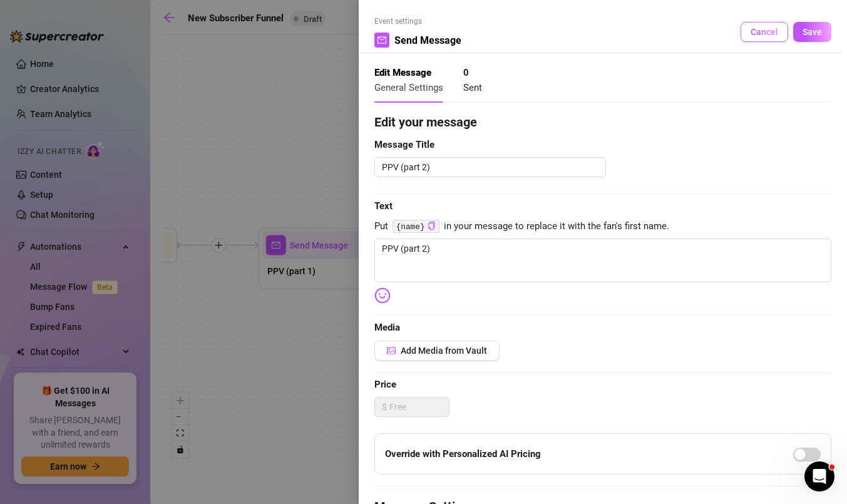
click at [774, 34] on span "Cancel" at bounding box center [765, 32] width 28 height 10
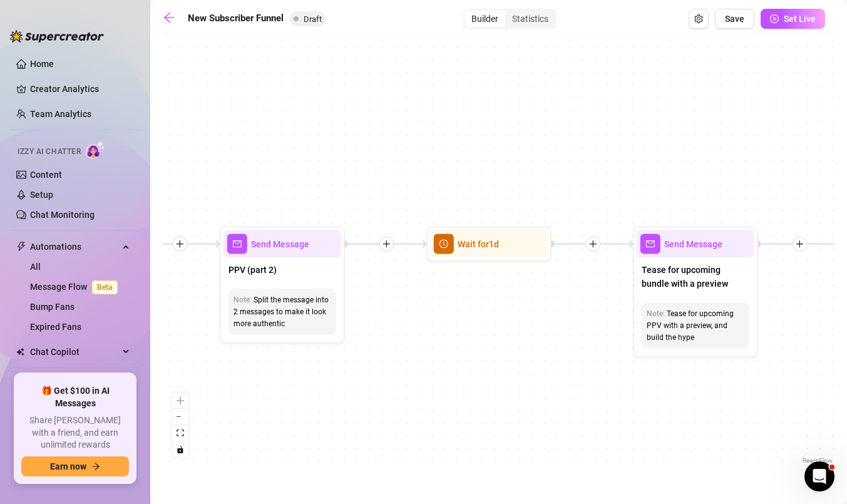
drag, startPoint x: 672, startPoint y: 357, endPoint x: 377, endPoint y: 358, distance: 295.5
click at [377, 358] on div "If True If True If True If False If False If False If True If False Merge Merge…" at bounding box center [499, 254] width 672 height 426
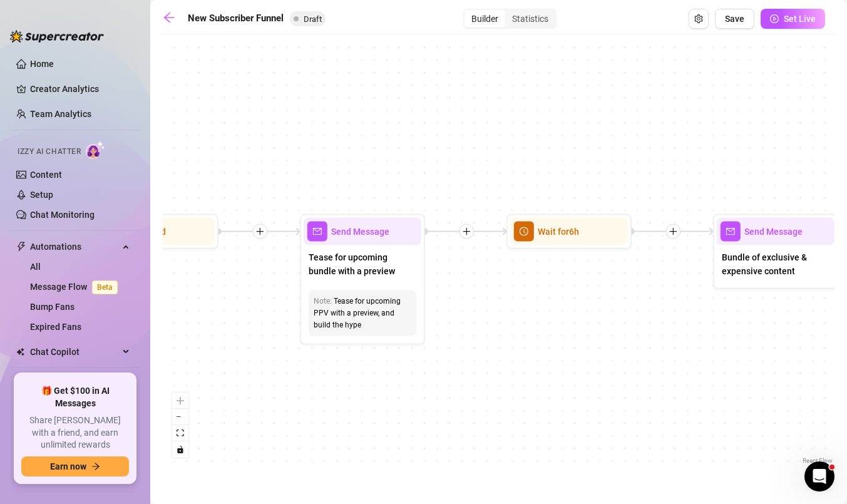
drag, startPoint x: 667, startPoint y: 381, endPoint x: 385, endPoint y: 368, distance: 282.7
click at [384, 368] on div "If True If True If True If False If False If False If True If False Merge Merge…" at bounding box center [499, 254] width 672 height 426
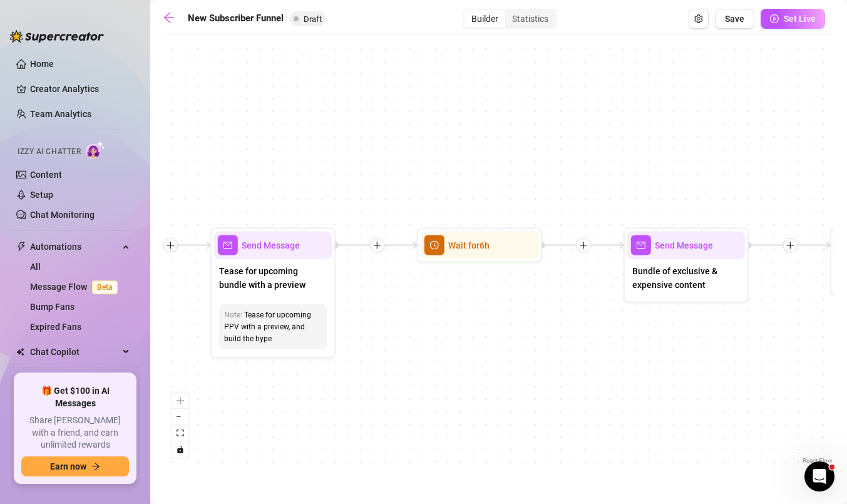
drag, startPoint x: 603, startPoint y: 327, endPoint x: 513, endPoint y: 340, distance: 90.5
click at [513, 340] on div "If True If True If True If False If False If False If True If False Merge Merge…" at bounding box center [499, 254] width 672 height 426
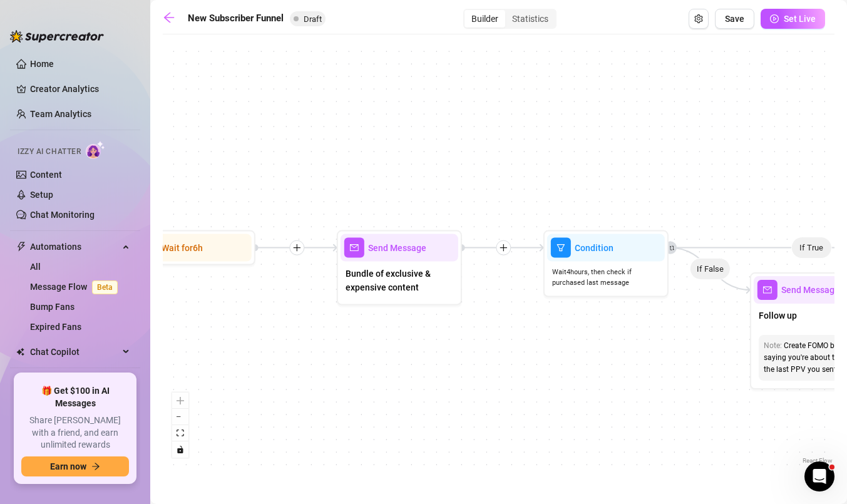
drag, startPoint x: 674, startPoint y: 346, endPoint x: 388, endPoint y: 348, distance: 286.8
click at [388, 348] on div "If True If True If True If False If False If False If True If False Merge Merge…" at bounding box center [499, 254] width 672 height 426
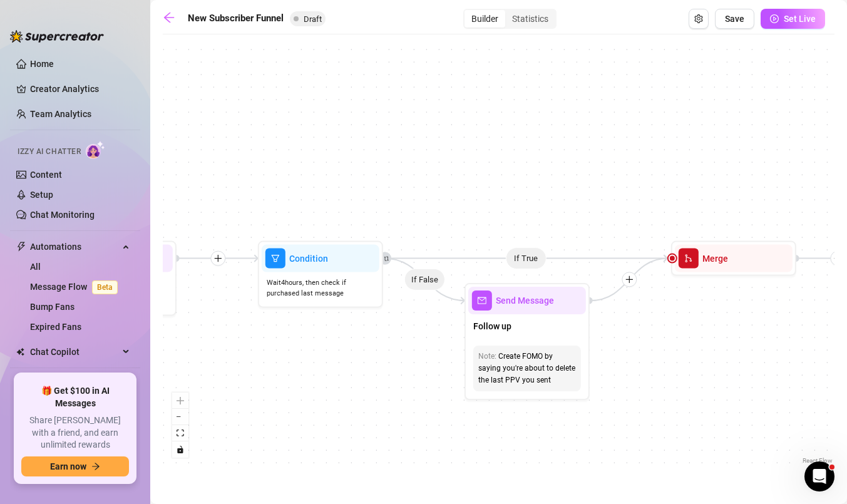
drag, startPoint x: 593, startPoint y: 382, endPoint x: 308, endPoint y: 393, distance: 285.1
click at [307, 393] on div "If True If True If True If False If False If False If True If False Merge Merge…" at bounding box center [499, 254] width 672 height 426
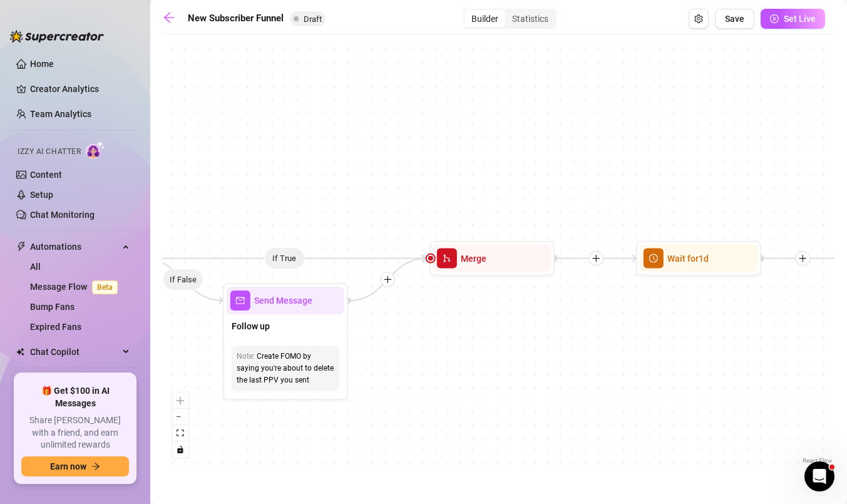
drag, startPoint x: 714, startPoint y: 369, endPoint x: 473, endPoint y: 369, distance: 241.7
click at [473, 369] on div "If True If True If True If False If False If False If True If False Merge Merge…" at bounding box center [499, 254] width 672 height 426
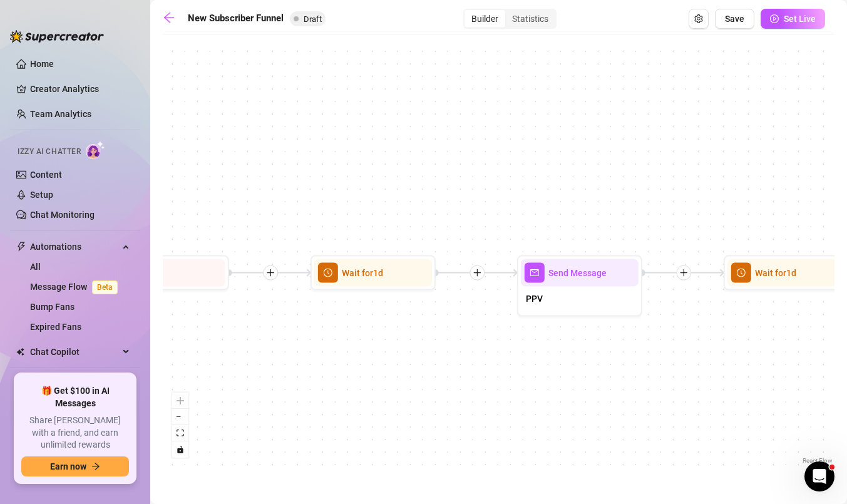
drag, startPoint x: 698, startPoint y: 349, endPoint x: 372, endPoint y: 363, distance: 325.9
click at [372, 363] on div "If True If True If True If False If False If False If True If False Merge Merge…" at bounding box center [499, 254] width 672 height 426
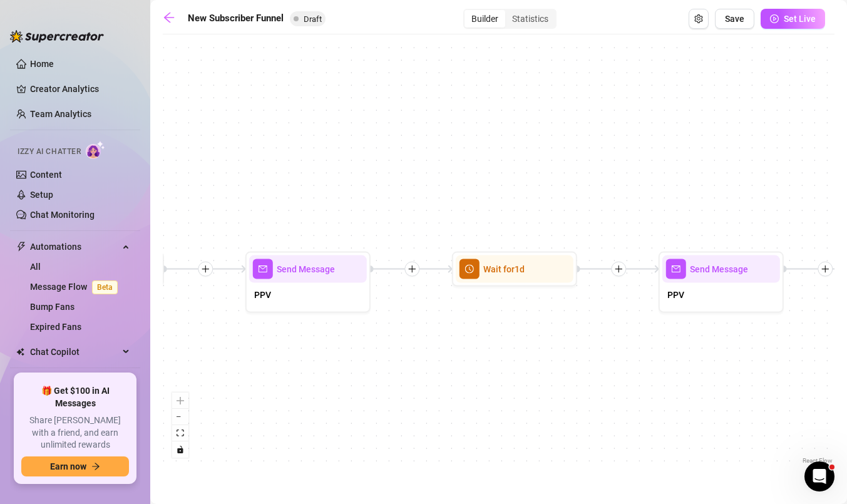
drag, startPoint x: 653, startPoint y: 398, endPoint x: 381, endPoint y: 393, distance: 272.4
click at [381, 393] on div "If True If True If True If False If False If False If True If False Merge Merge…" at bounding box center [499, 254] width 672 height 426
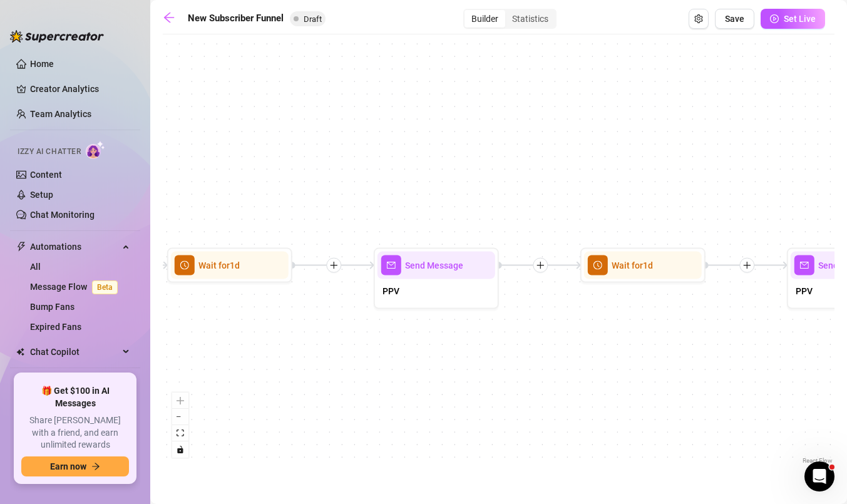
drag, startPoint x: 646, startPoint y: 391, endPoint x: 361, endPoint y: 388, distance: 284.3
click at [361, 388] on div "If True If True If True If False If False If False If True If False Merge Merge…" at bounding box center [499, 254] width 672 height 426
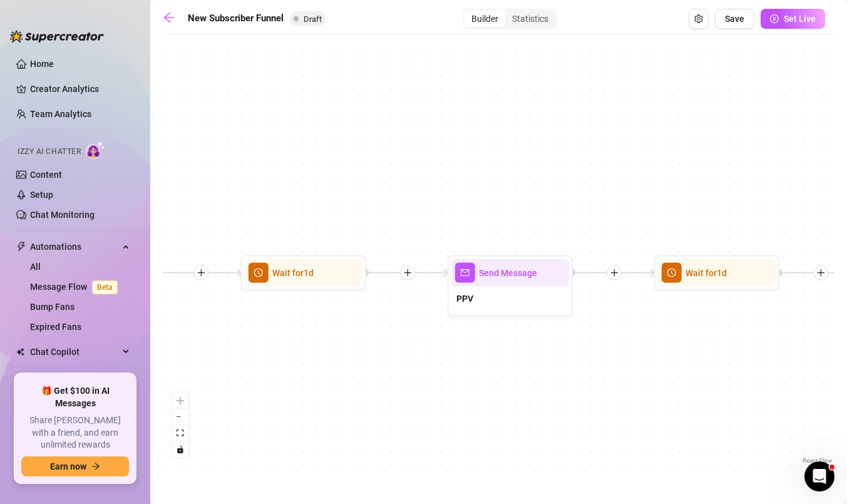
drag, startPoint x: 624, startPoint y: 376, endPoint x: 285, endPoint y: 384, distance: 339.5
click at [285, 384] on div "If True If True If True If False If False If False If True If False Merge Merge…" at bounding box center [499, 254] width 672 height 426
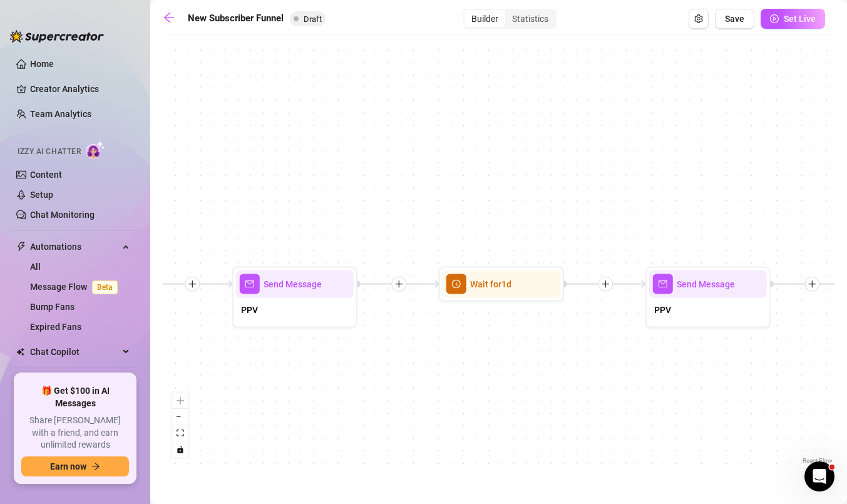
drag, startPoint x: 689, startPoint y: 366, endPoint x: 474, endPoint y: 378, distance: 215.7
click at [474, 378] on div "If True If True If True If False If False If False If True If False Merge Merge…" at bounding box center [499, 254] width 672 height 426
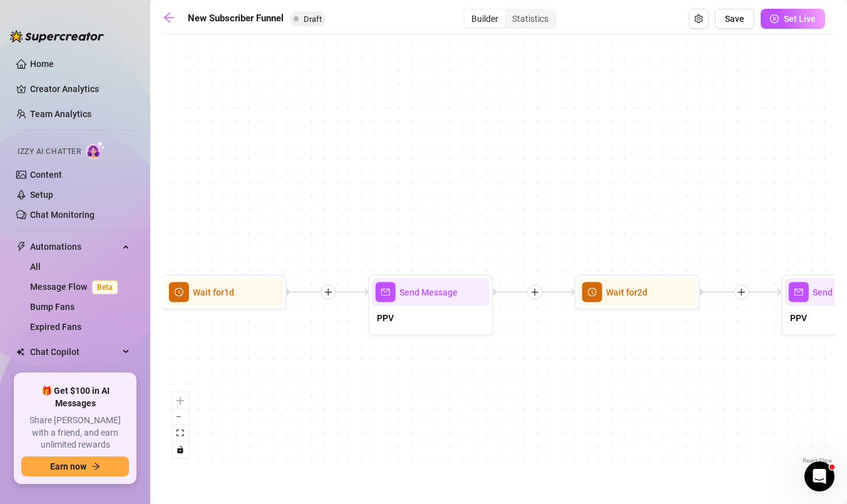
drag, startPoint x: 686, startPoint y: 376, endPoint x: 401, endPoint y: 385, distance: 284.4
click at [401, 384] on div "If True If True If True If False If False If False If True If False Merge Merge…" at bounding box center [499, 254] width 672 height 426
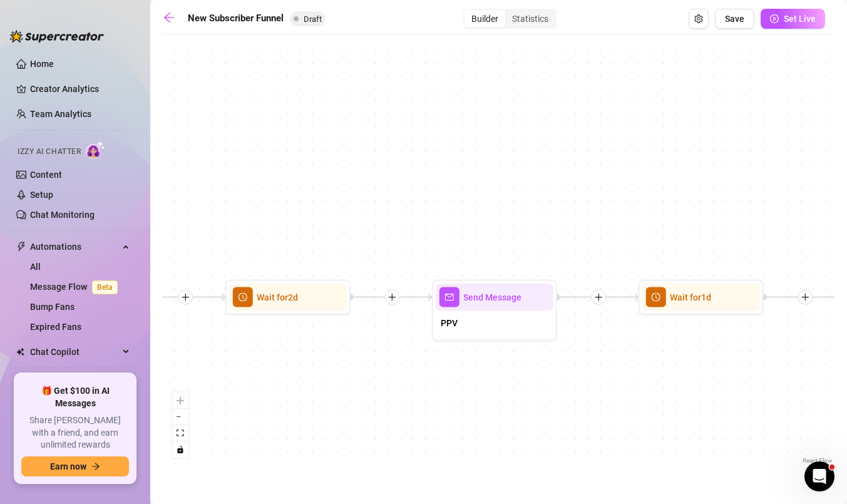
drag, startPoint x: 716, startPoint y: 401, endPoint x: 373, endPoint y: 405, distance: 342.5
click at [373, 405] on div "If True If True If True If False If False If False If True If False Merge Merge…" at bounding box center [499, 254] width 672 height 426
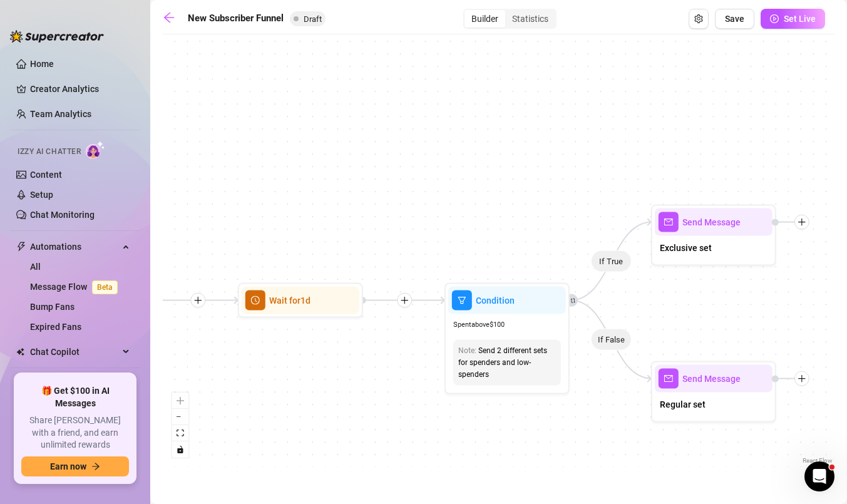
drag, startPoint x: 760, startPoint y: 411, endPoint x: 359, endPoint y: 415, distance: 400.1
click at [359, 415] on div "If True If True If True If False If False If False If True If False Merge Merge…" at bounding box center [499, 254] width 672 height 426
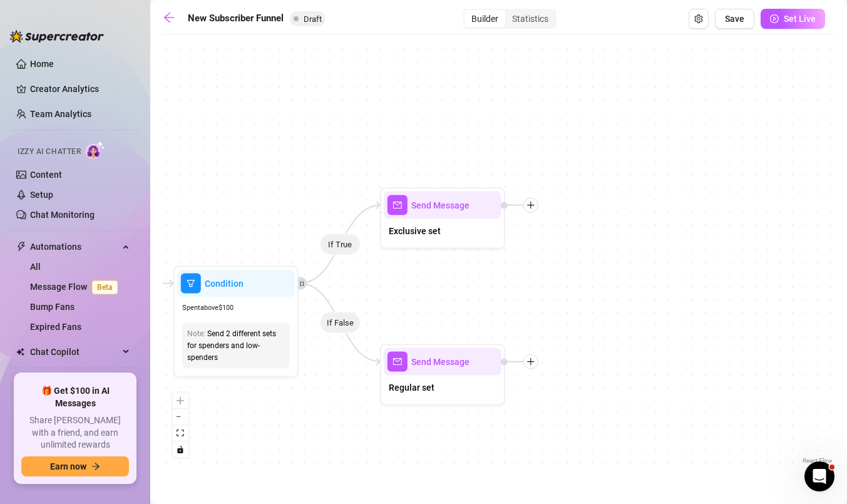
drag, startPoint x: 723, startPoint y: 329, endPoint x: 451, endPoint y: 312, distance: 271.7
click at [451, 312] on div "If True If True If True If False If False If False If True If False Merge Merge…" at bounding box center [499, 254] width 672 height 426
click at [532, 207] on icon "plus" at bounding box center [531, 205] width 9 height 9
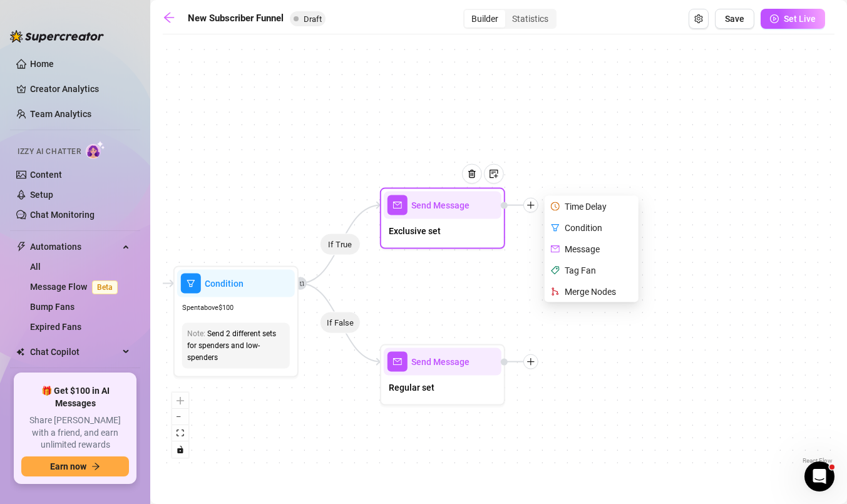
click at [577, 246] on div "Message" at bounding box center [592, 249] width 91 height 21
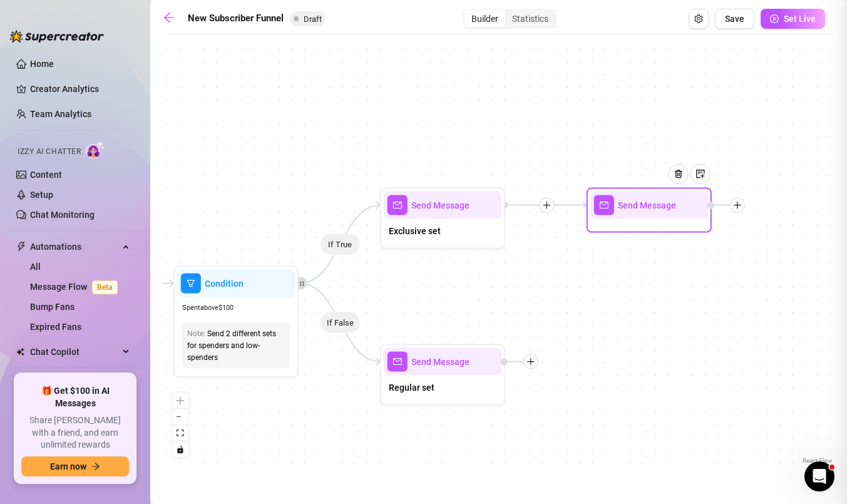
type textarea "Write your message here"
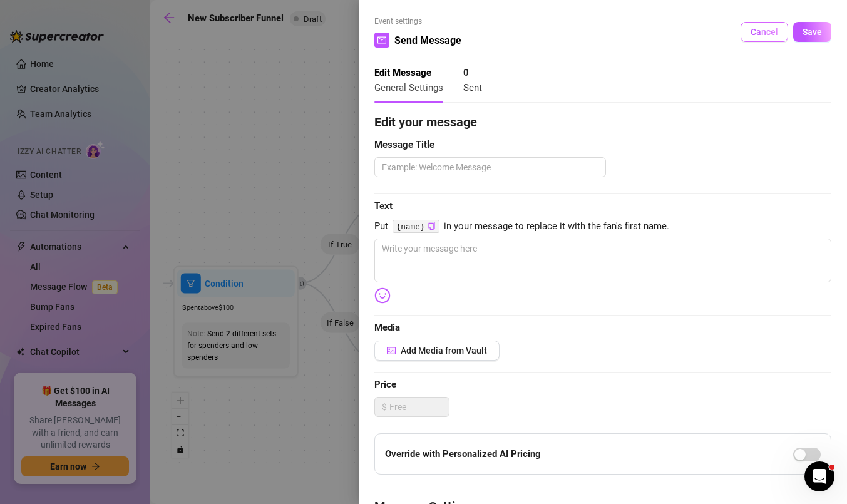
click at [761, 29] on span "Cancel" at bounding box center [765, 32] width 28 height 10
